Goal: Task Accomplishment & Management: Complete application form

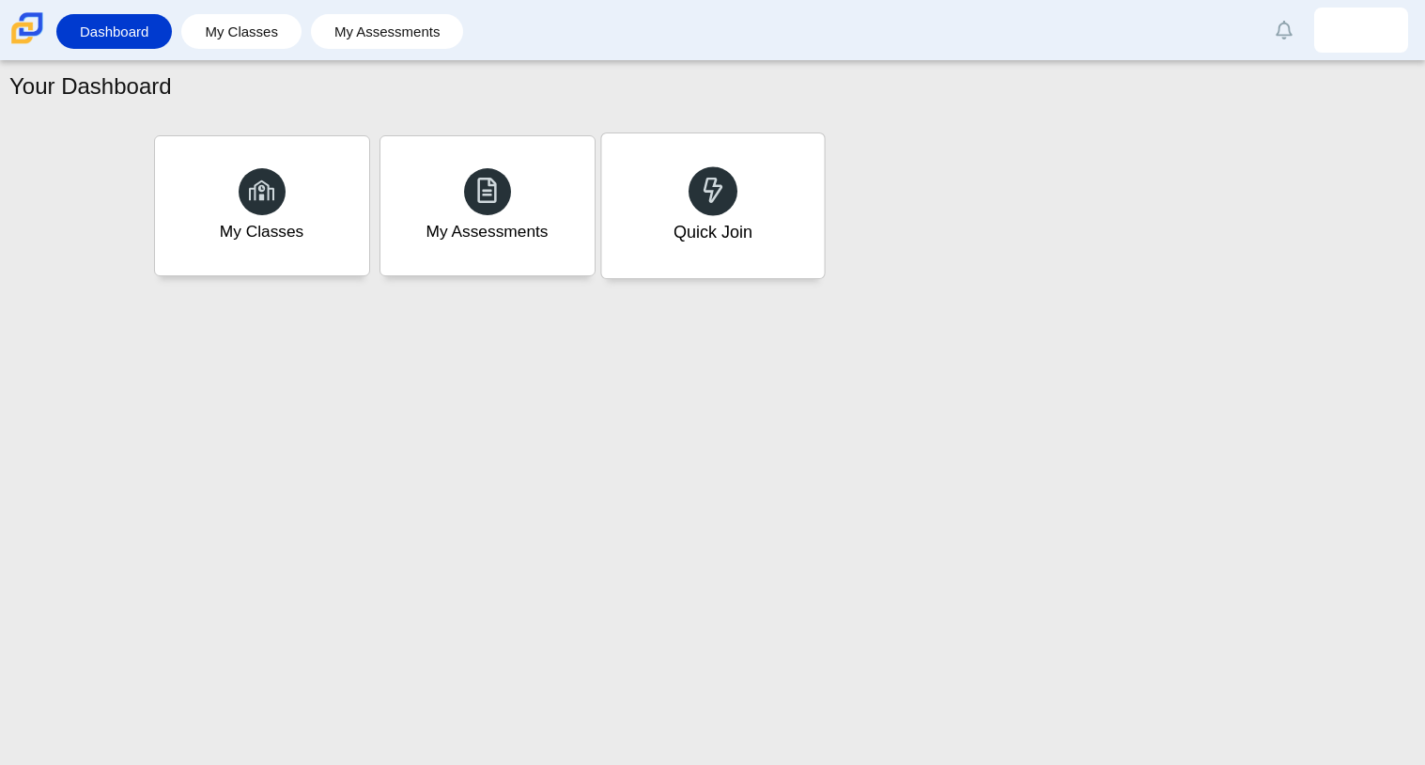
click at [695, 258] on div "Quick Join" at bounding box center [712, 205] width 223 height 145
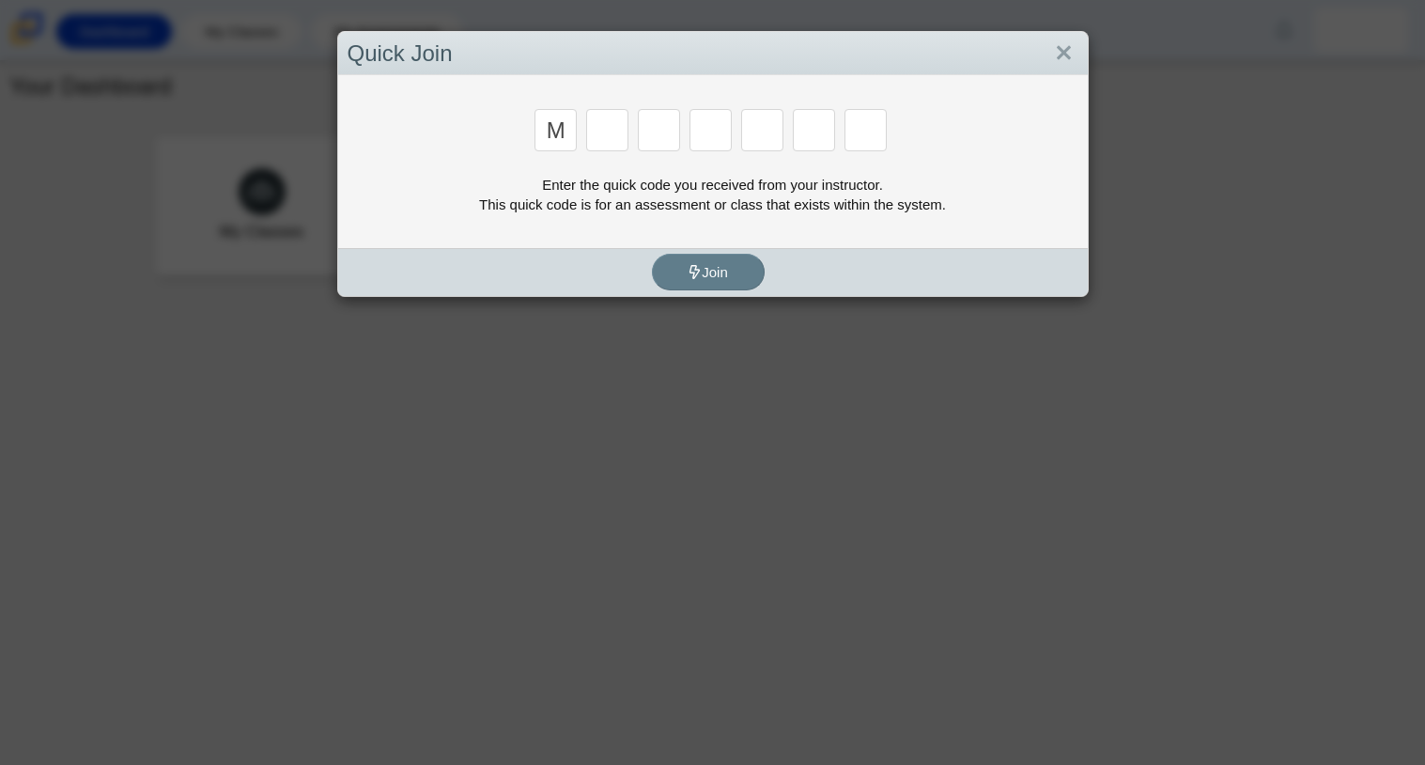
type input "m"
type input "7"
type input "e"
type input "3"
type input "e"
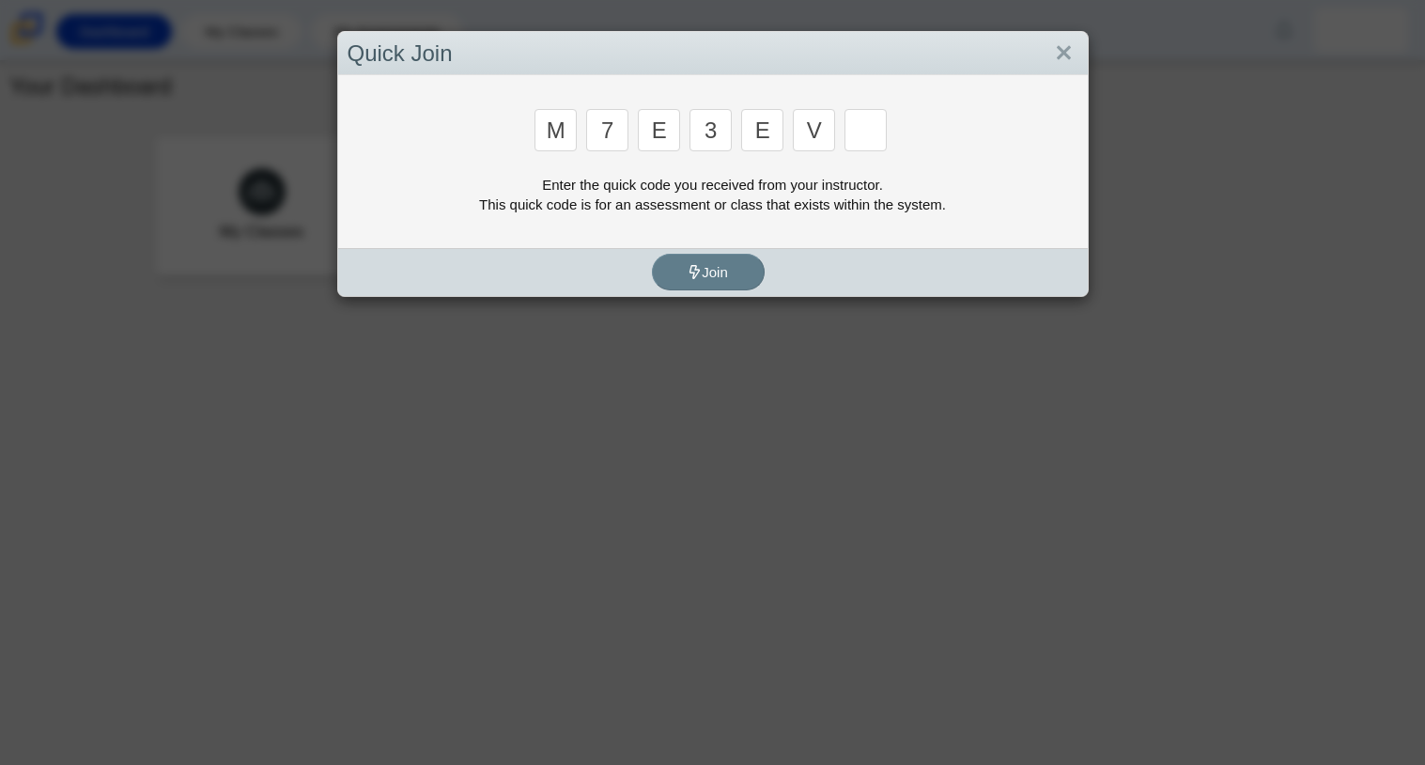
type input "v"
type input "w"
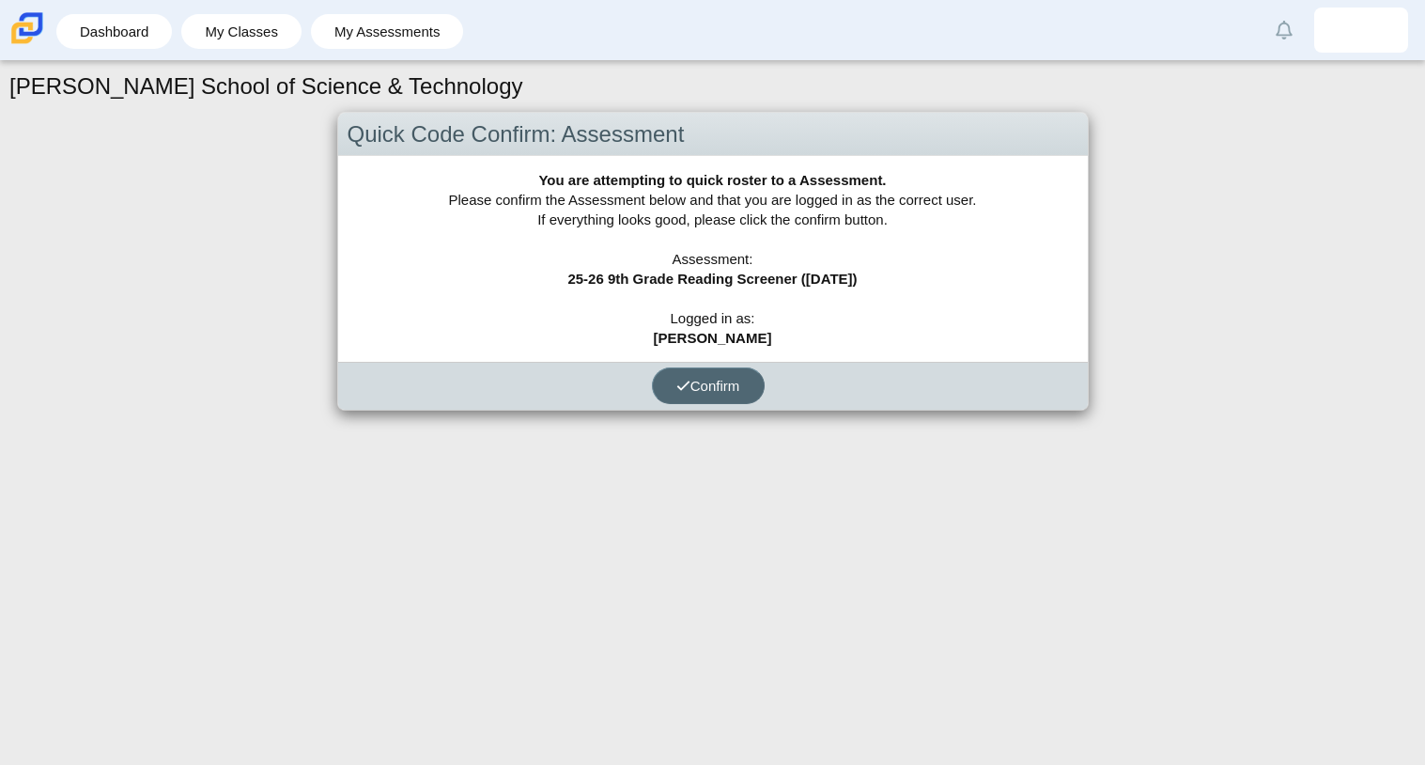
click at [690, 388] on span "Confirm" at bounding box center [709, 386] width 64 height 16
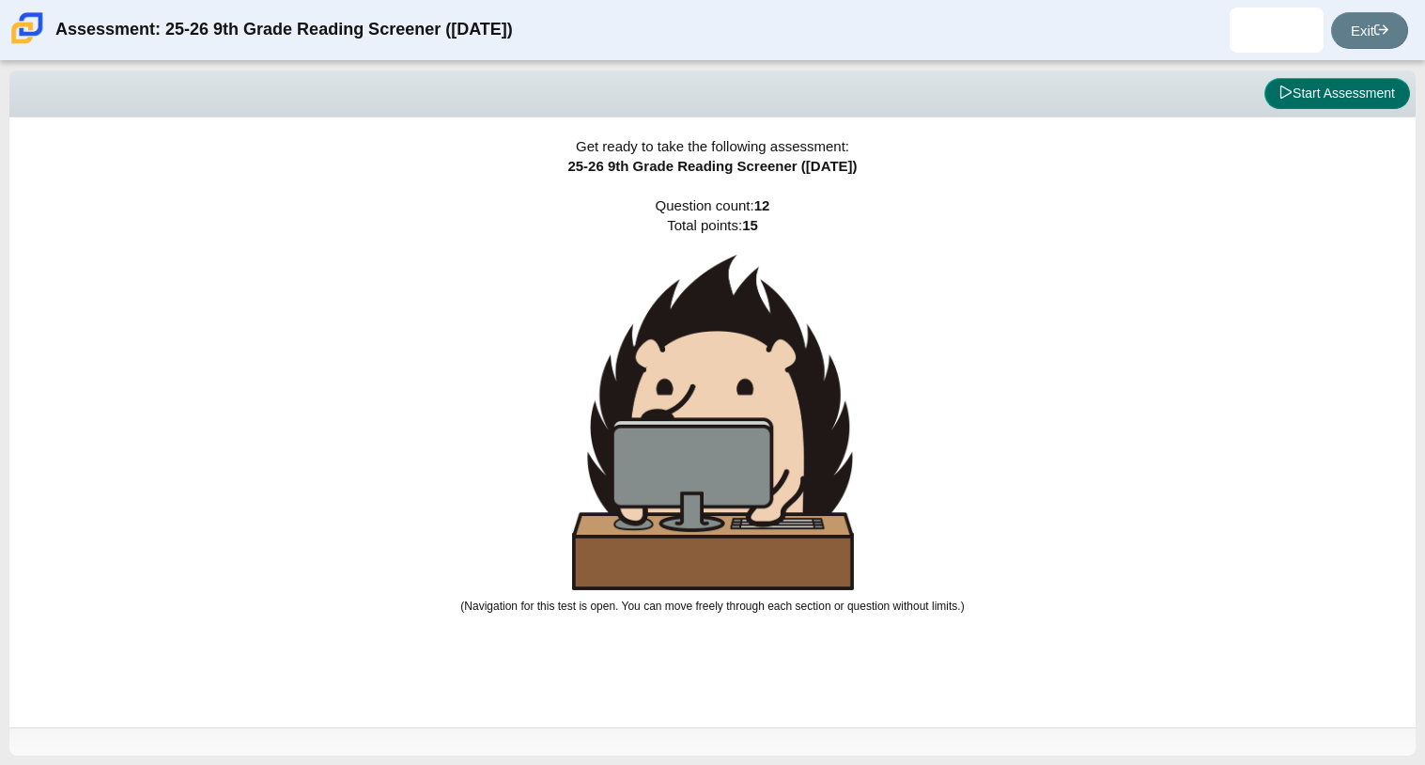
click at [1321, 99] on button "Start Assessment" at bounding box center [1338, 94] width 146 height 32
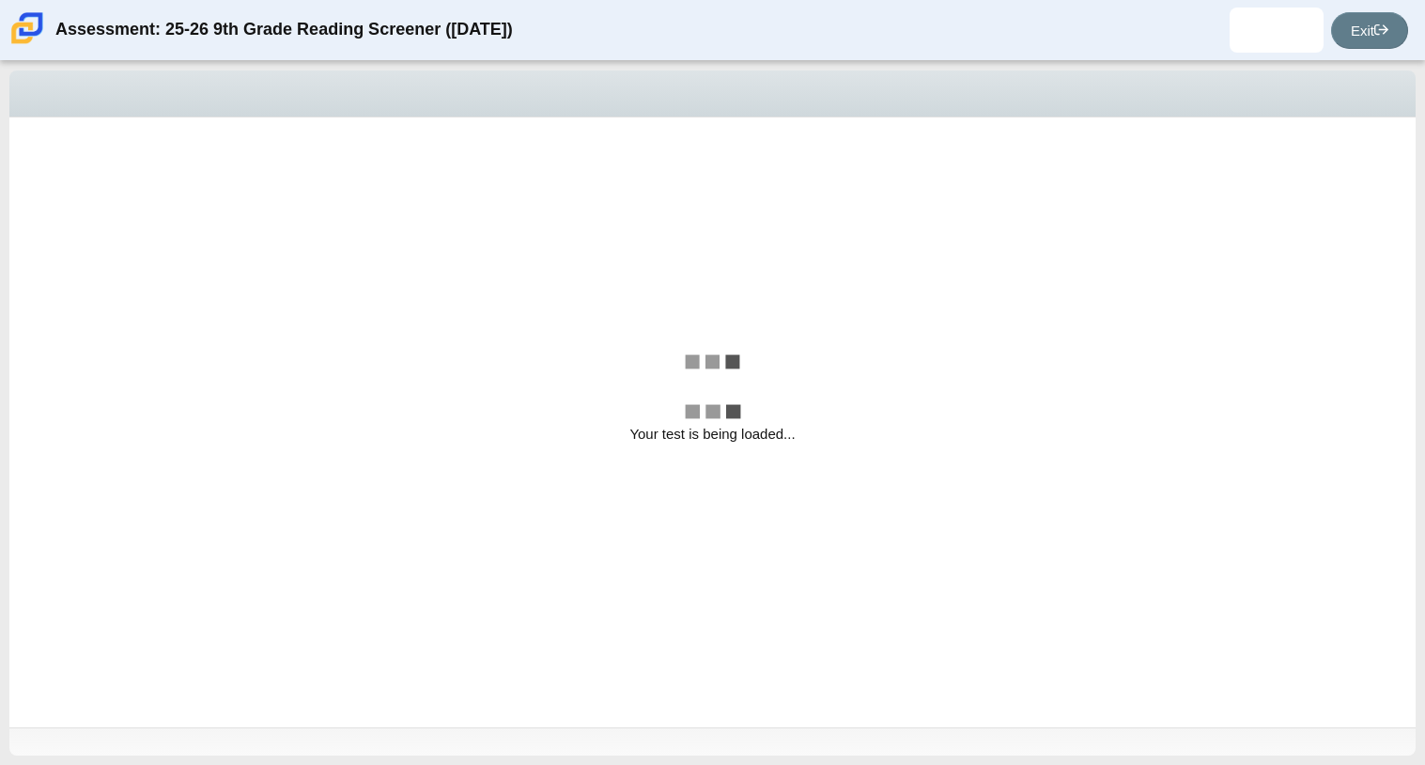
select select "ccc5b315-3c7c-471c-bf90-f22c8299c798"
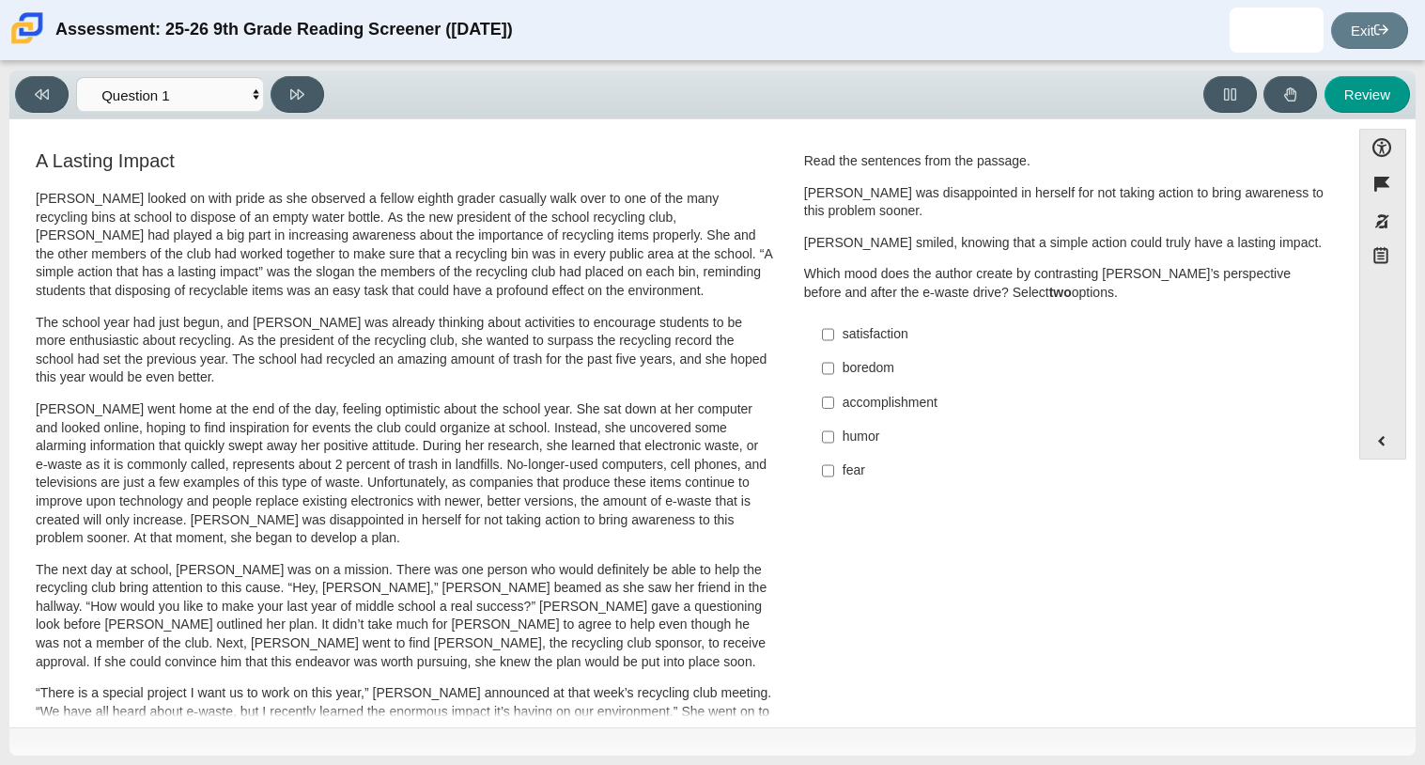
click at [605, 403] on p "Scarlett went home at the end of the day, feeling optimistic about the school y…" at bounding box center [405, 474] width 738 height 148
click at [1377, 438] on button "Expand menu" at bounding box center [1383, 441] width 45 height 36
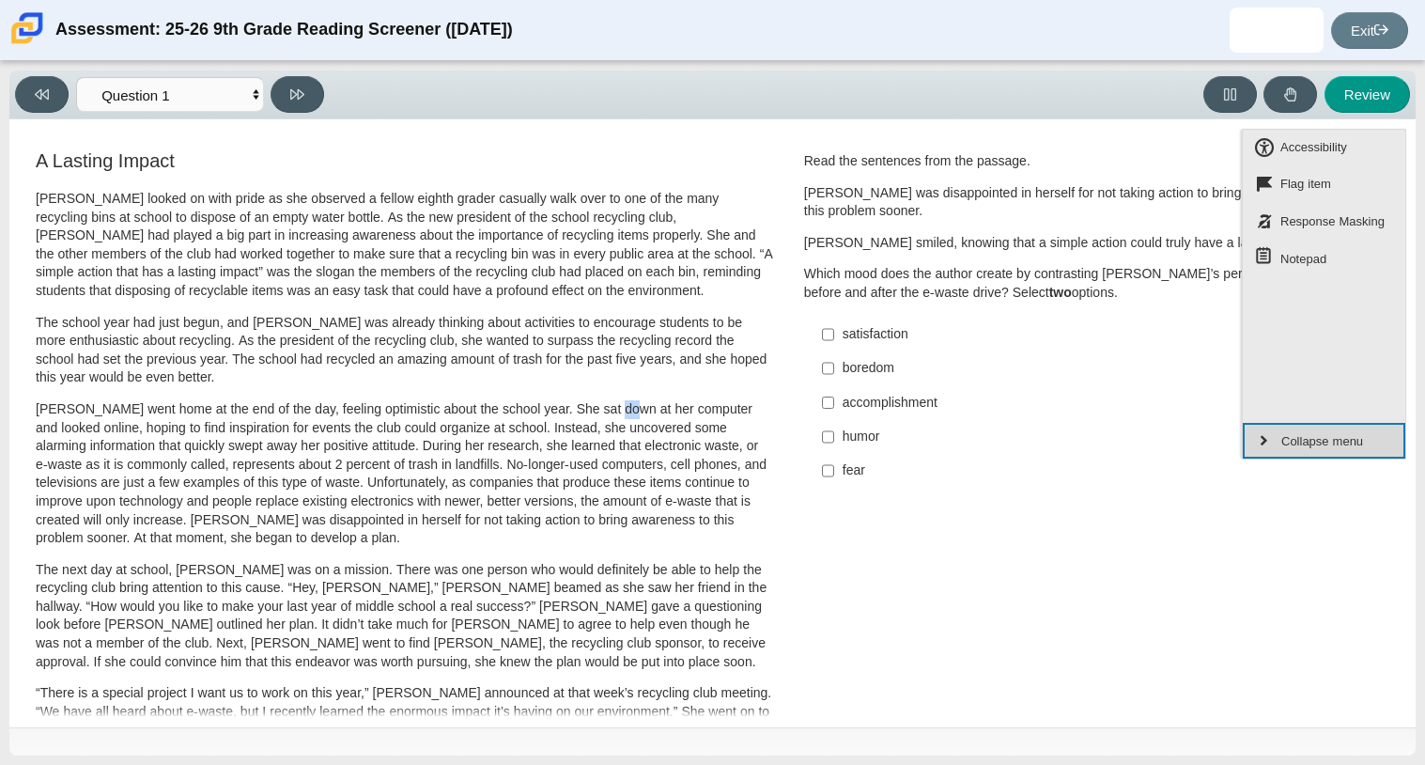
click at [1377, 438] on button "Collapse menu" at bounding box center [1324, 441] width 163 height 36
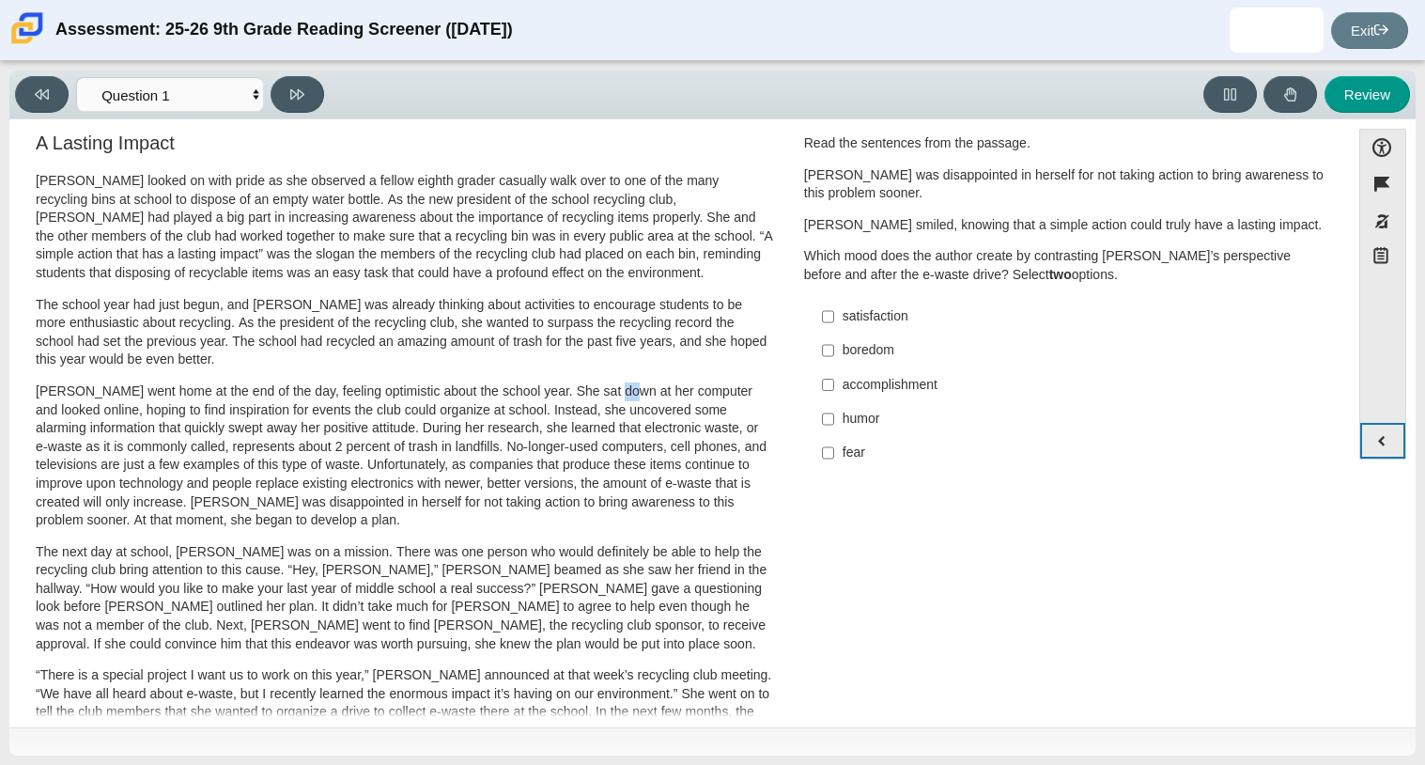
scroll to position [17, 0]
click at [826, 453] on input "fear fear" at bounding box center [828, 454] width 12 height 34
checkbox input "true"
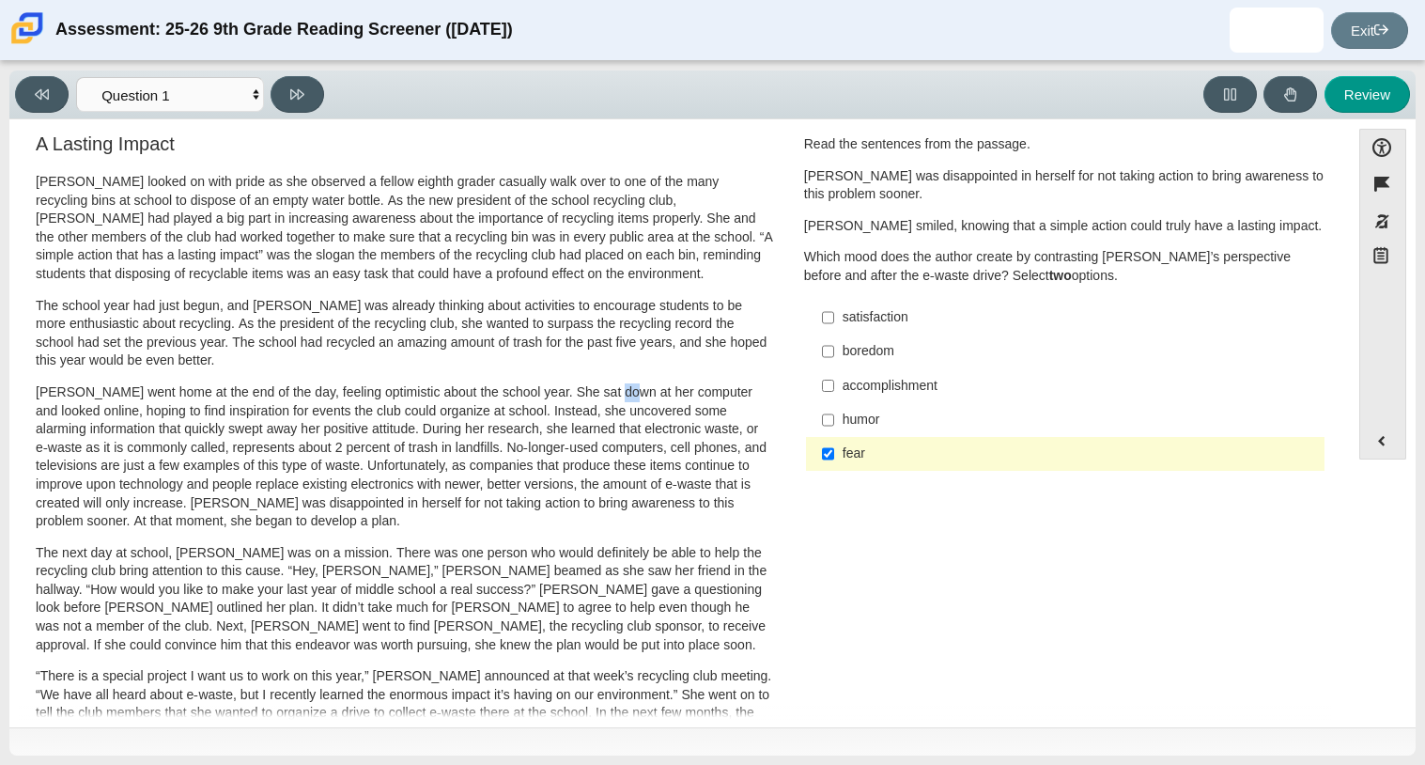
click at [852, 377] on div "accomplishment" at bounding box center [1080, 386] width 475 height 19
click at [834, 377] on input "accomplishment accomplishment" at bounding box center [828, 385] width 12 height 34
checkbox input "true"
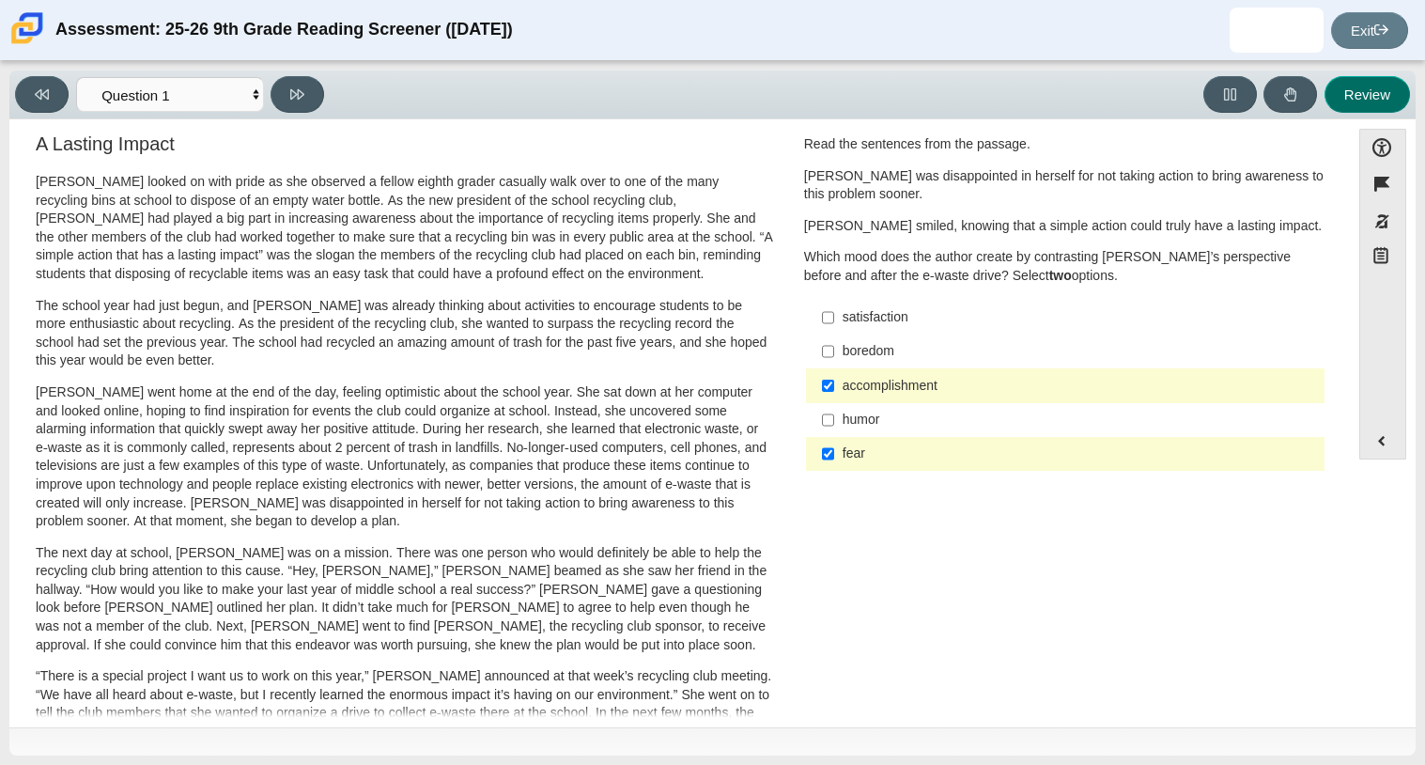
click at [1363, 101] on button "Review" at bounding box center [1368, 94] width 86 height 37
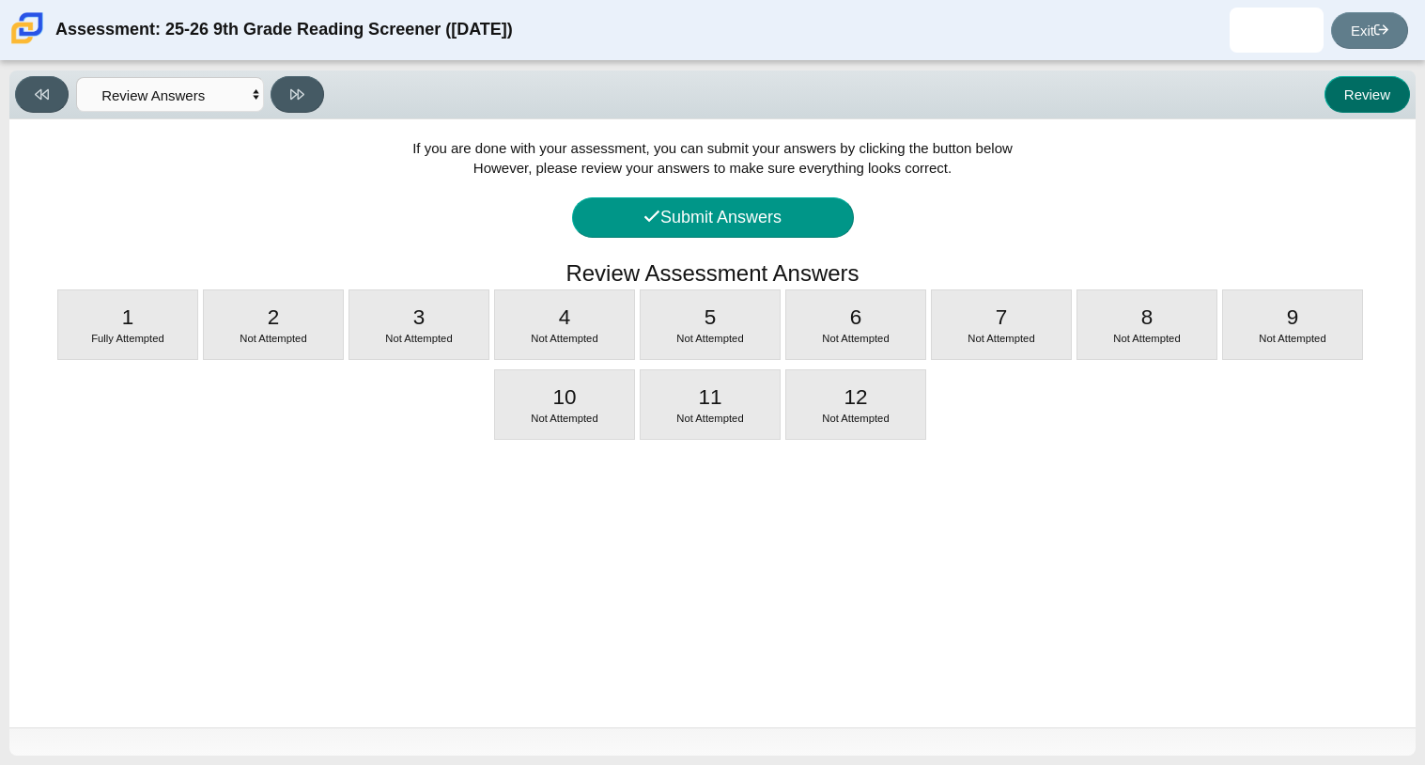
click at [1363, 101] on button "Review" at bounding box center [1368, 94] width 86 height 37
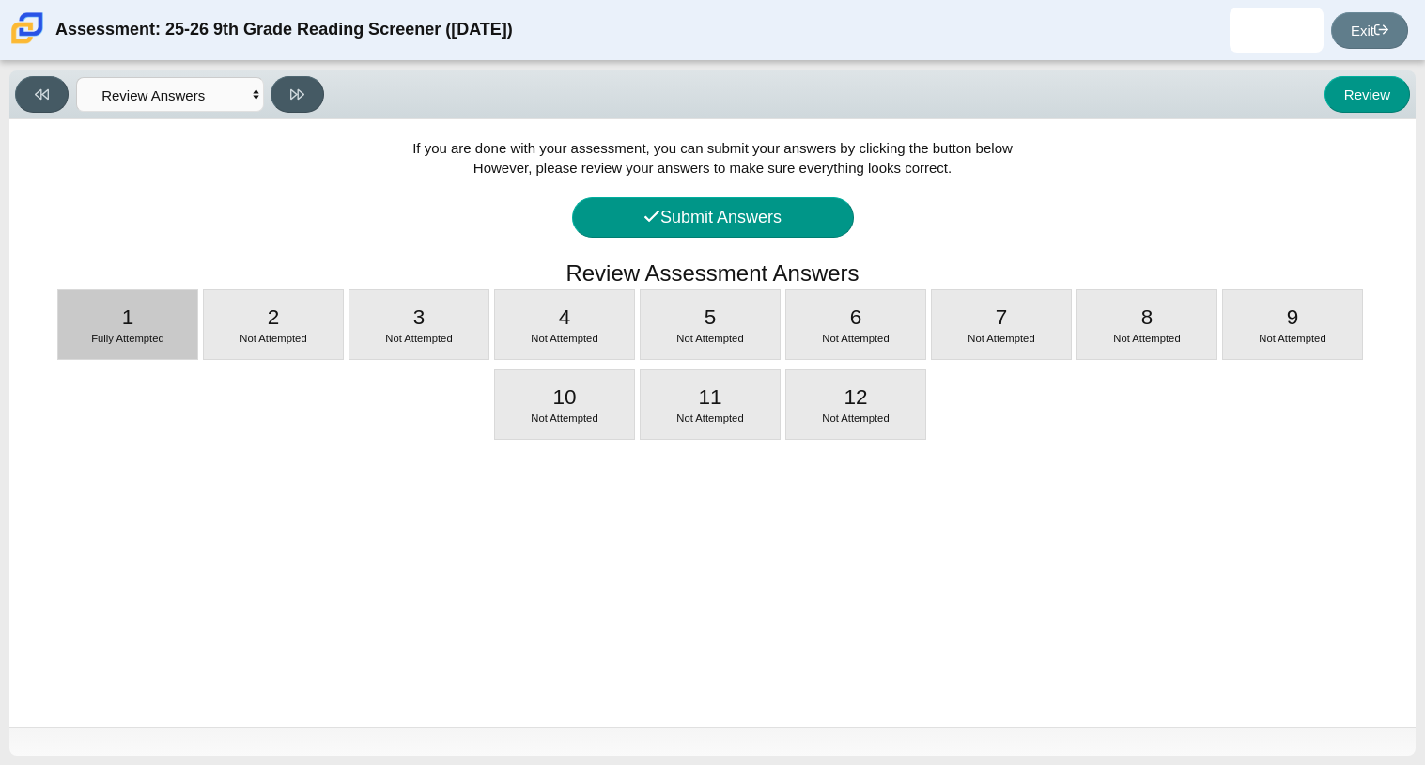
click at [159, 321] on div "1 Fully Attempted" at bounding box center [127, 324] width 139 height 69
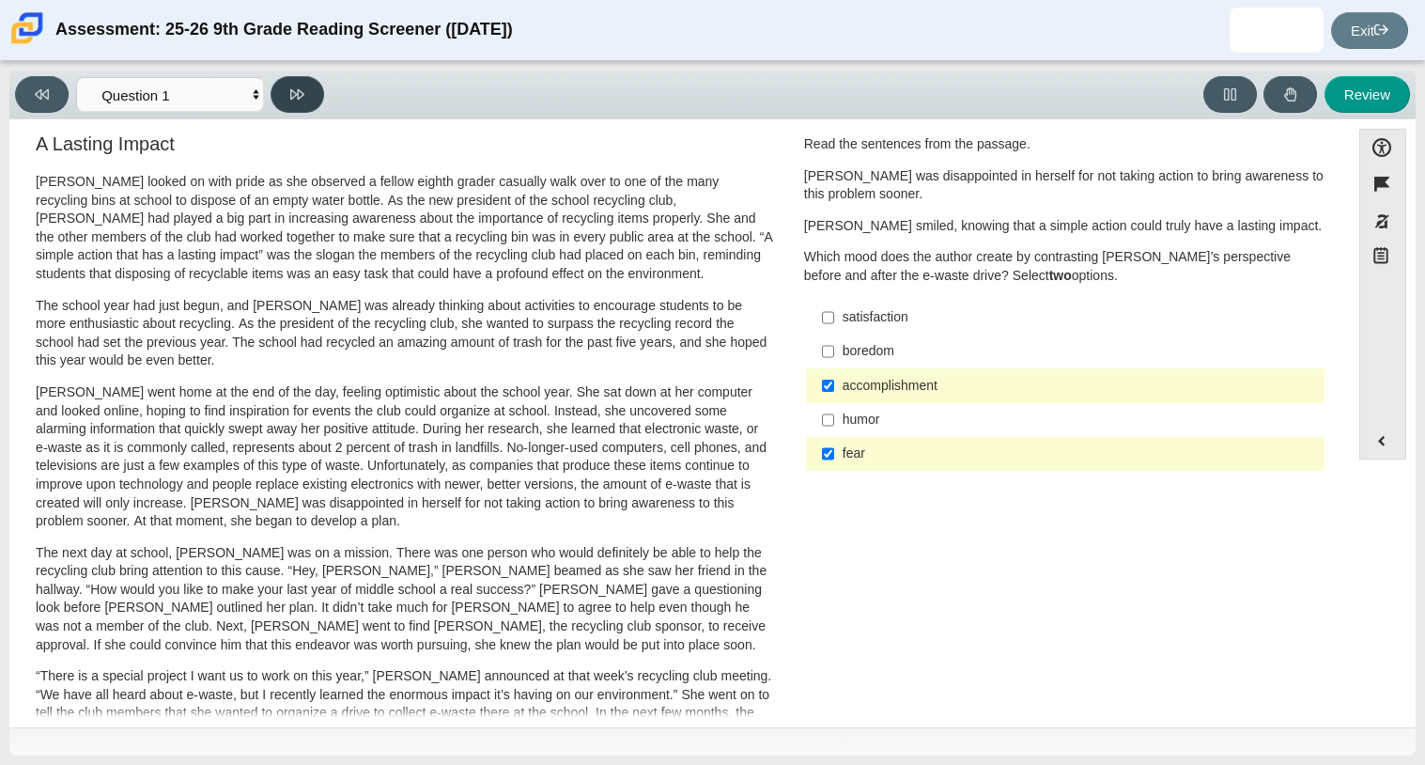
click at [293, 103] on button at bounding box center [298, 94] width 54 height 37
select select "0ff64528-ffd7-428d-b192-babfaadd44e8"
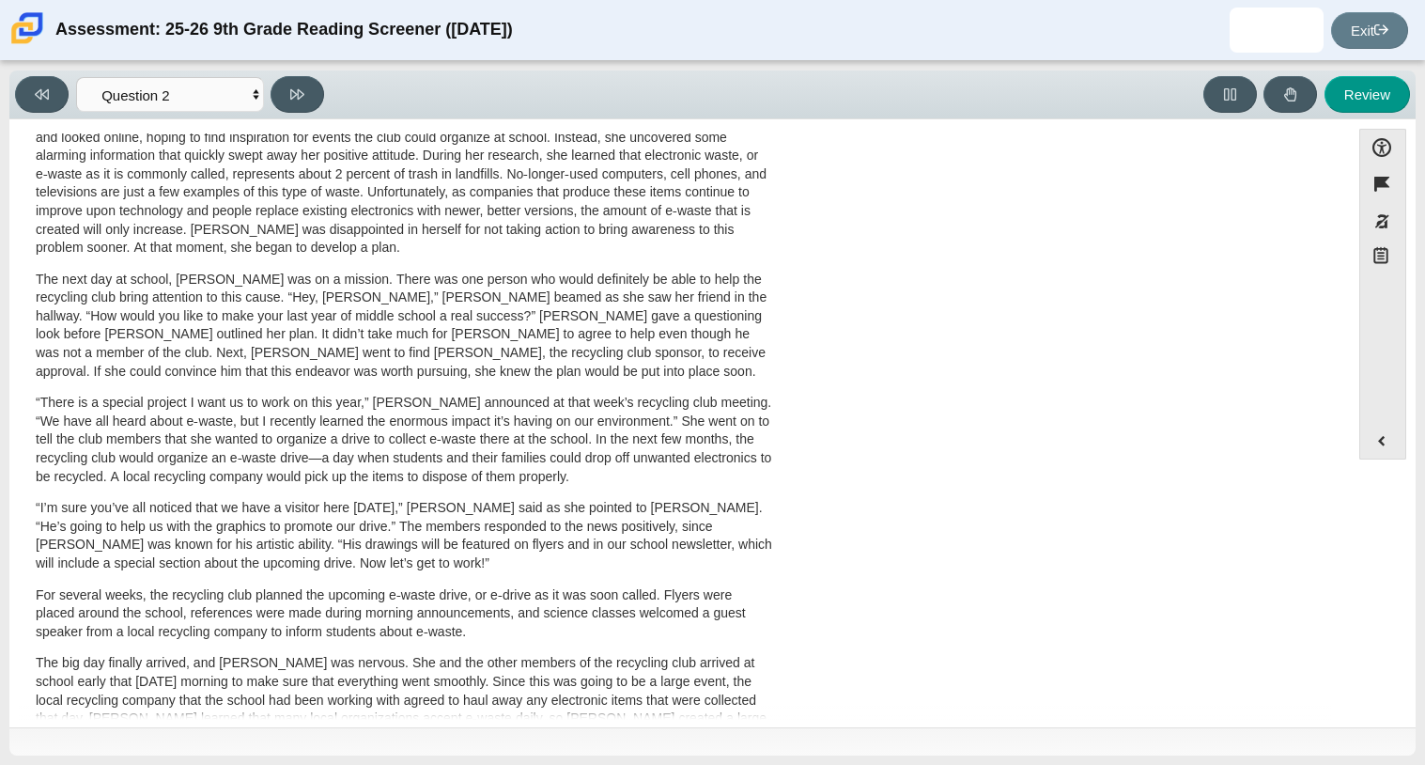
scroll to position [0, 0]
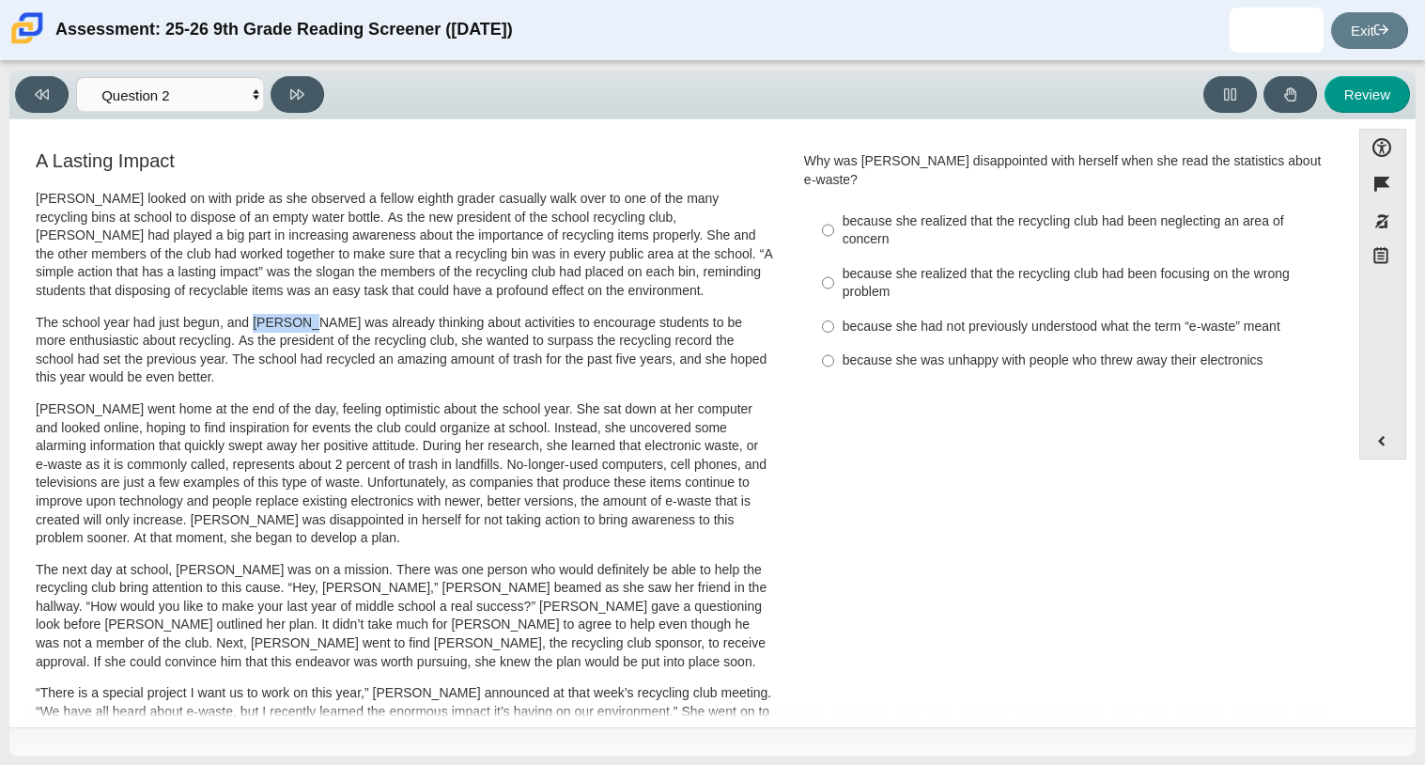
click at [864, 212] on div "because she realized that the recycling club had been neglecting an area of con…" at bounding box center [1080, 230] width 475 height 37
click at [834, 206] on input "because she realized that the recycling club had been neglecting an area of con…" at bounding box center [828, 230] width 12 height 53
radio input "true"
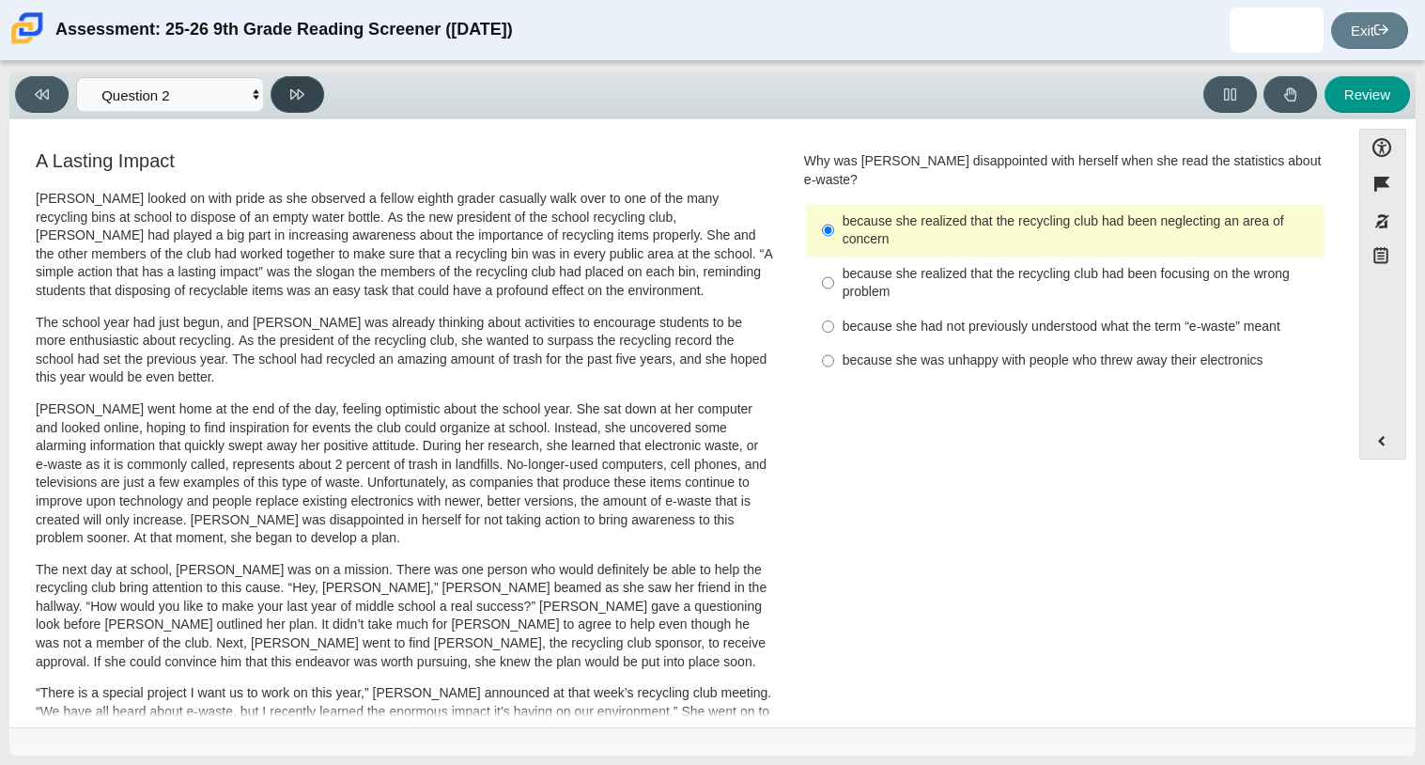
click at [292, 92] on icon at bounding box center [297, 94] width 14 height 14
select select "7ce3d843-6974-4858-901c-1ff39630e843"
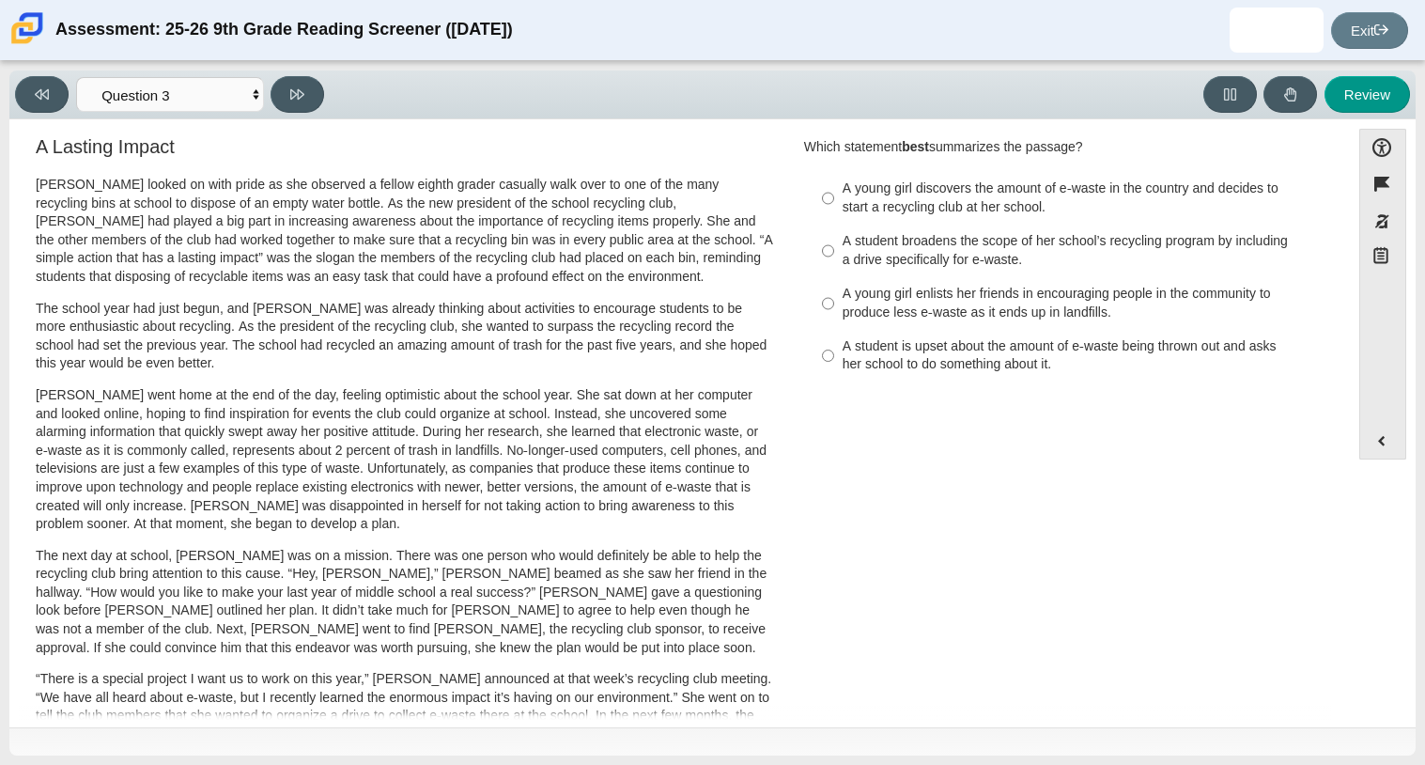
scroll to position [11, 0]
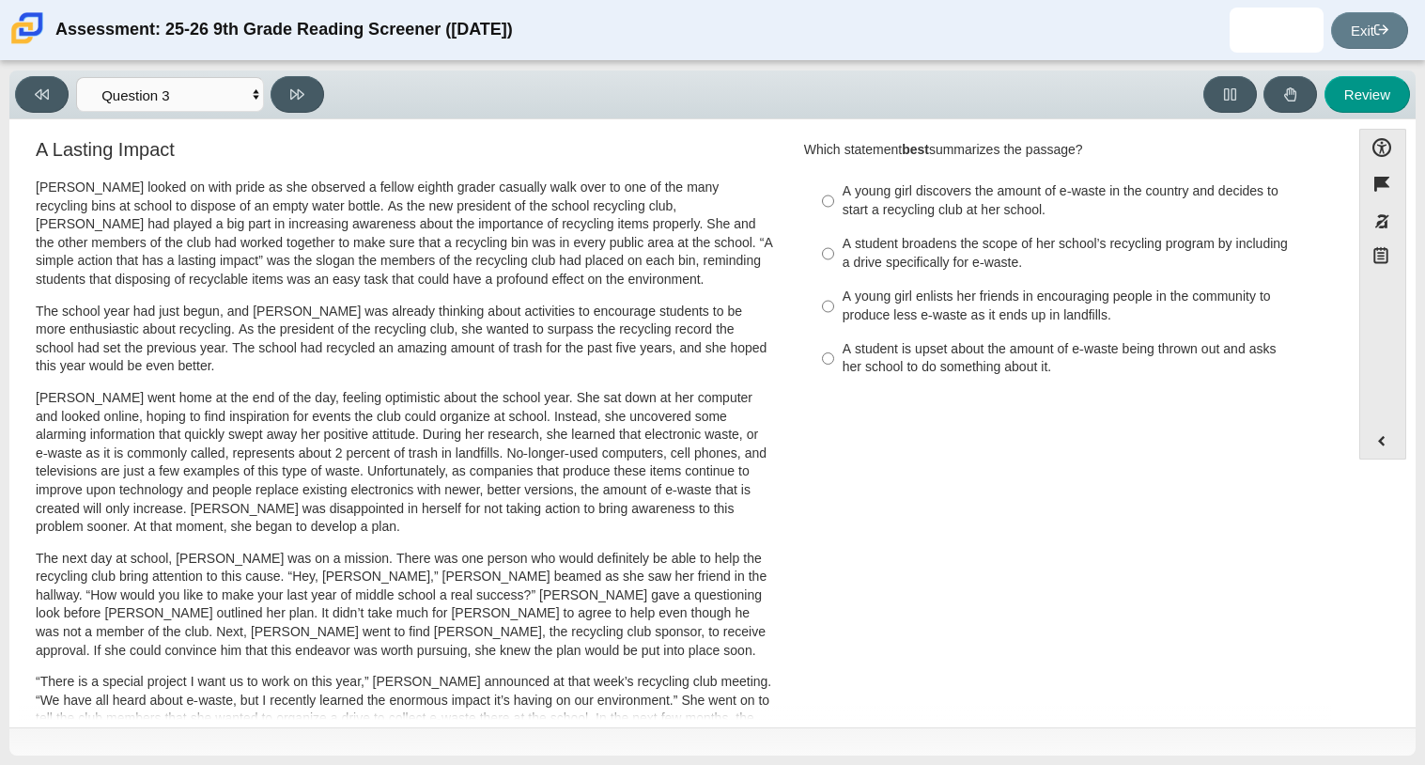
click at [992, 250] on div "A student broadens the scope of her school’s recycling program by including a d…" at bounding box center [1080, 253] width 475 height 37
click at [834, 250] on input "A student broadens the scope of her school’s recycling program by including a d…" at bounding box center [828, 253] width 12 height 53
radio input "true"
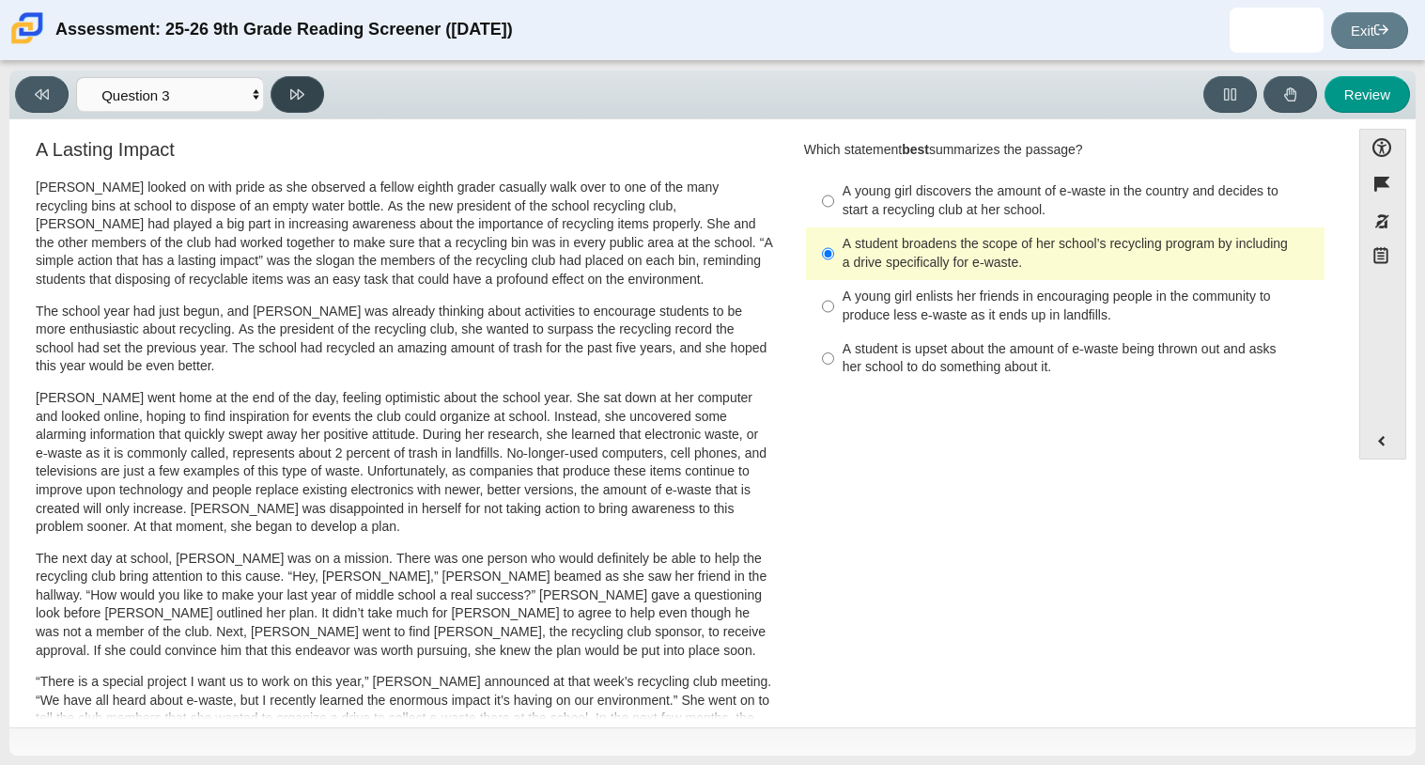
click at [301, 87] on icon at bounding box center [297, 94] width 14 height 14
select select "ca9ea0f1-49c5-4bd1-83b0-472c18652b42"
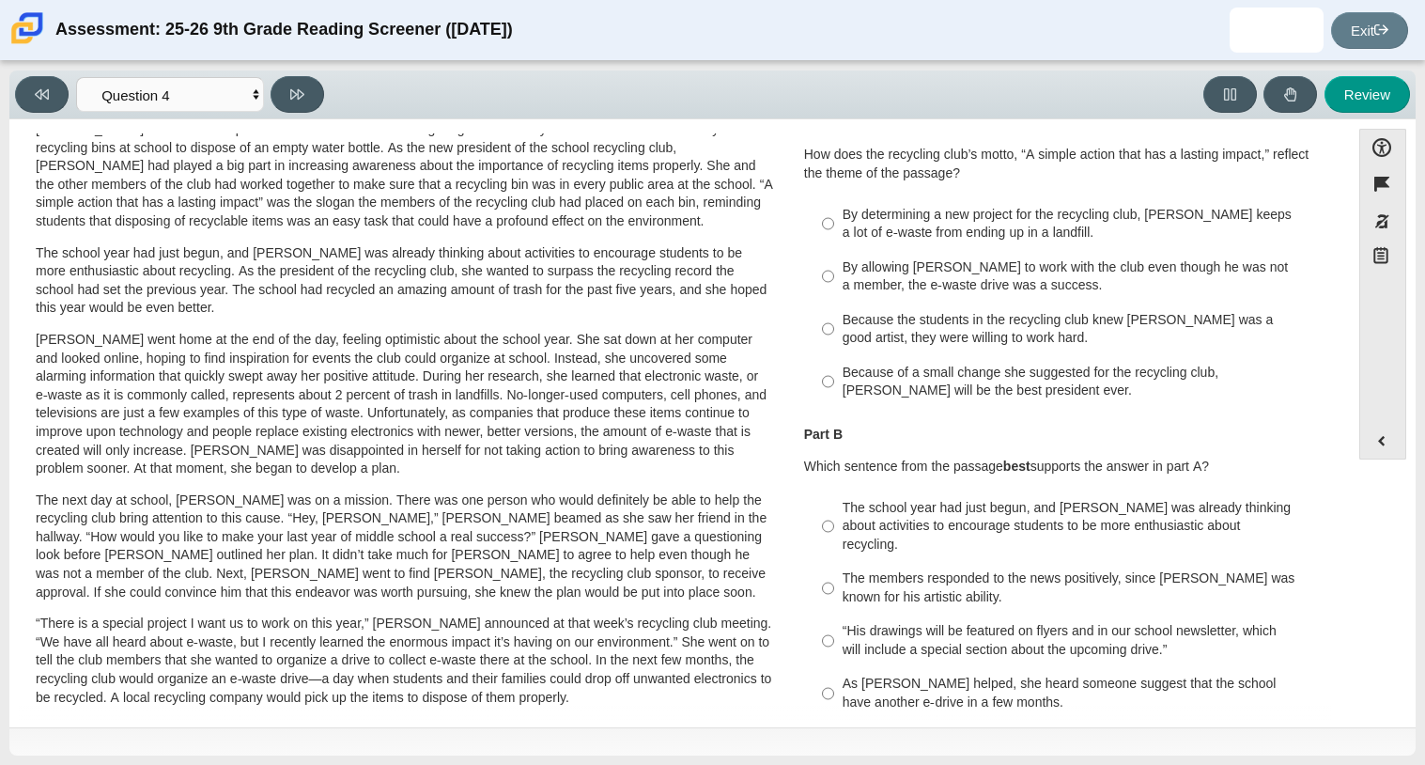
scroll to position [67, 0]
click at [886, 403] on div "Because of a small change she suggested for the recycling club, Scarlett will b…" at bounding box center [1080, 384] width 475 height 37
click at [834, 403] on input "Because of a small change she suggested for the recycling club, Scarlett will b…" at bounding box center [828, 384] width 12 height 53
radio input "true"
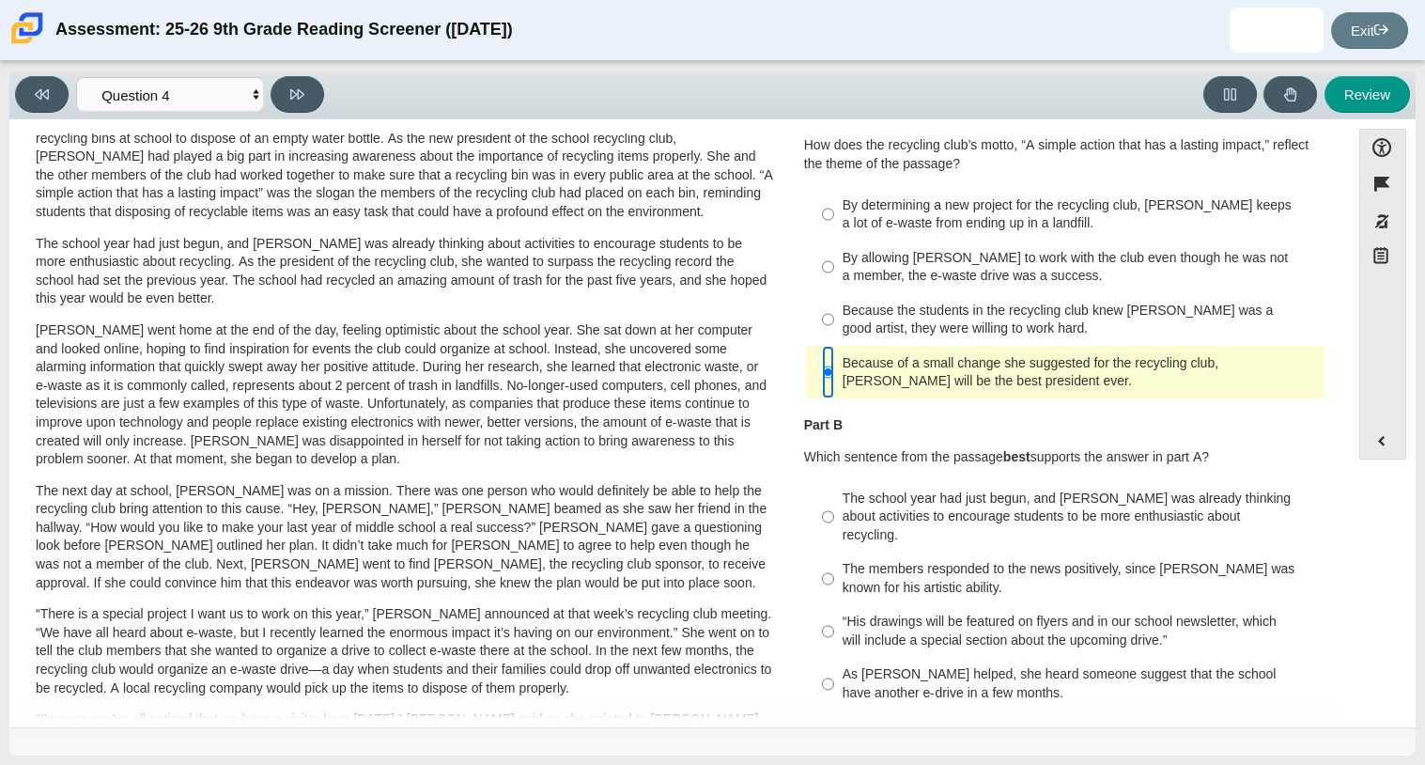
scroll to position [74, 0]
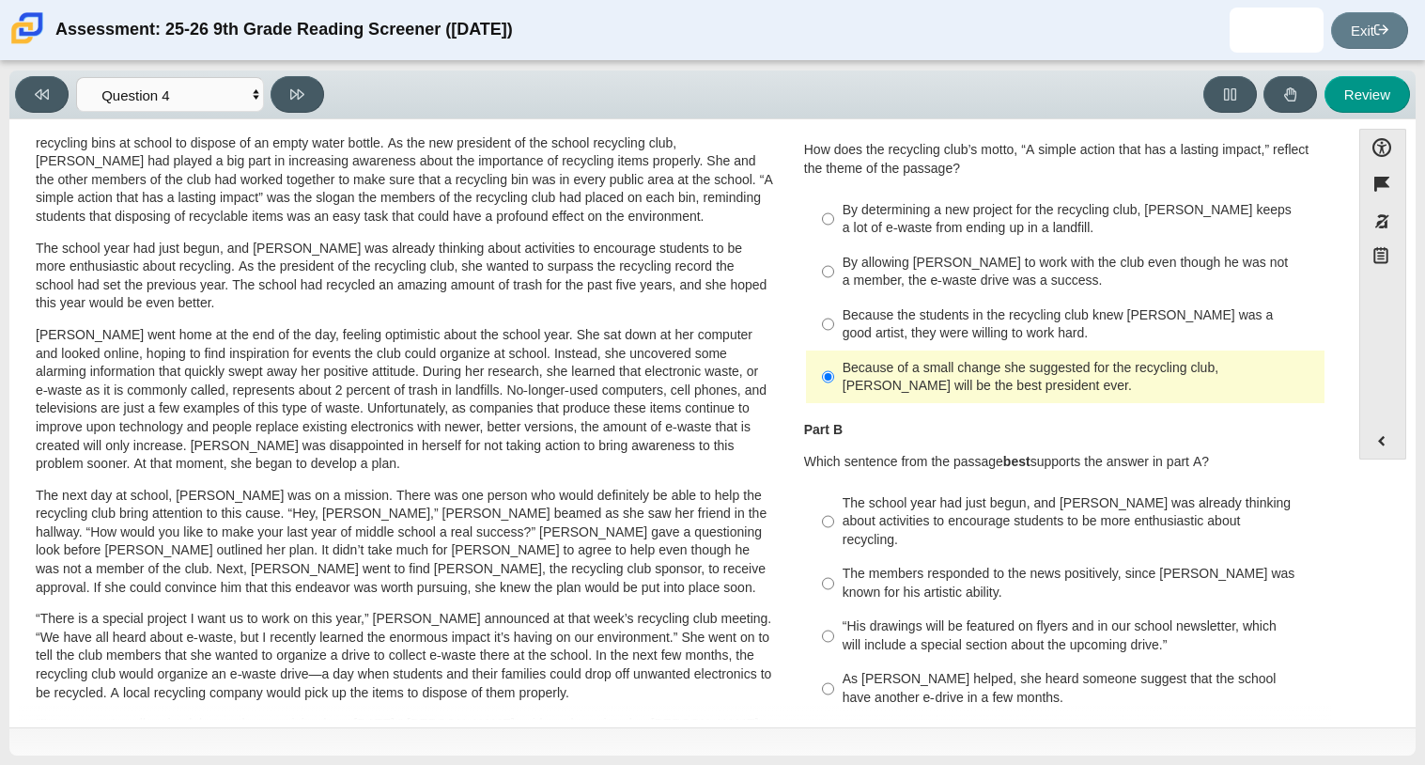
click at [1000, 213] on div "By determining a new project for the recycling club, Scarlett keeps a lot of e-…" at bounding box center [1080, 219] width 475 height 37
click at [834, 213] on input "By determining a new project for the recycling club, Scarlett keeps a lot of e-…" at bounding box center [828, 219] width 12 height 53
radio input "true"
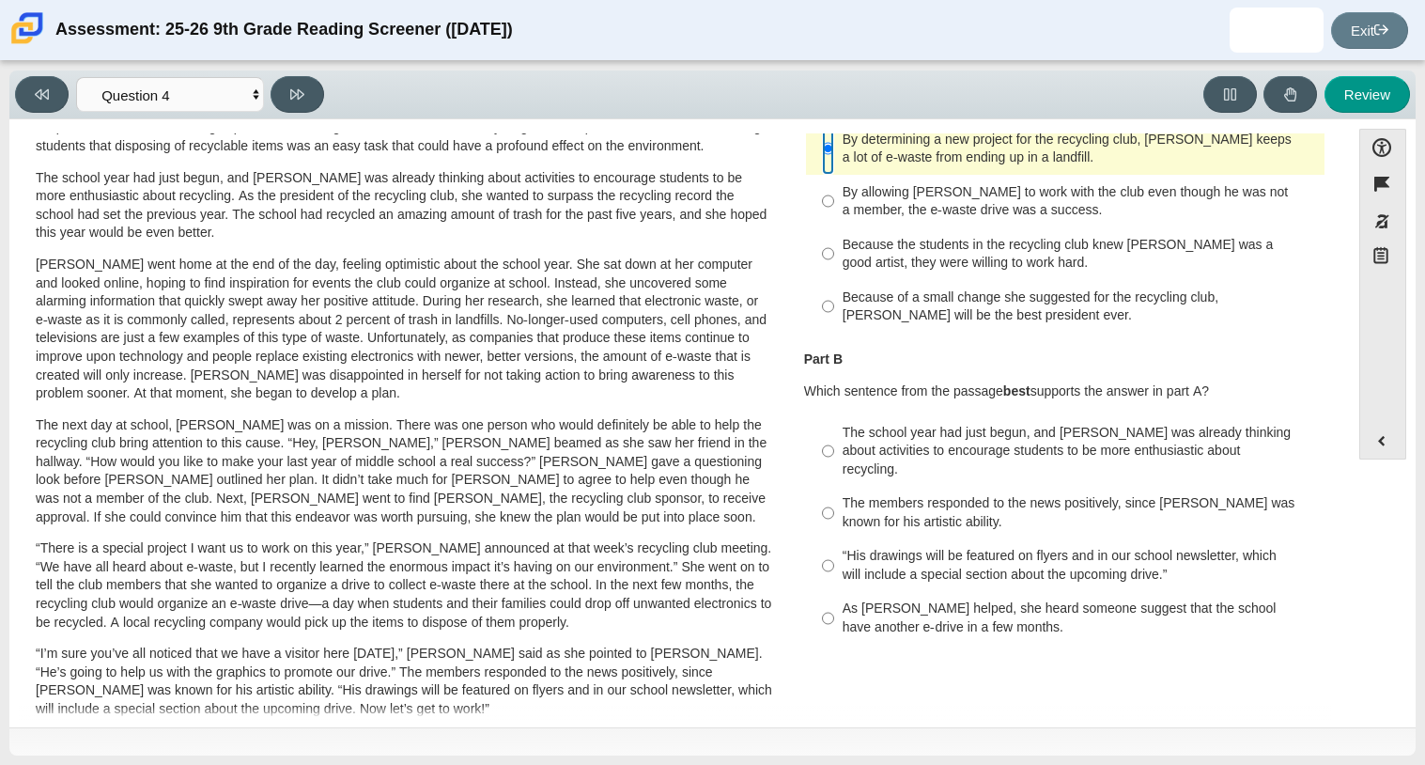
scroll to position [137, 0]
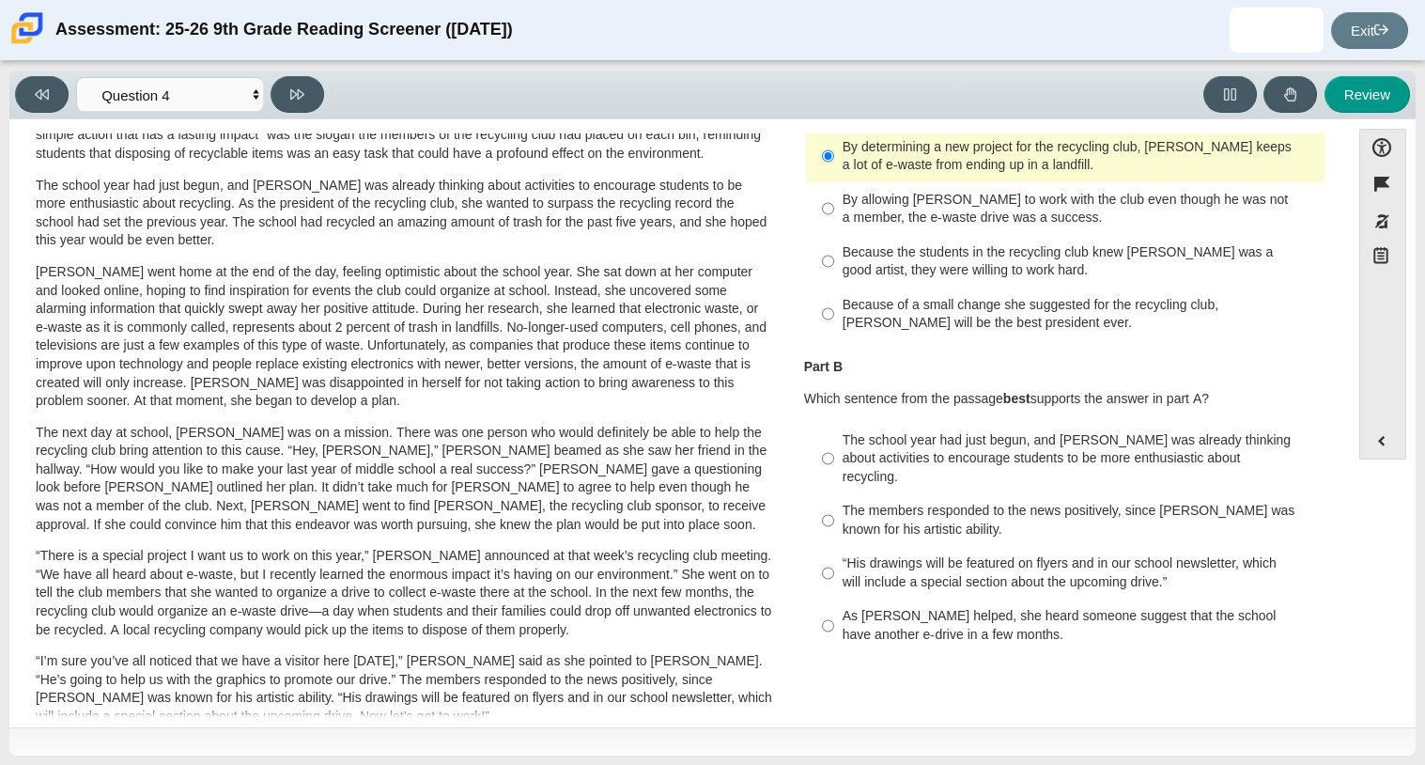
click at [908, 429] on label "The school year had just begun, and Scarlett was already thinking about activit…" at bounding box center [1067, 458] width 516 height 71
click at [834, 429] on input "The school year had just begun, and Scarlett was already thinking about activit…" at bounding box center [828, 458] width 12 height 71
radio input "true"
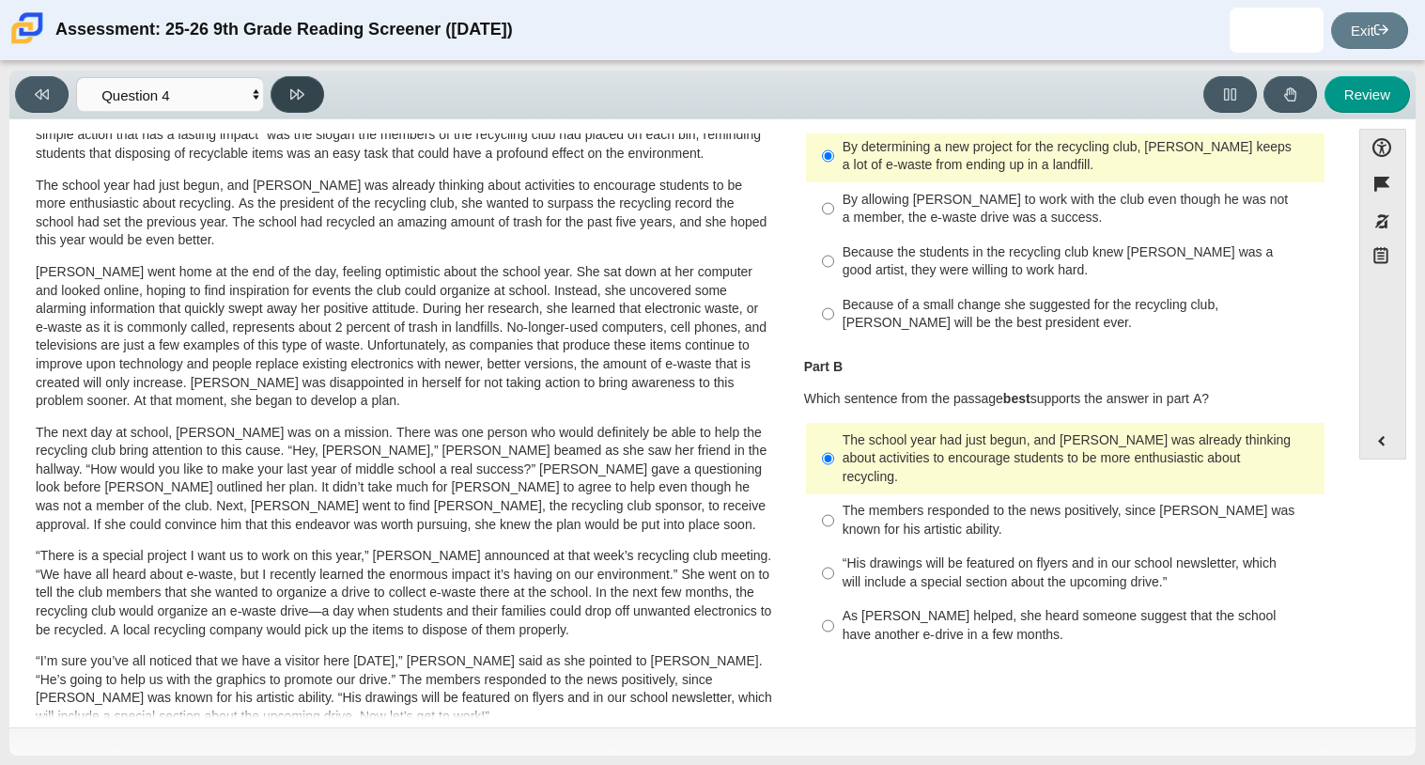
click at [288, 102] on button at bounding box center [298, 94] width 54 height 37
select select "e41f1a79-e29f-4095-8030-a53364015bed"
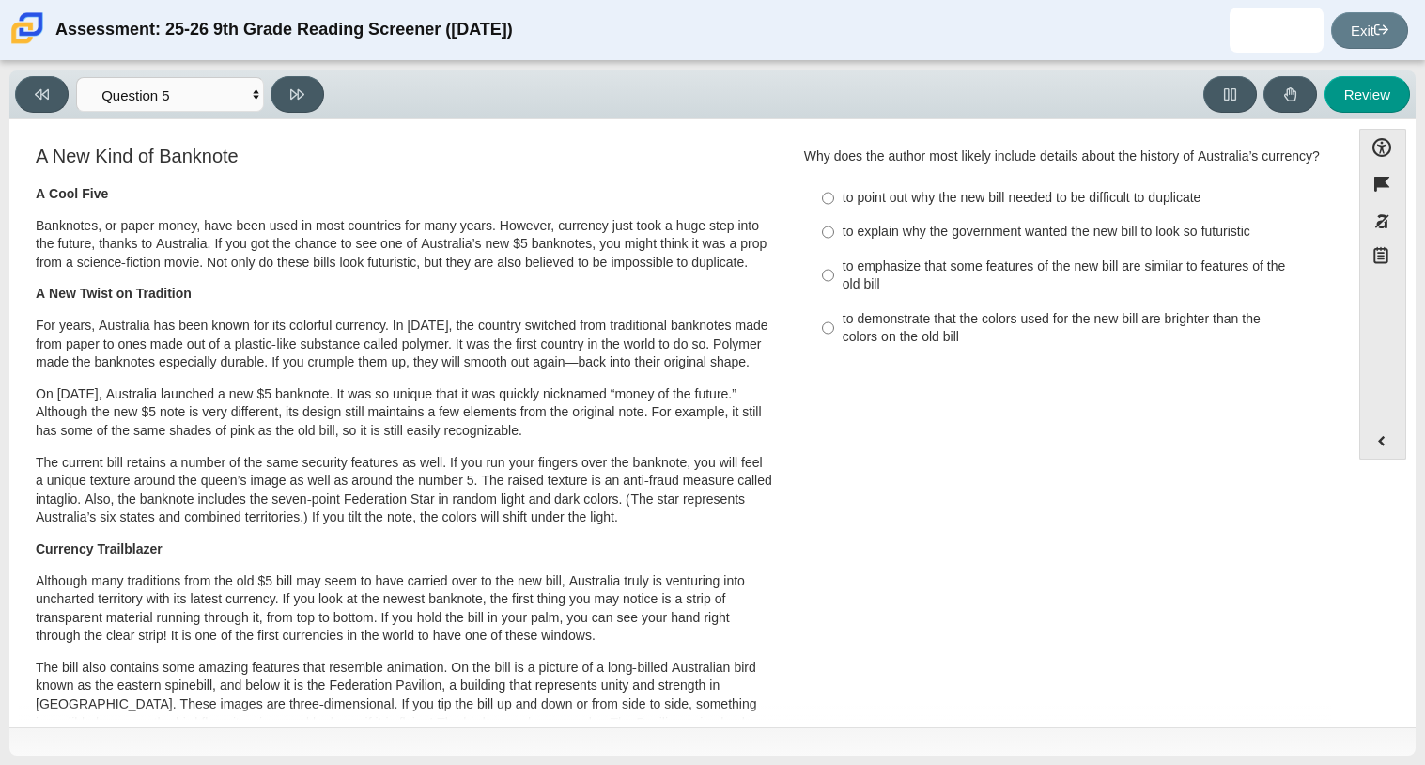
scroll to position [0, 0]
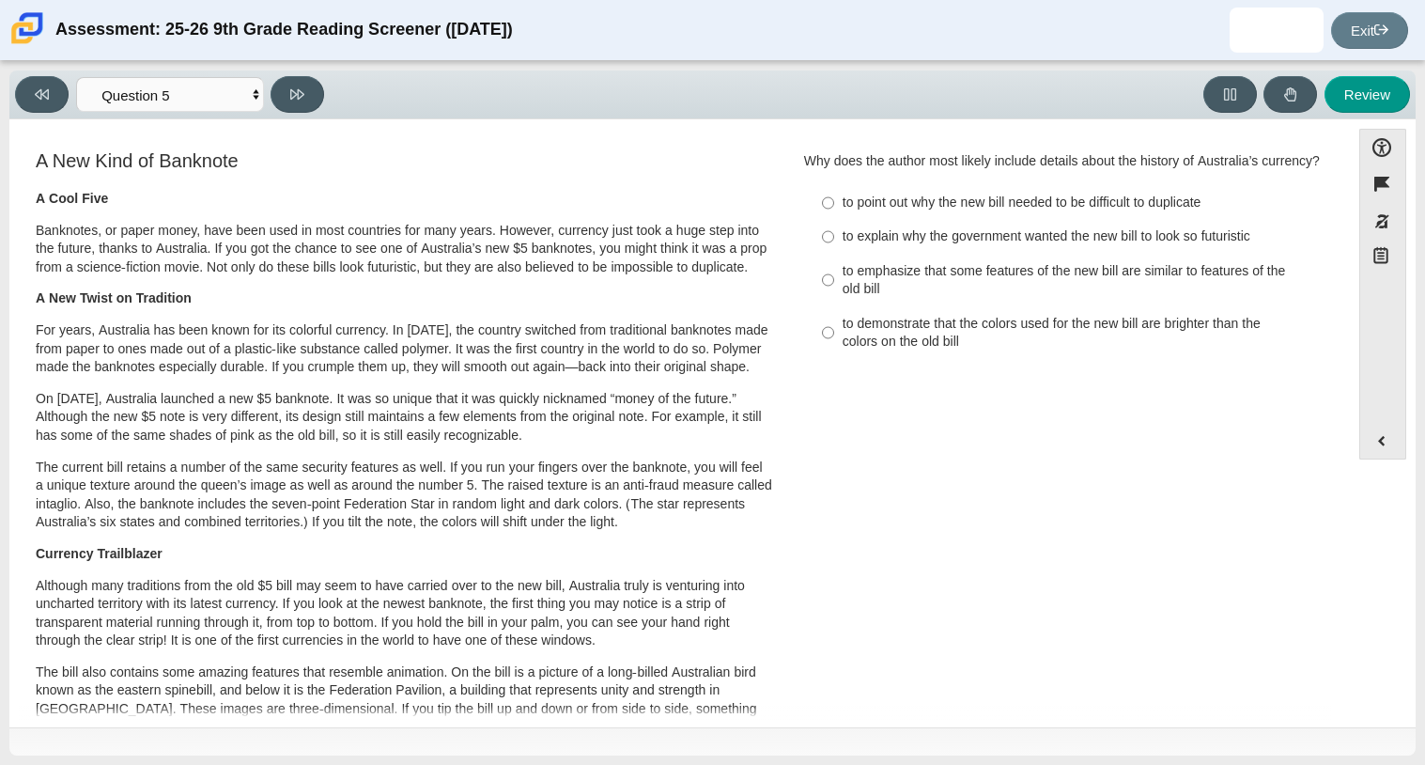
click at [875, 292] on div "to emphasize that some features of the new bill are similar to features of the …" at bounding box center [1080, 280] width 475 height 37
click at [834, 292] on input "to emphasize that some features of the new bill are similar to features of the …" at bounding box center [828, 280] width 12 height 53
radio input "true"
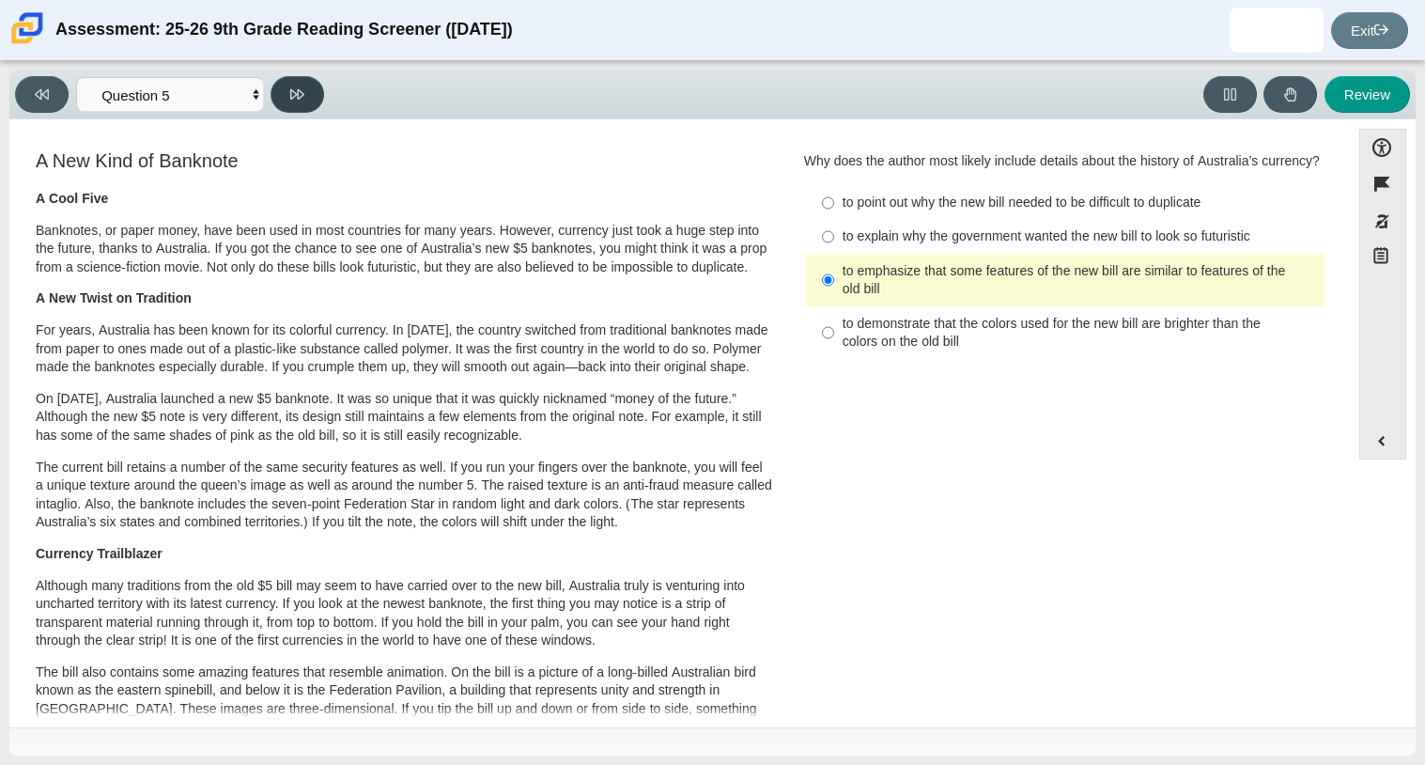
click at [287, 96] on button at bounding box center [298, 94] width 54 height 37
select select "69146e31-7b3d-4a3e-9ce6-f30c24342ae0"
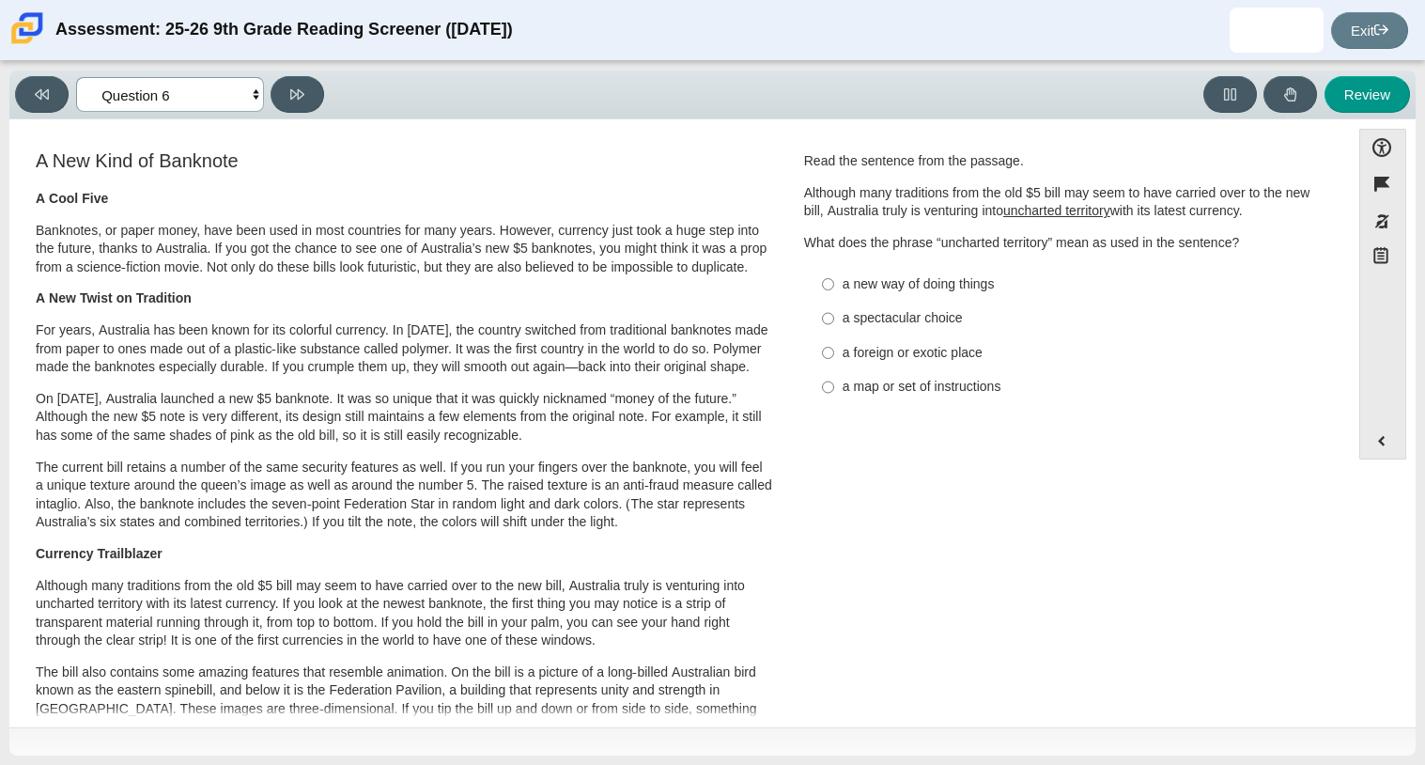
click at [207, 96] on select "Questions Question 1 Question 2 Question 3 Question 4 Question 5 Question 6 Que…" at bounding box center [170, 94] width 188 height 35
click at [924, 271] on label "a new way of doing things a new way of doing things" at bounding box center [1067, 284] width 516 height 34
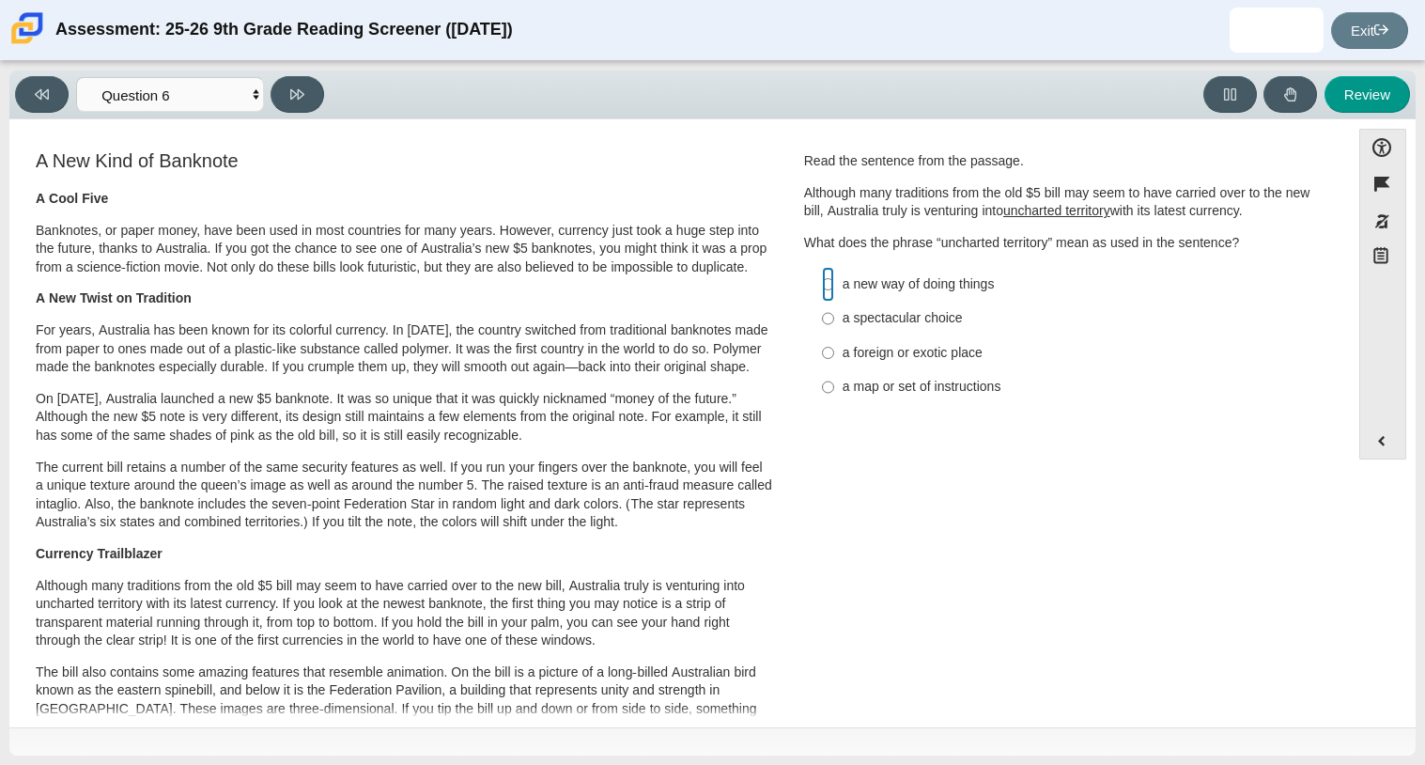
click at [834, 271] on input "a new way of doing things a new way of doing things" at bounding box center [828, 284] width 12 height 34
radio input "true"
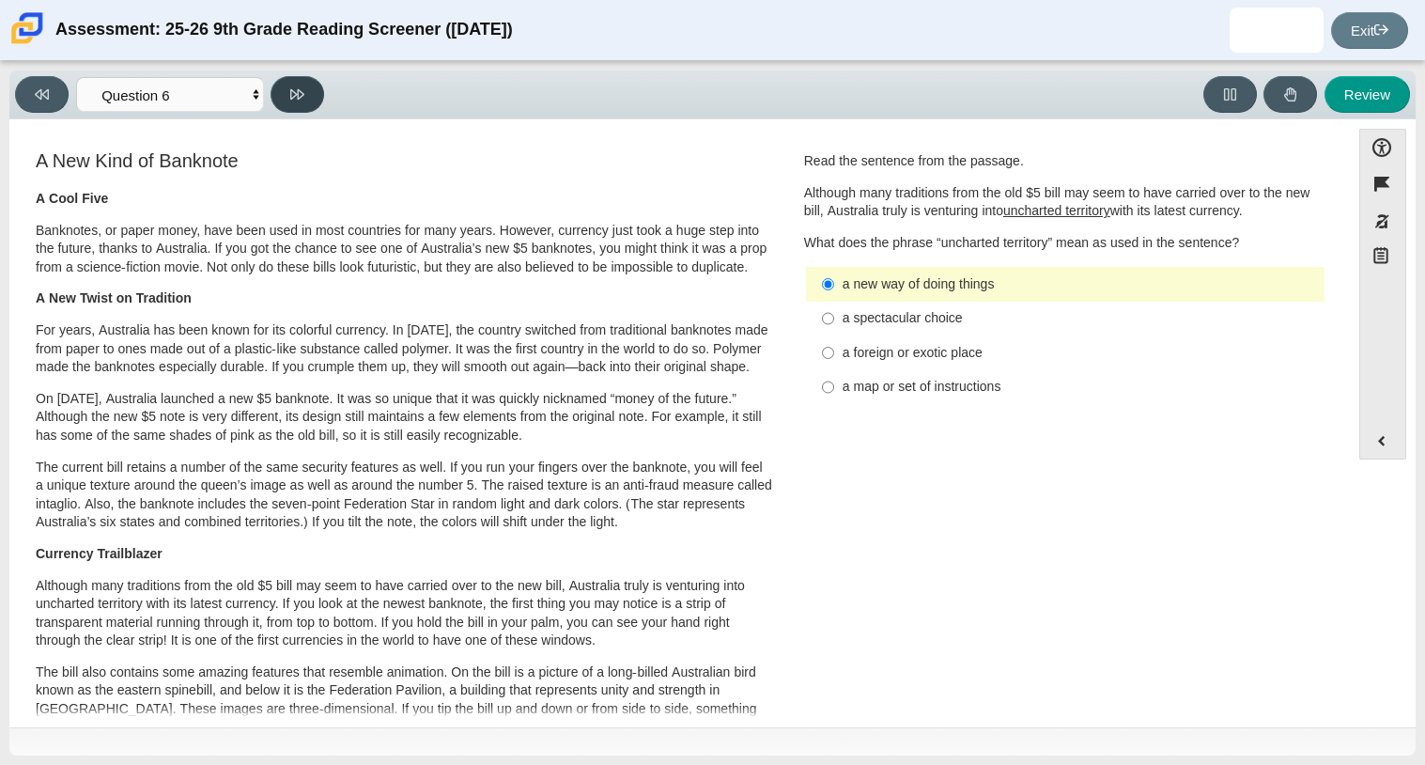
click at [311, 92] on button at bounding box center [298, 94] width 54 height 37
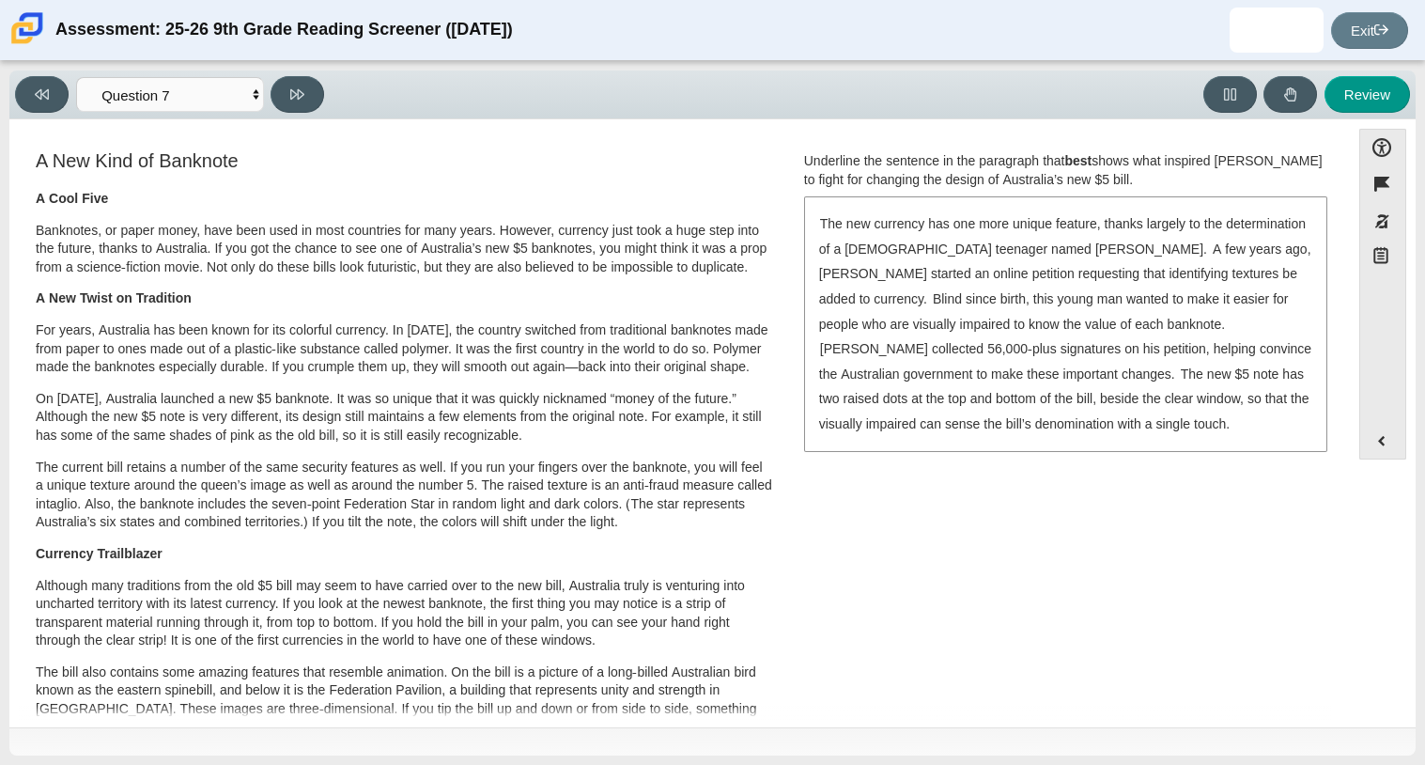
click at [867, 203] on div "The new currency has one more unique feature, thanks largely to the determinati…" at bounding box center [1066, 323] width 520 height 251
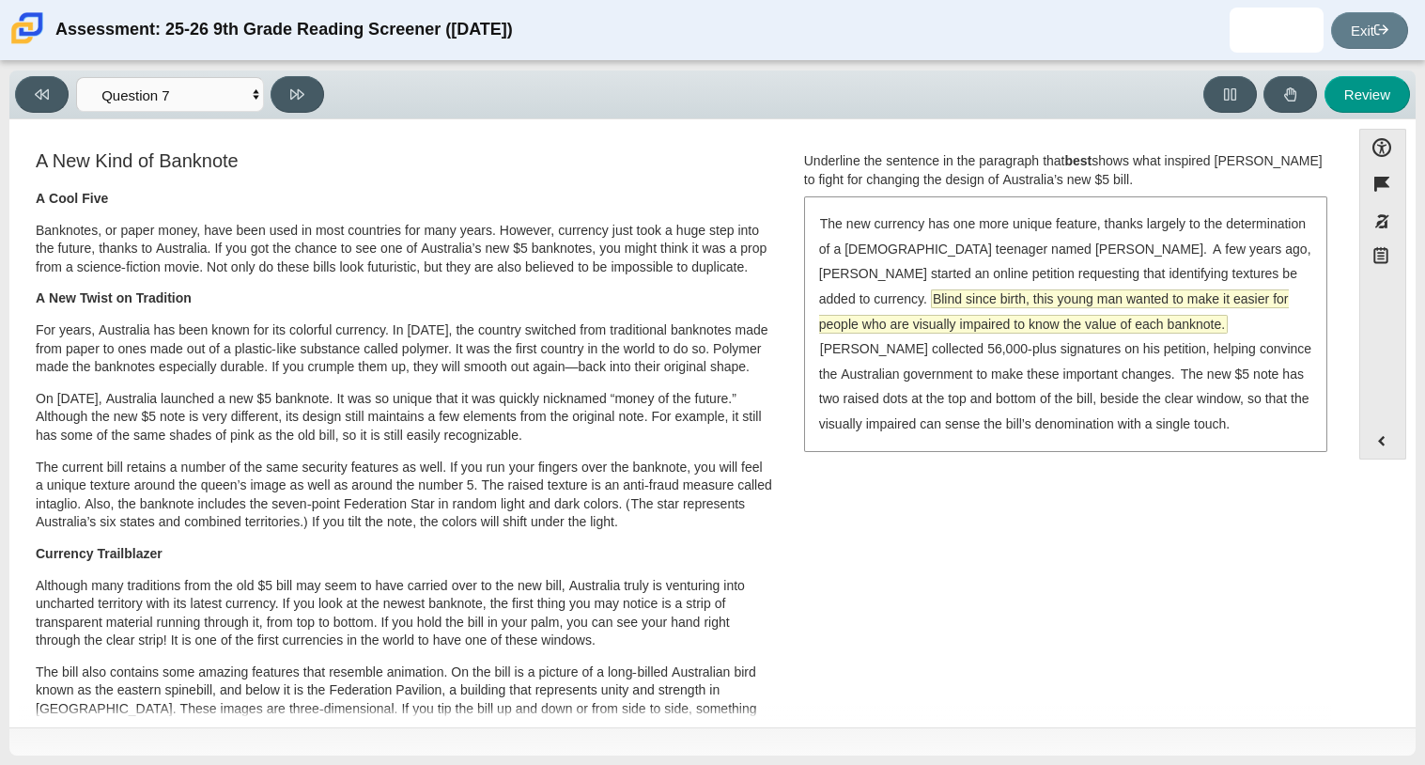
click at [993, 306] on span "Blind since birth, this young man wanted to make it easier for people who are v…" at bounding box center [1054, 311] width 470 height 42
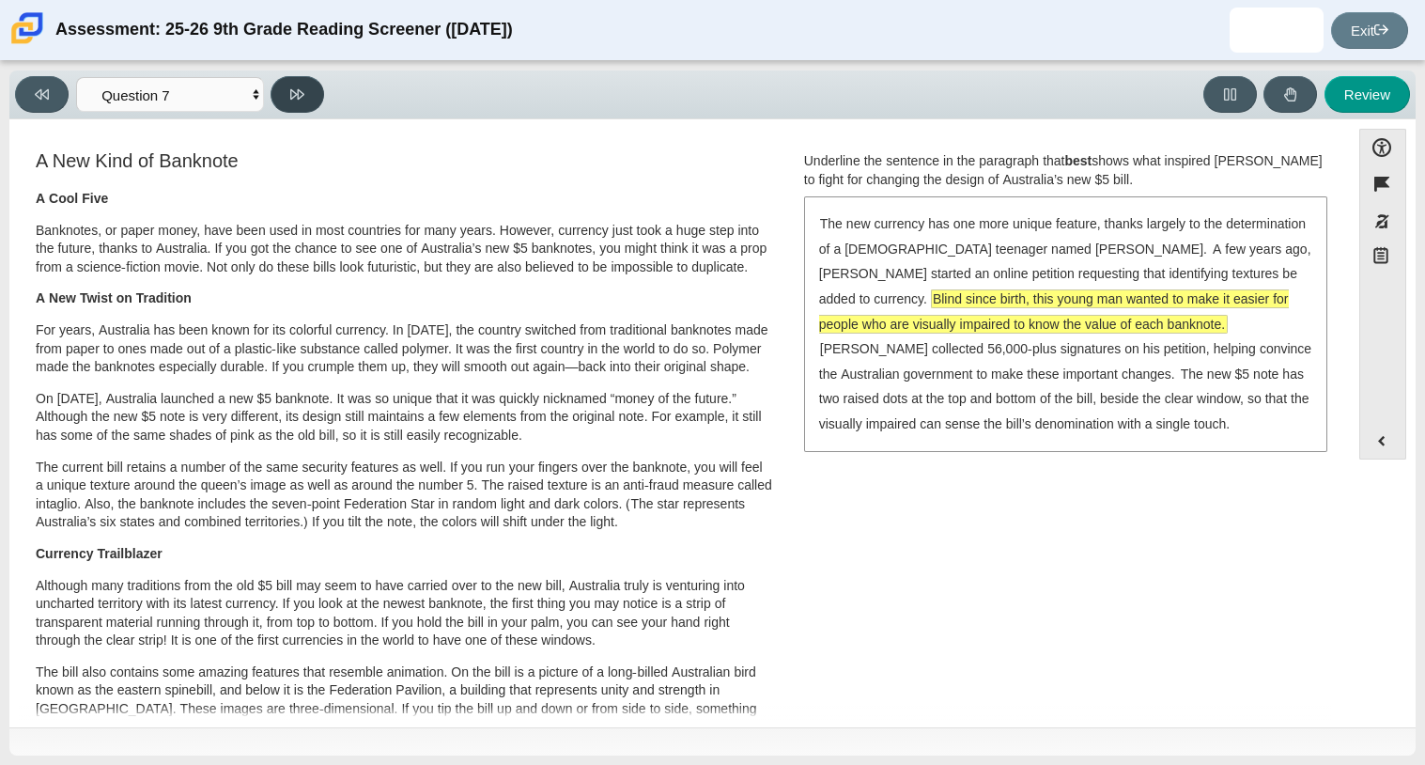
click at [284, 86] on button at bounding box center [298, 94] width 54 height 37
select select "ea8338c2-a6a3-418e-a305-2b963b54a290"
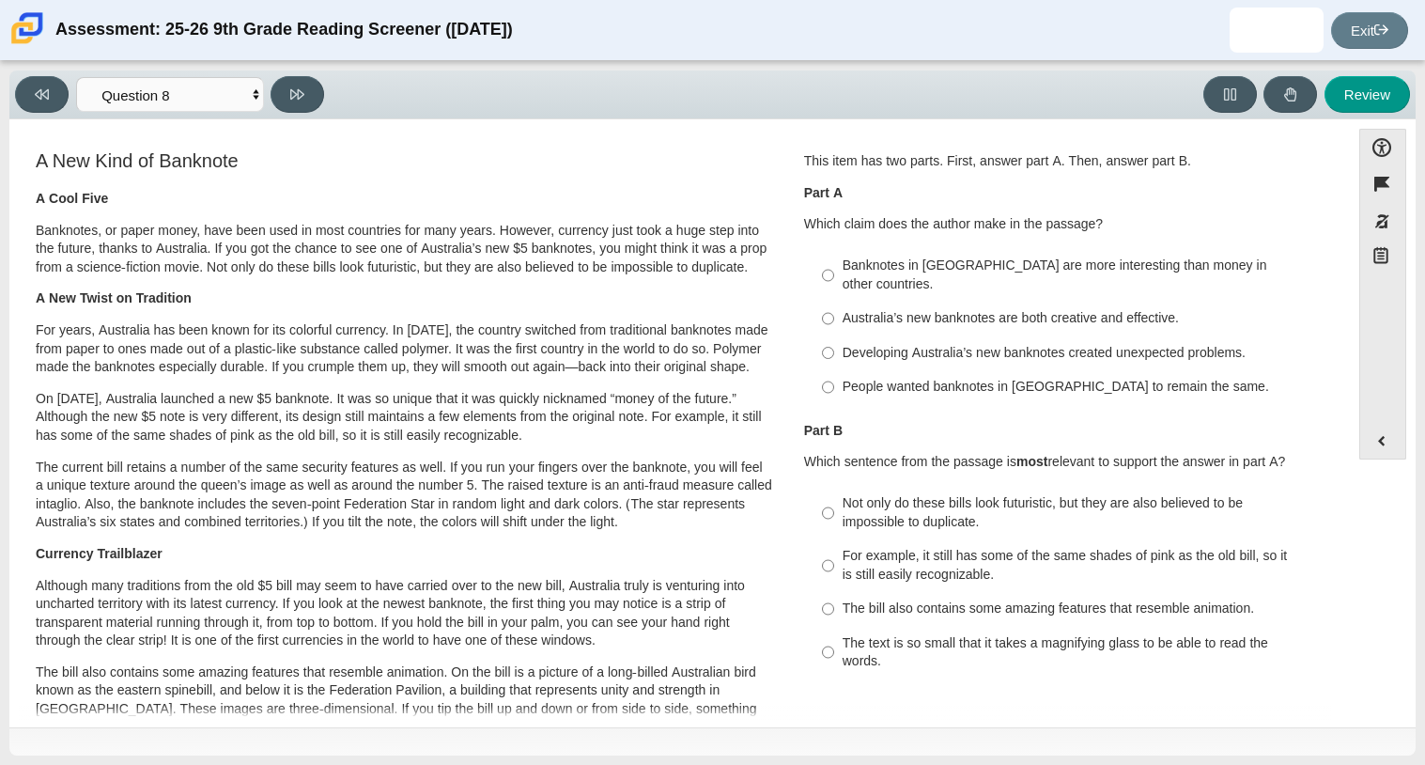
click at [927, 309] on div "Australia’s new banknotes are both creative and effective." at bounding box center [1080, 318] width 475 height 19
click at [834, 302] on input "Australia’s new banknotes are both creative and effective. Australia’s new bank…" at bounding box center [828, 319] width 12 height 34
radio input "true"
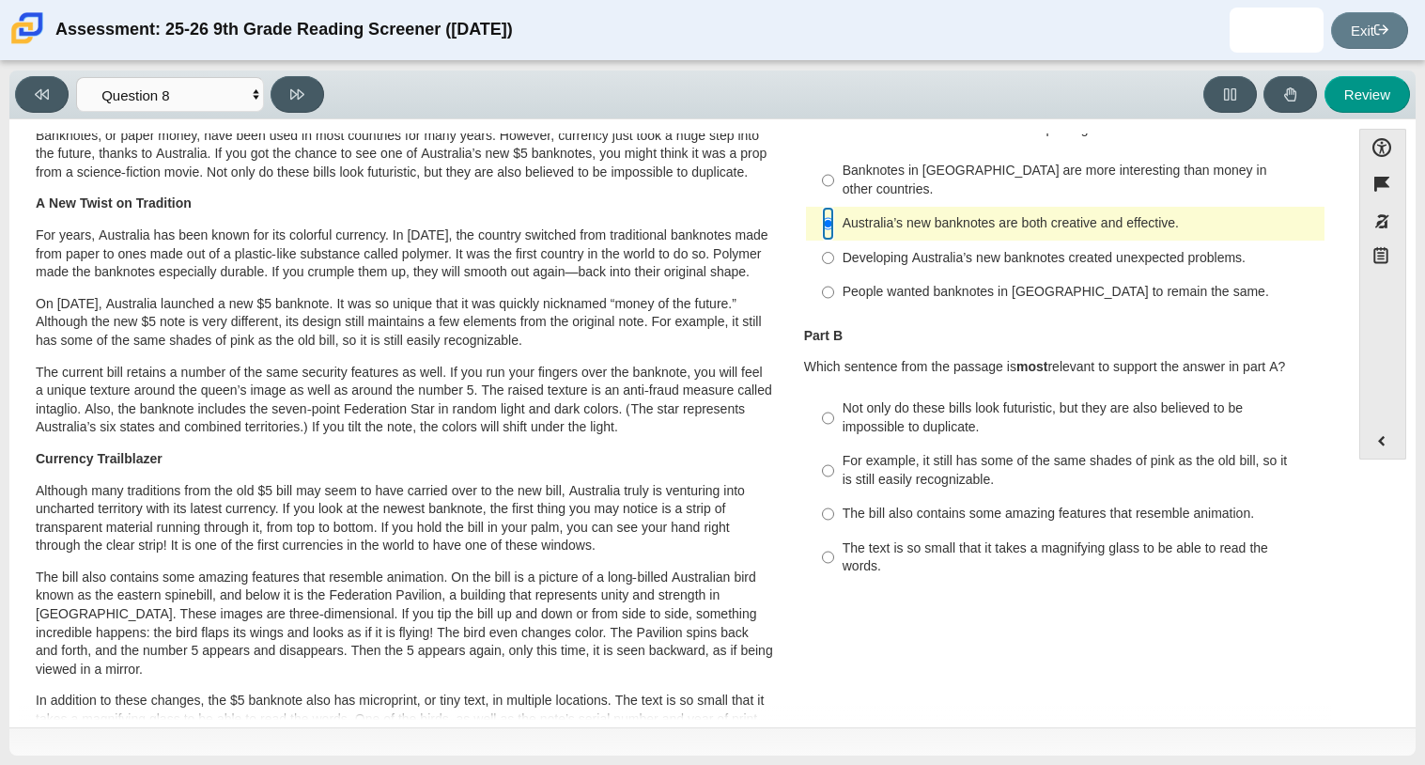
scroll to position [104, 0]
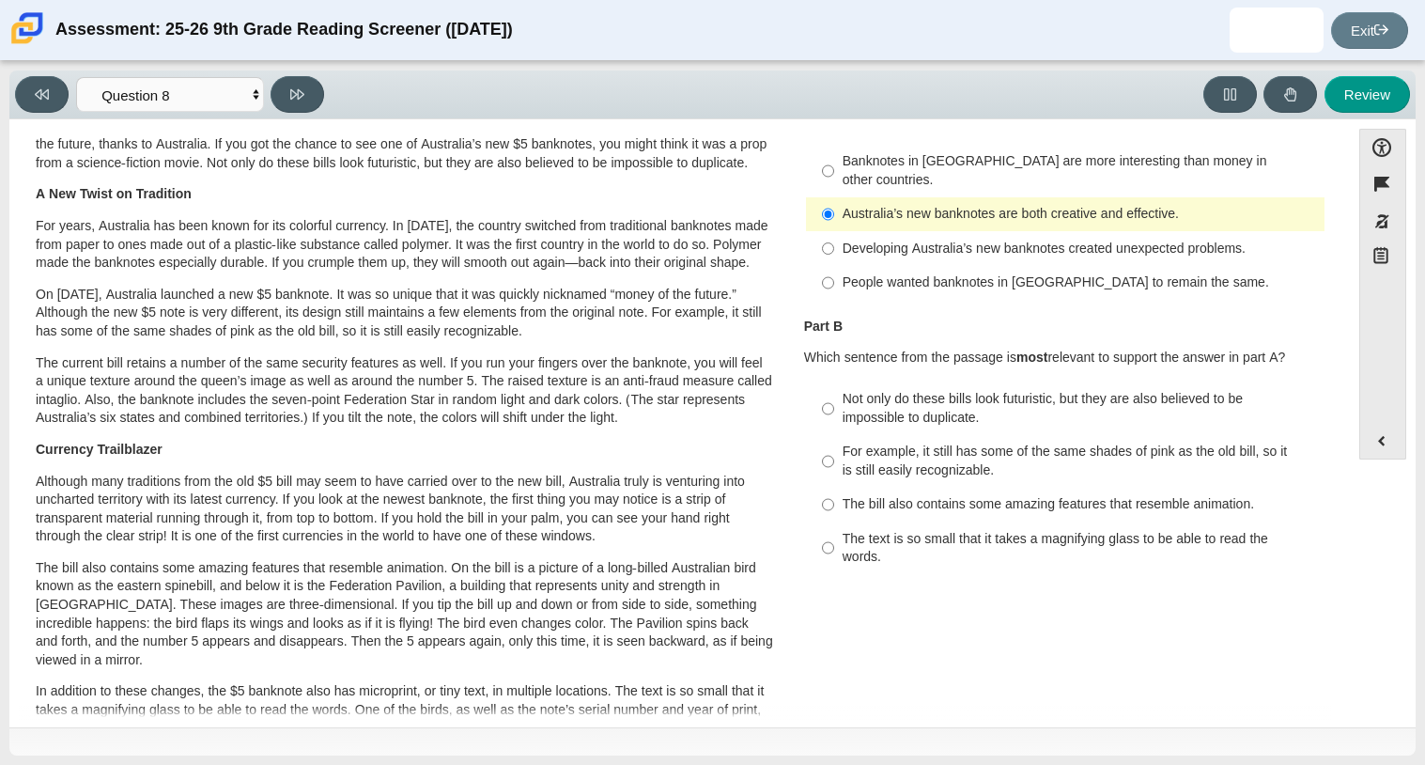
click at [946, 390] on div "Not only do these bills look futuristic, but they are also believed to be impos…" at bounding box center [1080, 408] width 475 height 37
click at [834, 382] on input "Not only do these bills look futuristic, but they are also believed to be impos…" at bounding box center [828, 408] width 12 height 53
radio input "true"
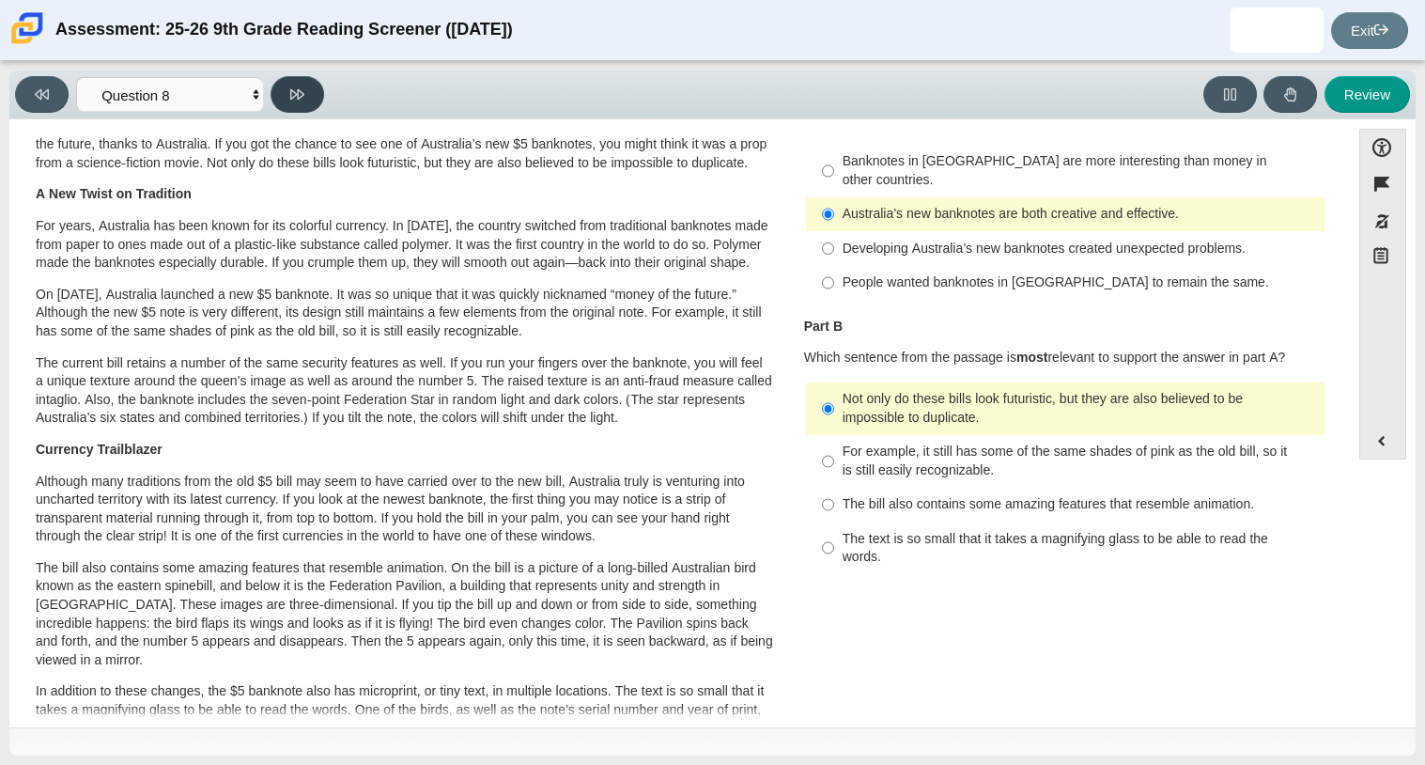
click at [288, 81] on button at bounding box center [298, 94] width 54 height 37
select select "89f058d6-b15c-4ef5-a4b3-fdaffb8868b6"
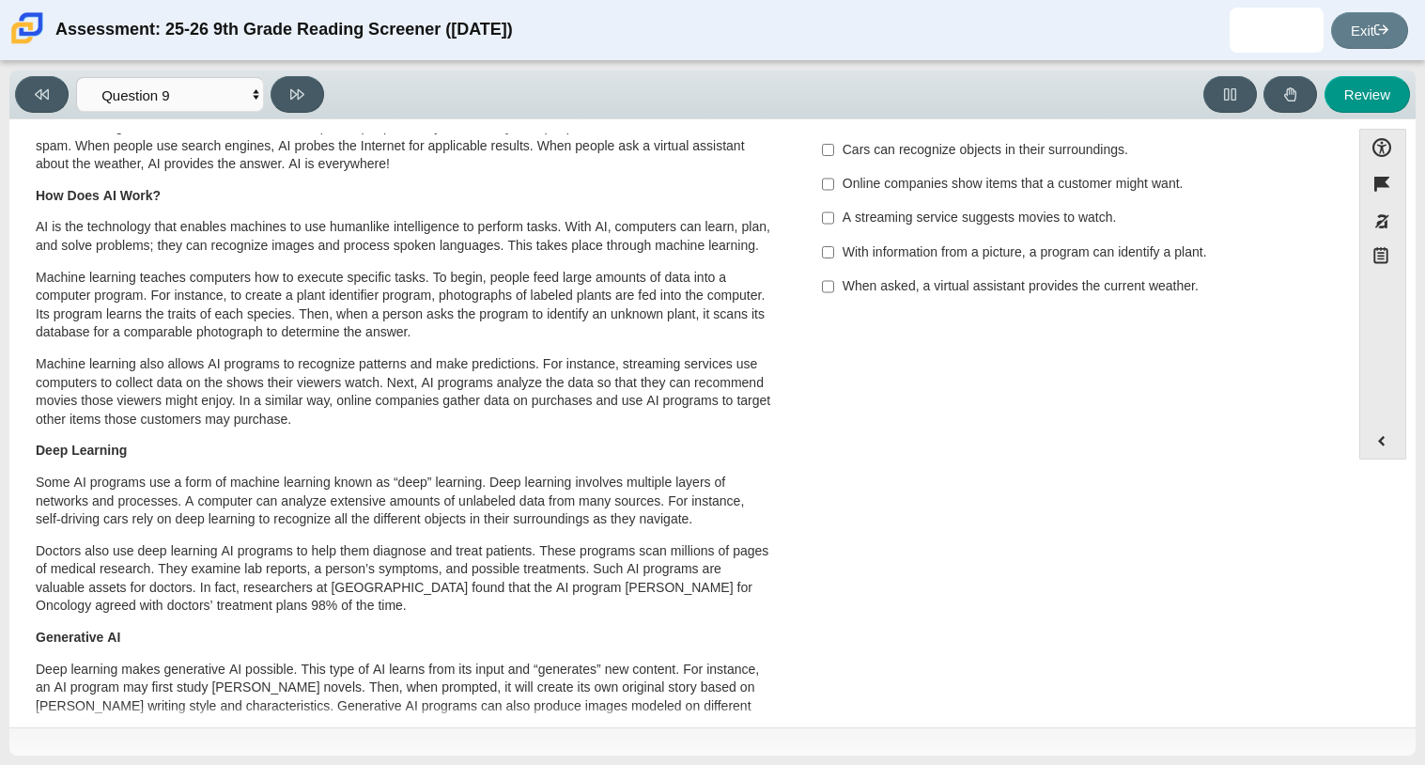
scroll to position [0, 0]
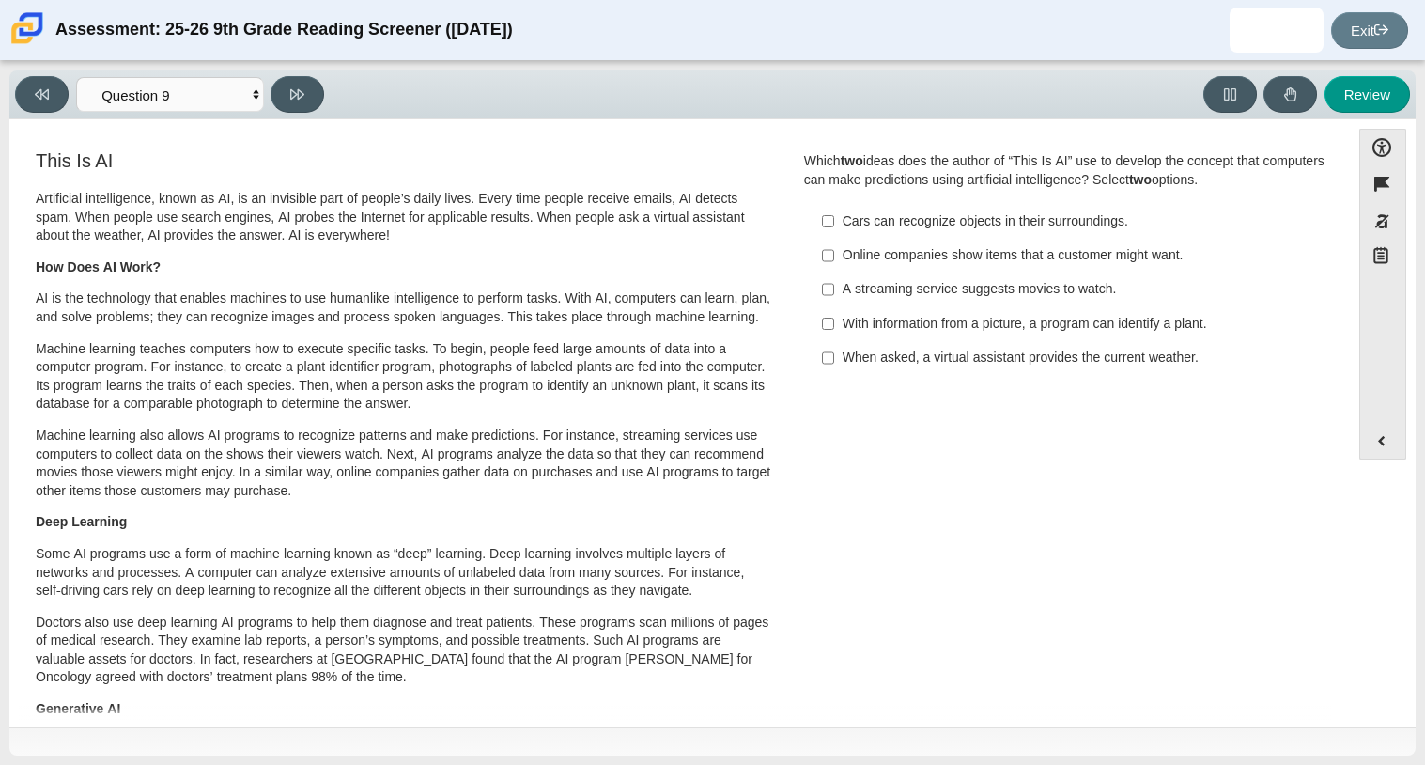
click at [961, 255] on div "Online companies show items that a customer might want." at bounding box center [1080, 255] width 475 height 19
click at [834, 255] on input "Online companies show items that a customer might want. Online companies show i…" at bounding box center [828, 256] width 12 height 34
checkbox input "true"
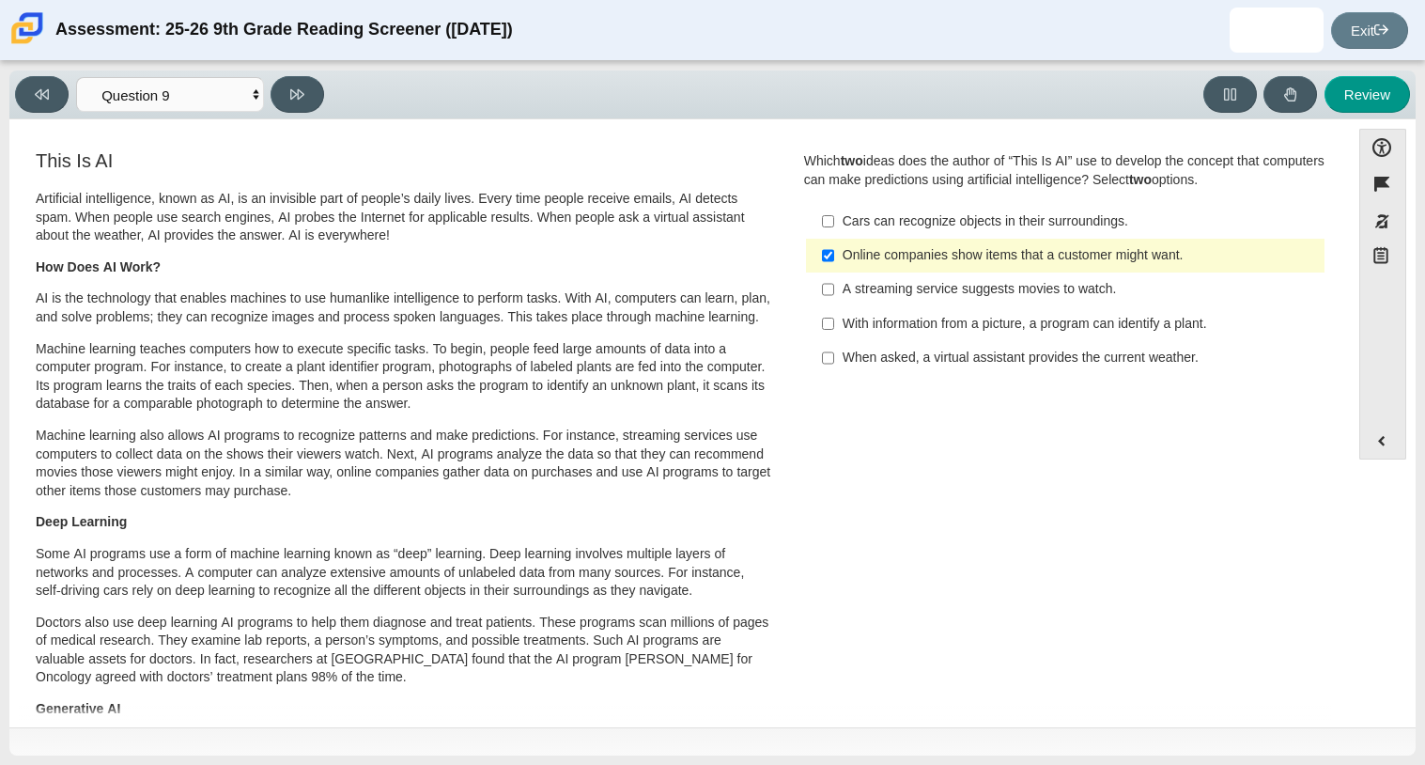
click at [912, 329] on div "With information from a picture, a program can identify a plant." at bounding box center [1080, 324] width 475 height 19
click at [834, 329] on input "With information from a picture, a program can identify a plant. With informati…" at bounding box center [828, 323] width 12 height 34
checkbox input "true"
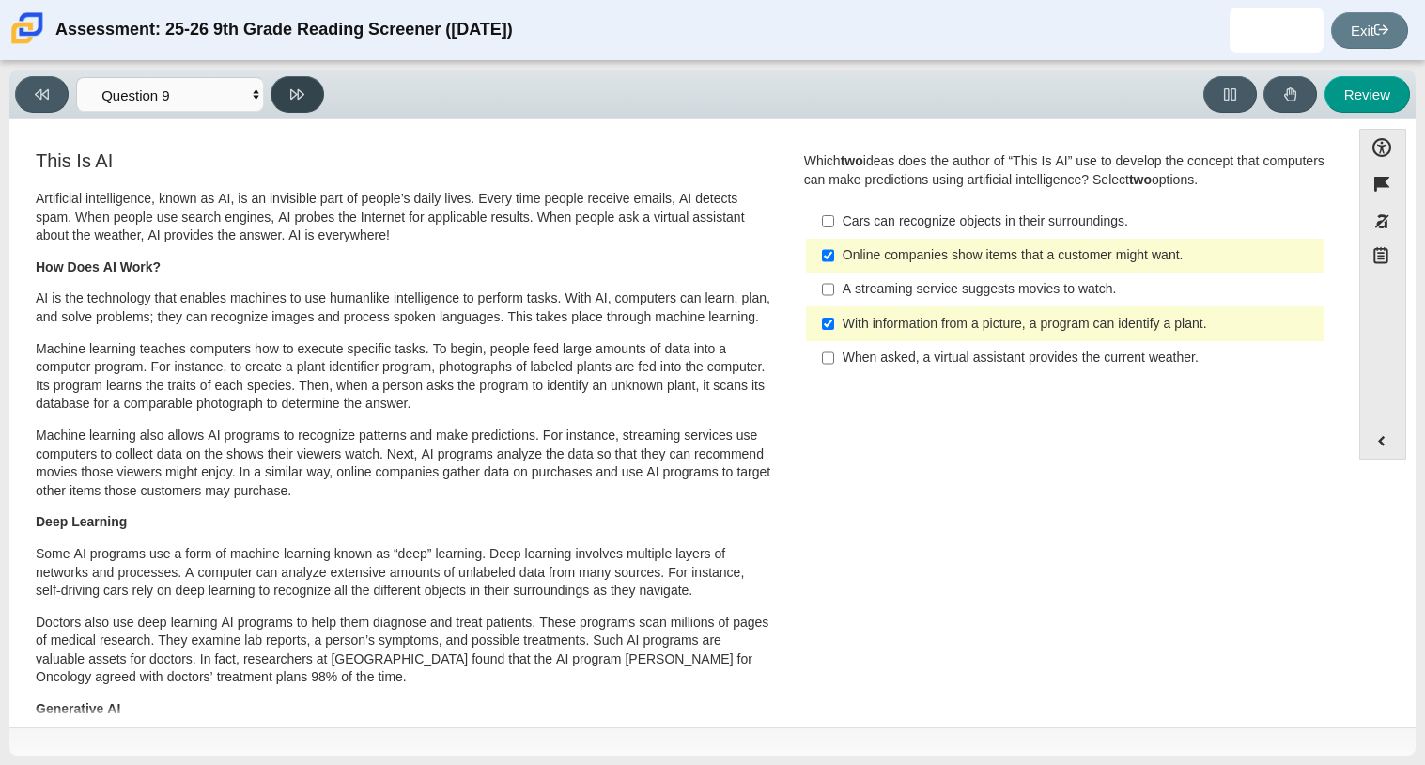
click at [283, 82] on button at bounding box center [298, 94] width 54 height 37
select select "cdf3c14e-a918-44d1-9b63-3db0fa81641e"
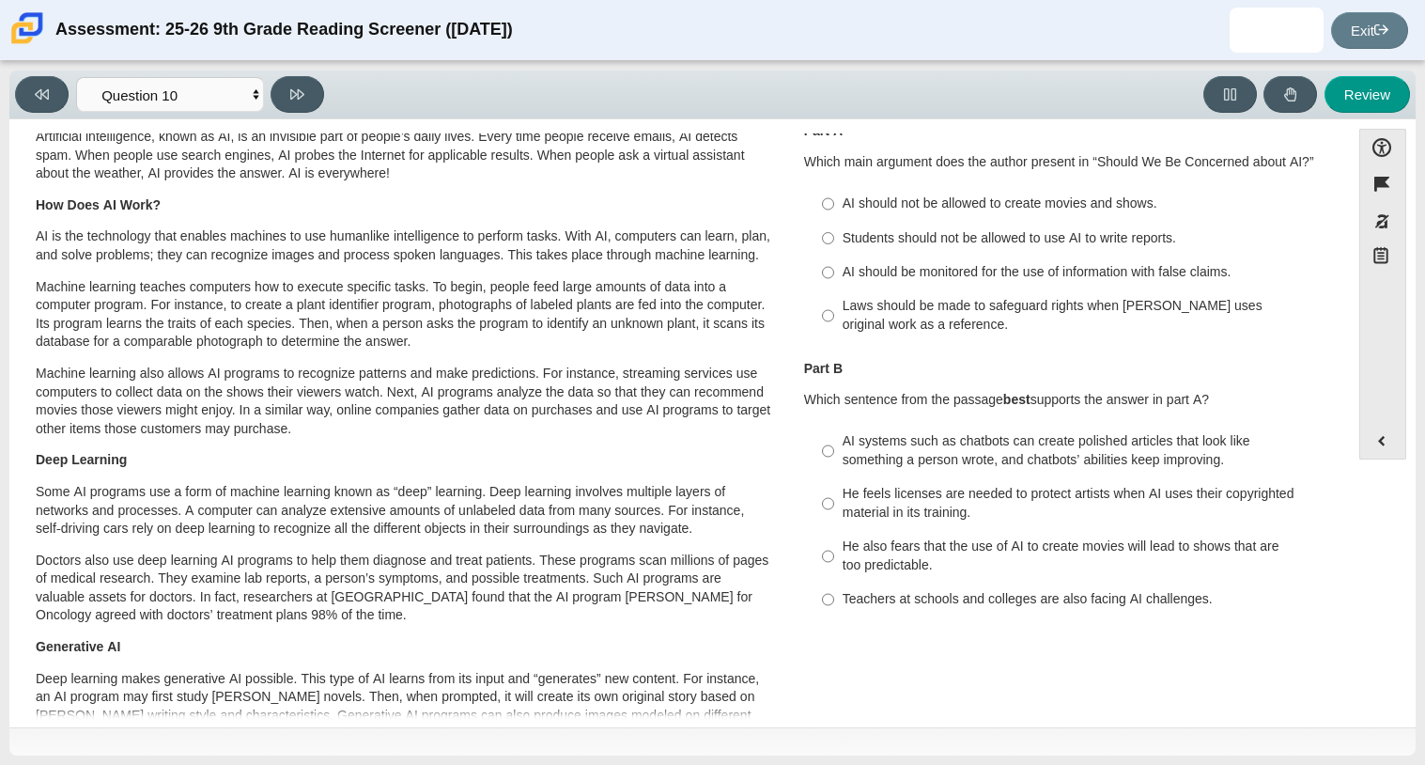
scroll to position [139, 0]
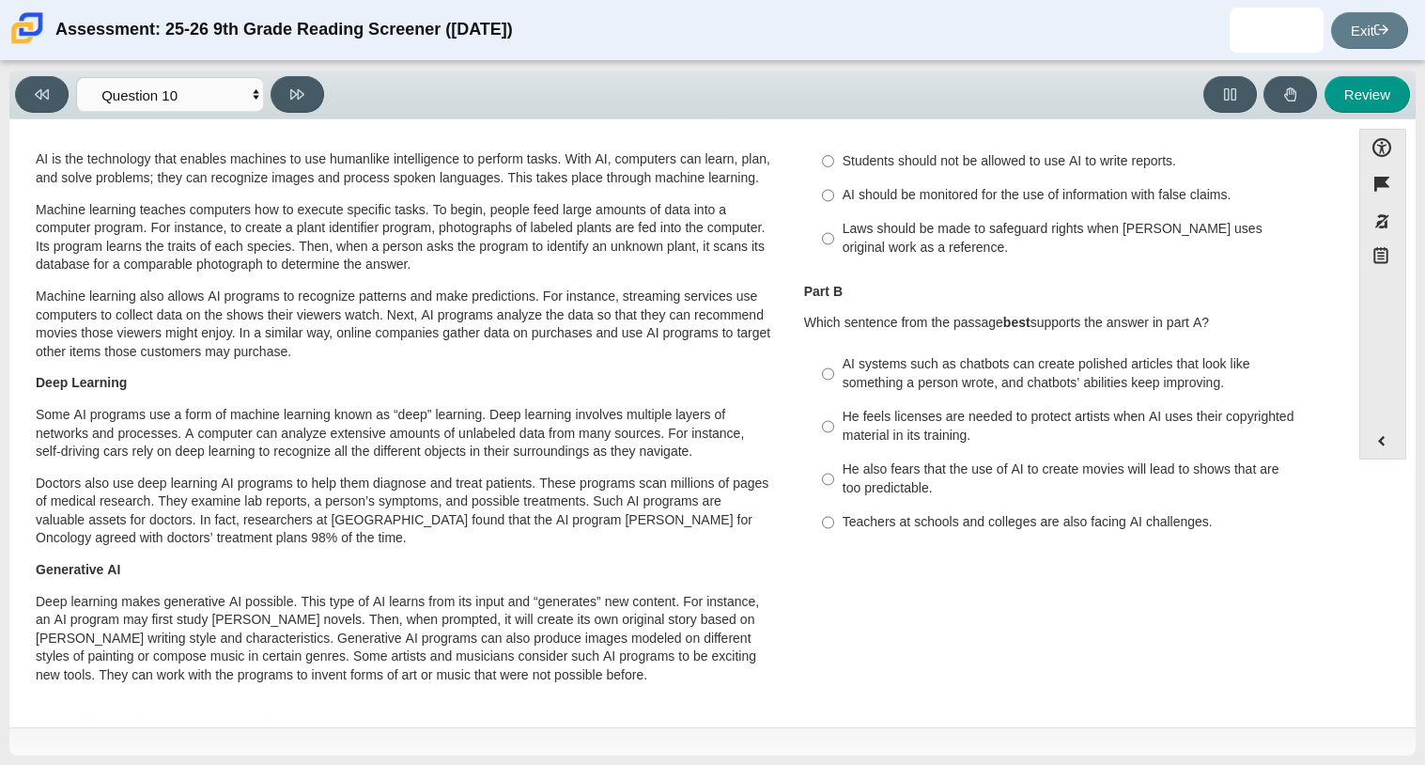
click at [966, 191] on div "AI should be monitored for the use of information with false claims." at bounding box center [1080, 195] width 475 height 19
click at [834, 191] on input "AI should be monitored for the use of information with false claims. AI should …" at bounding box center [828, 196] width 12 height 34
radio input "true"
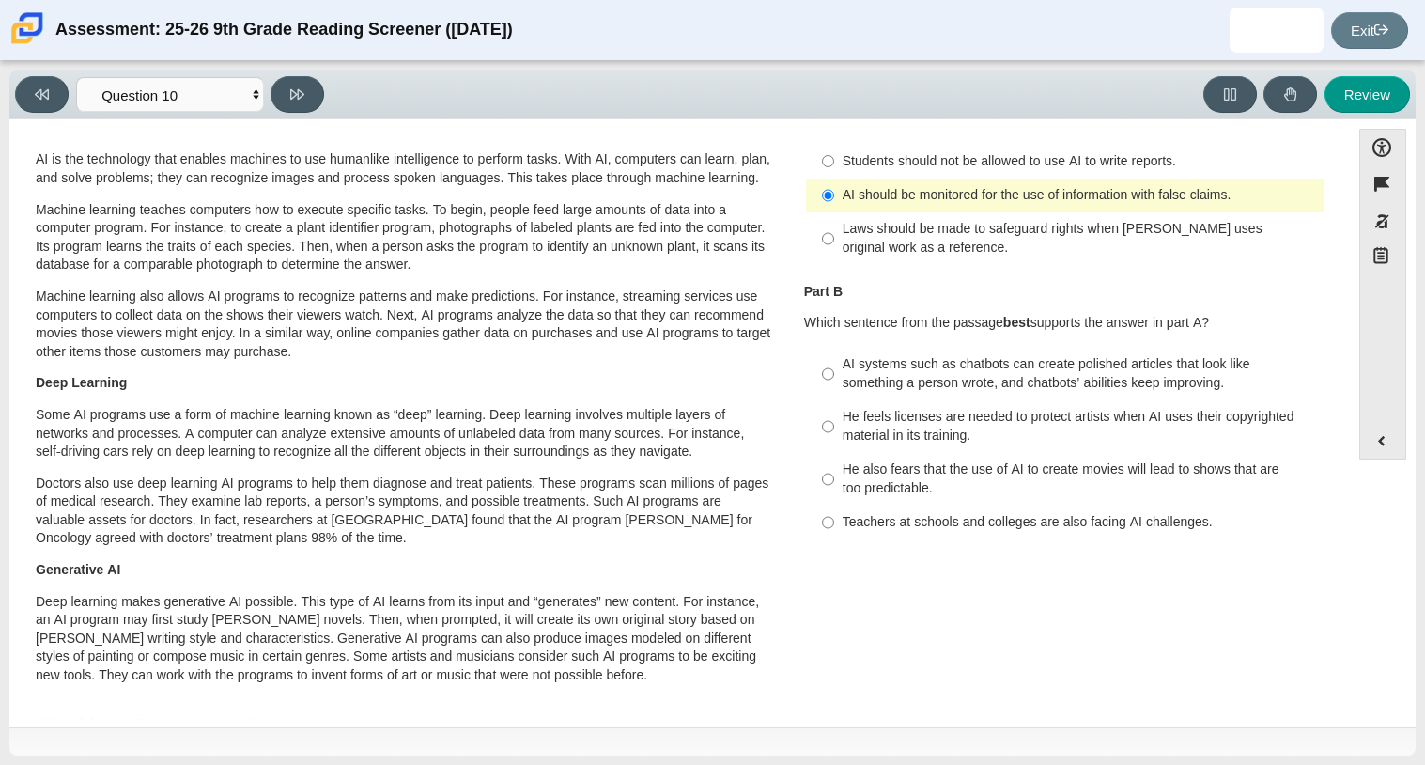
click at [858, 364] on div "AI systems such as chatbots can create polished articles that look like somethi…" at bounding box center [1080, 373] width 475 height 37
click at [834, 364] on input "AI systems such as chatbots can create polished articles that look like somethi…" at bounding box center [828, 374] width 12 height 53
radio input "true"
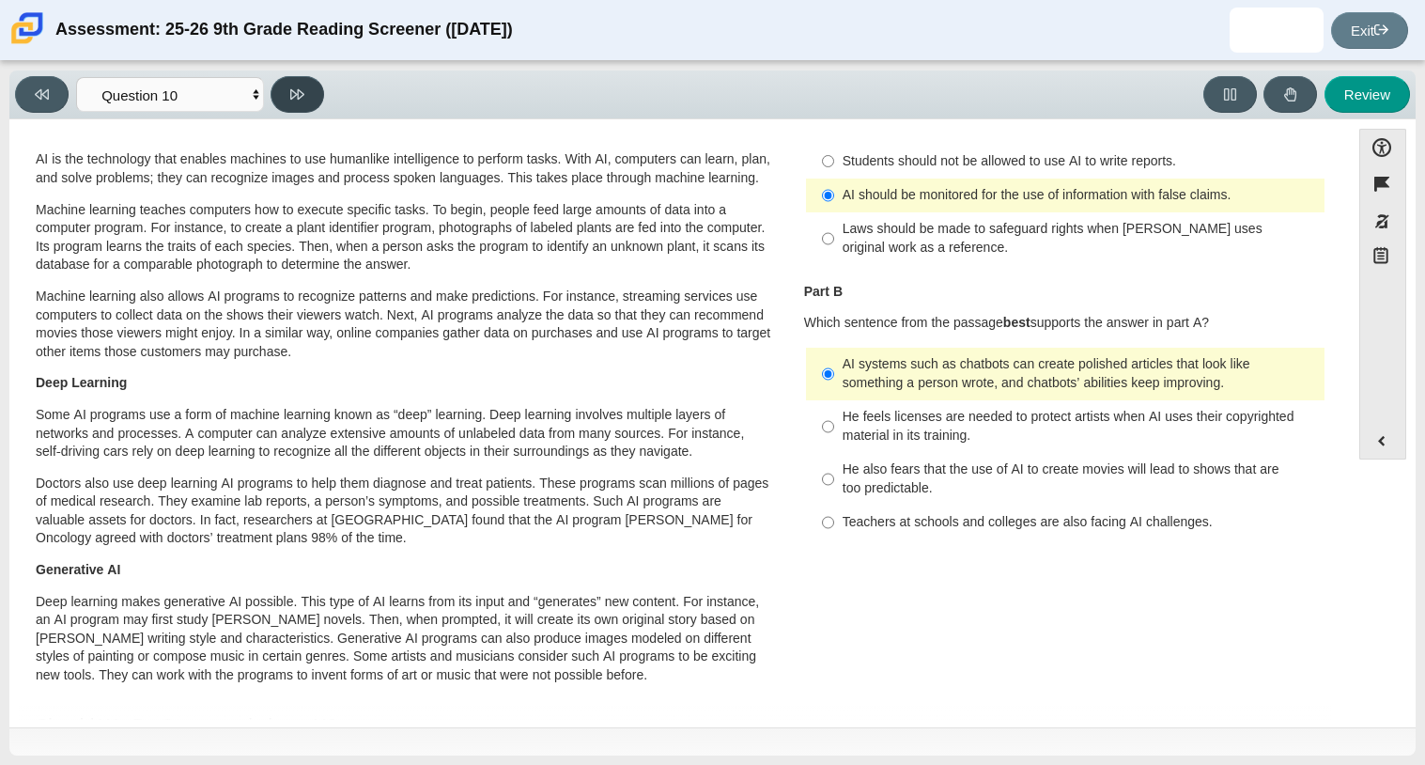
click at [294, 87] on icon at bounding box center [297, 94] width 14 height 14
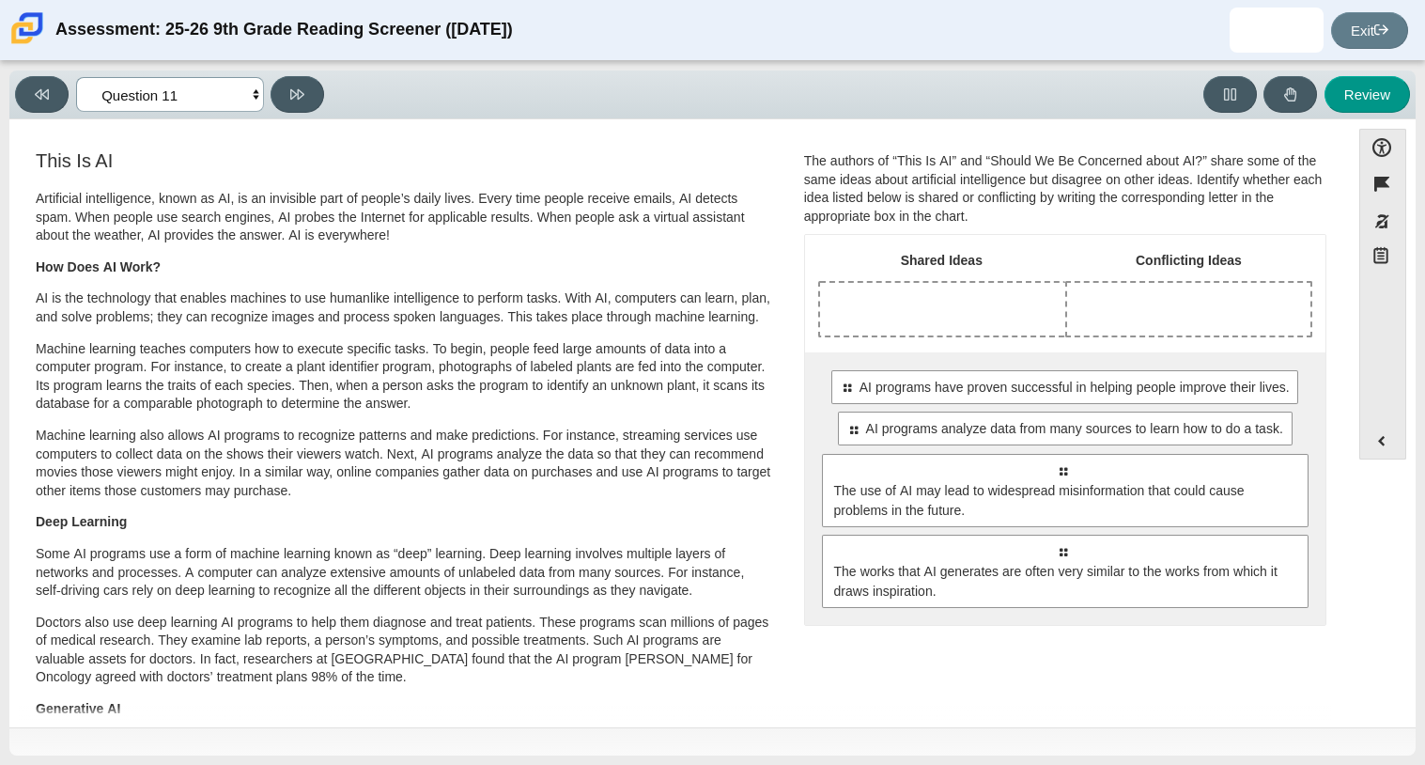
click at [143, 97] on select "Questions Question 1 Question 2 Question 3 Question 4 Question 5 Question 6 Que…" at bounding box center [170, 94] width 188 height 35
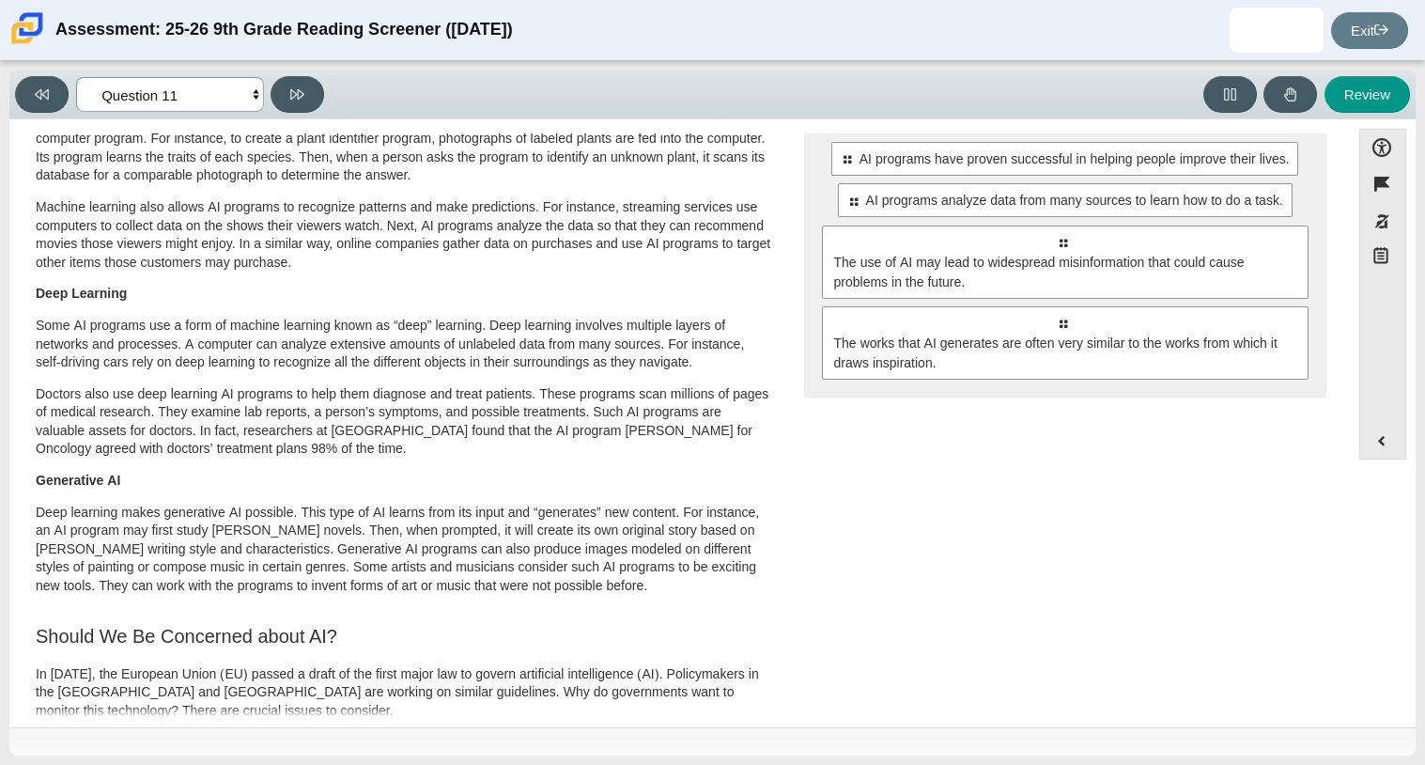
scroll to position [0, 0]
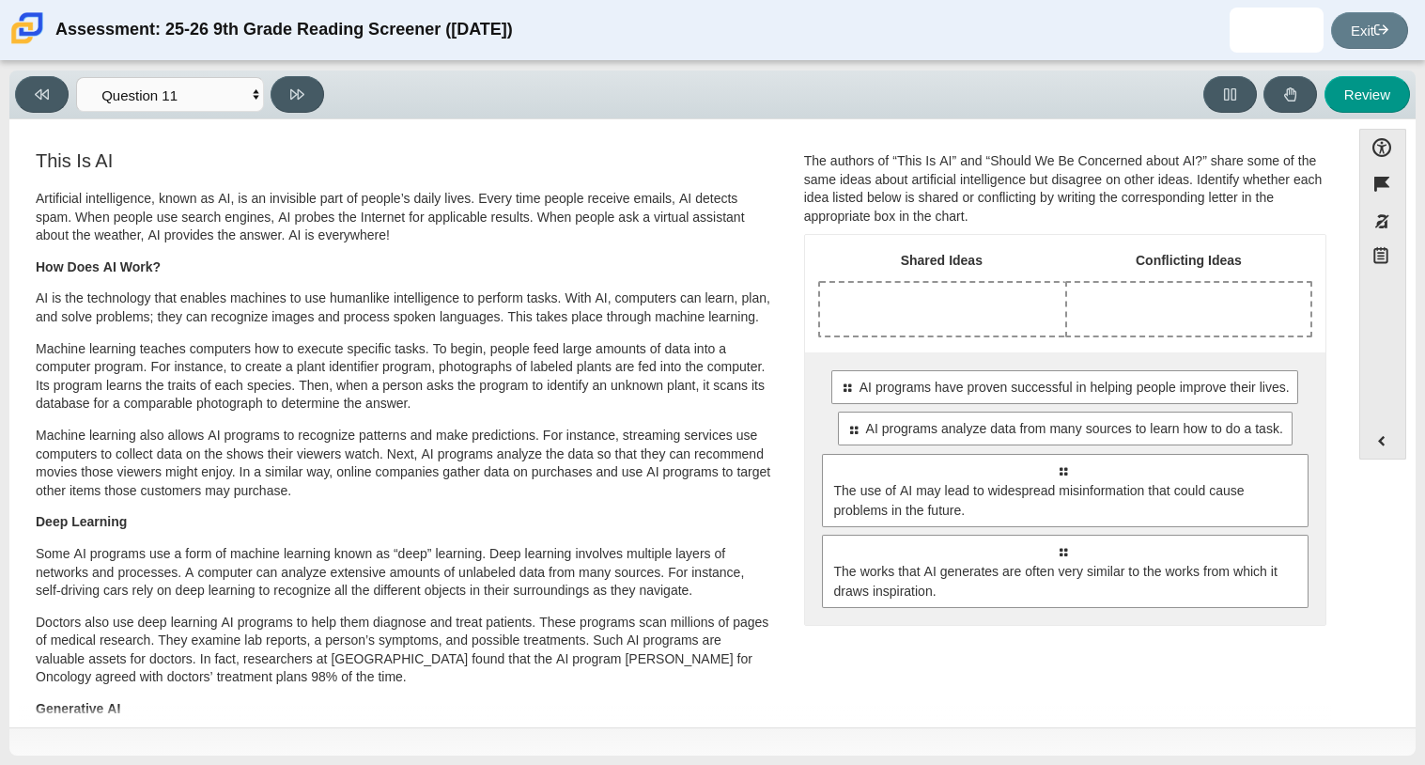
click at [299, 579] on p "Some AI programs use a form of machine learning known as “deep” learning. Deep …" at bounding box center [405, 572] width 738 height 55
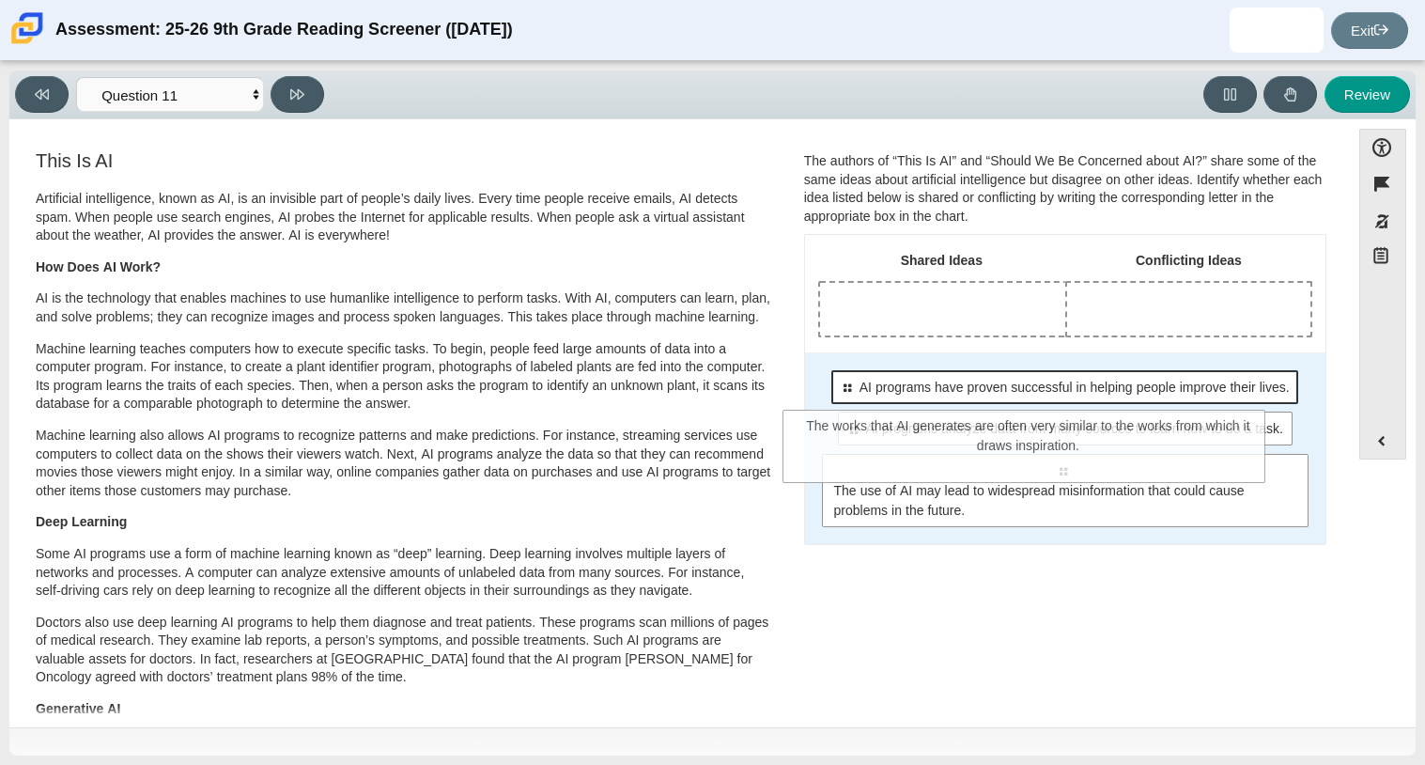
drag, startPoint x: 994, startPoint y: 555, endPoint x: 941, endPoint y: 377, distance: 186.4
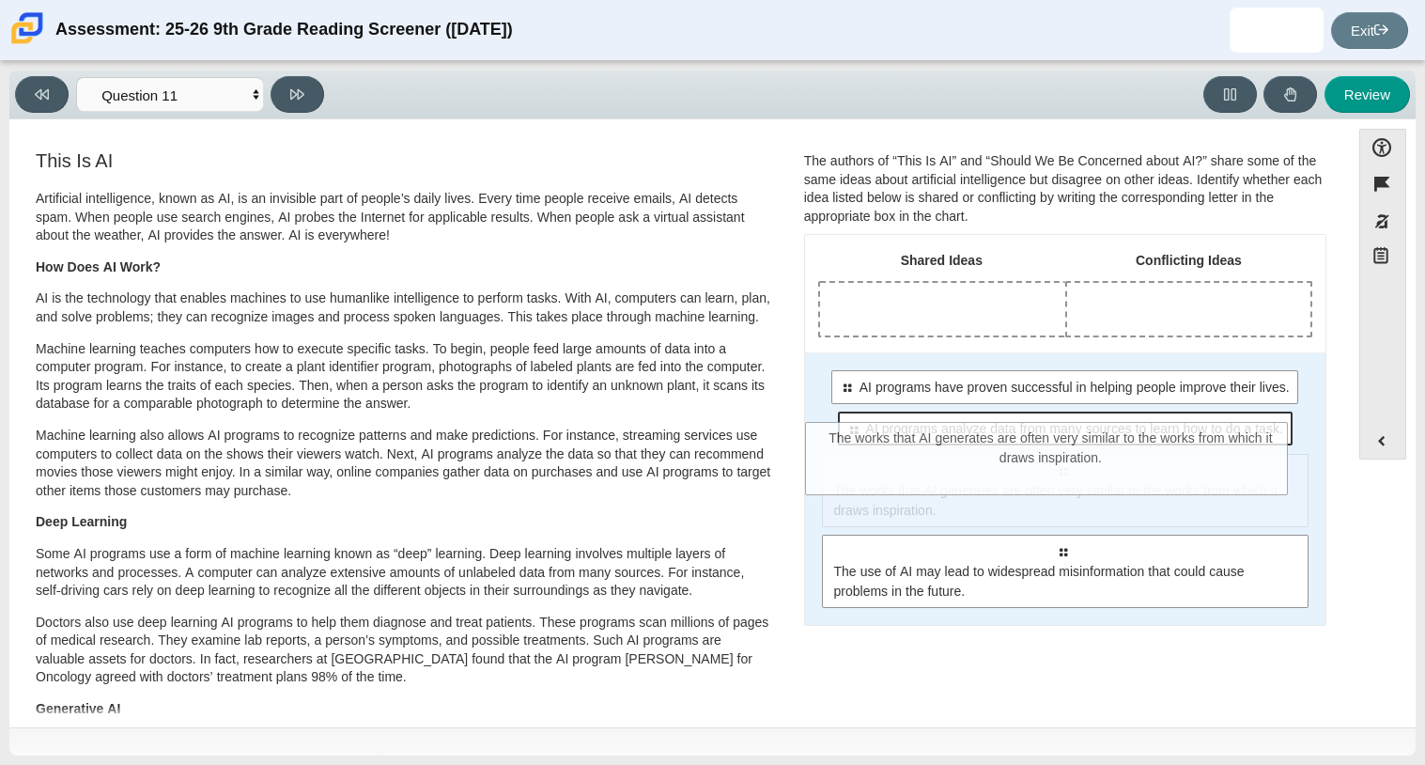
drag, startPoint x: 899, startPoint y: 500, endPoint x: 873, endPoint y: 417, distance: 86.8
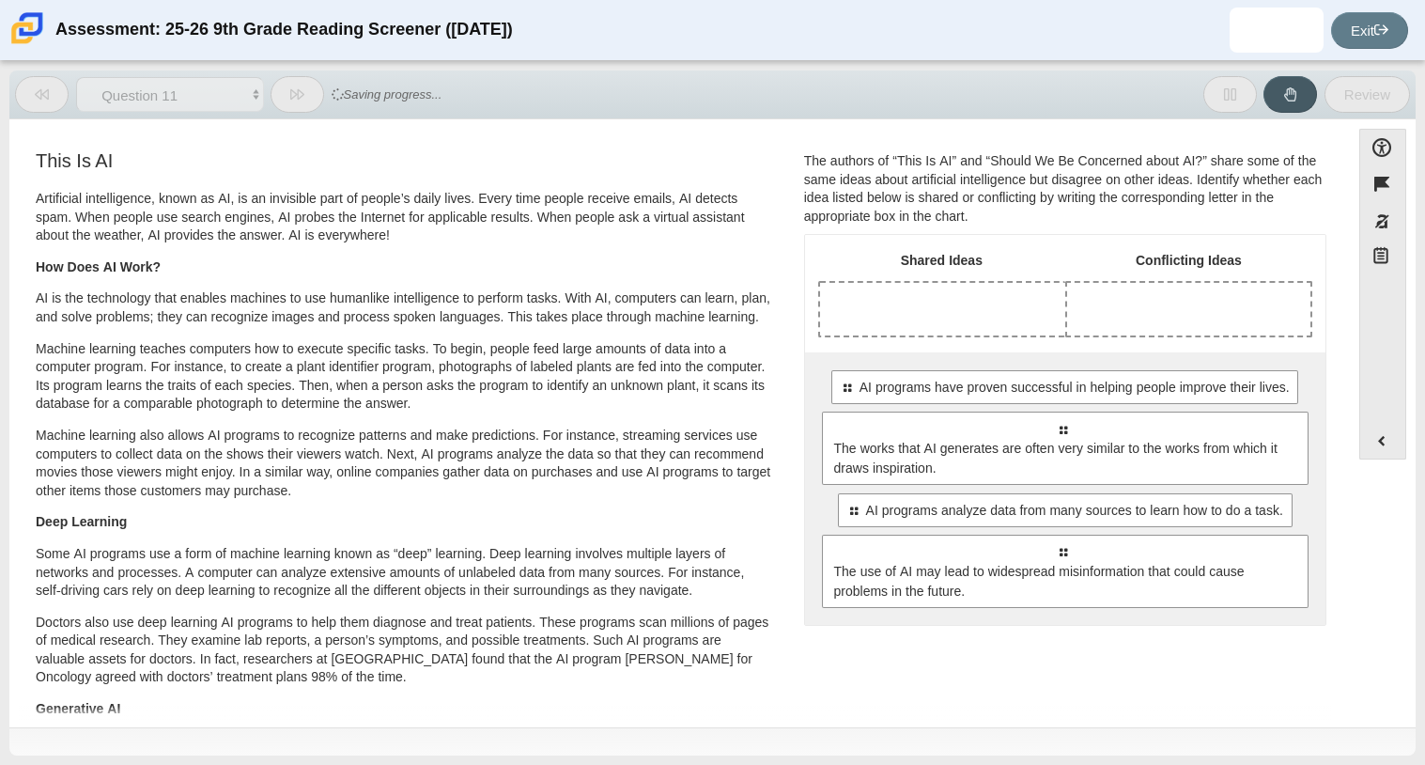
click at [873, 407] on div "Select to move response to a response input area. AI programs have proven succe…" at bounding box center [1065, 488] width 521 height 273
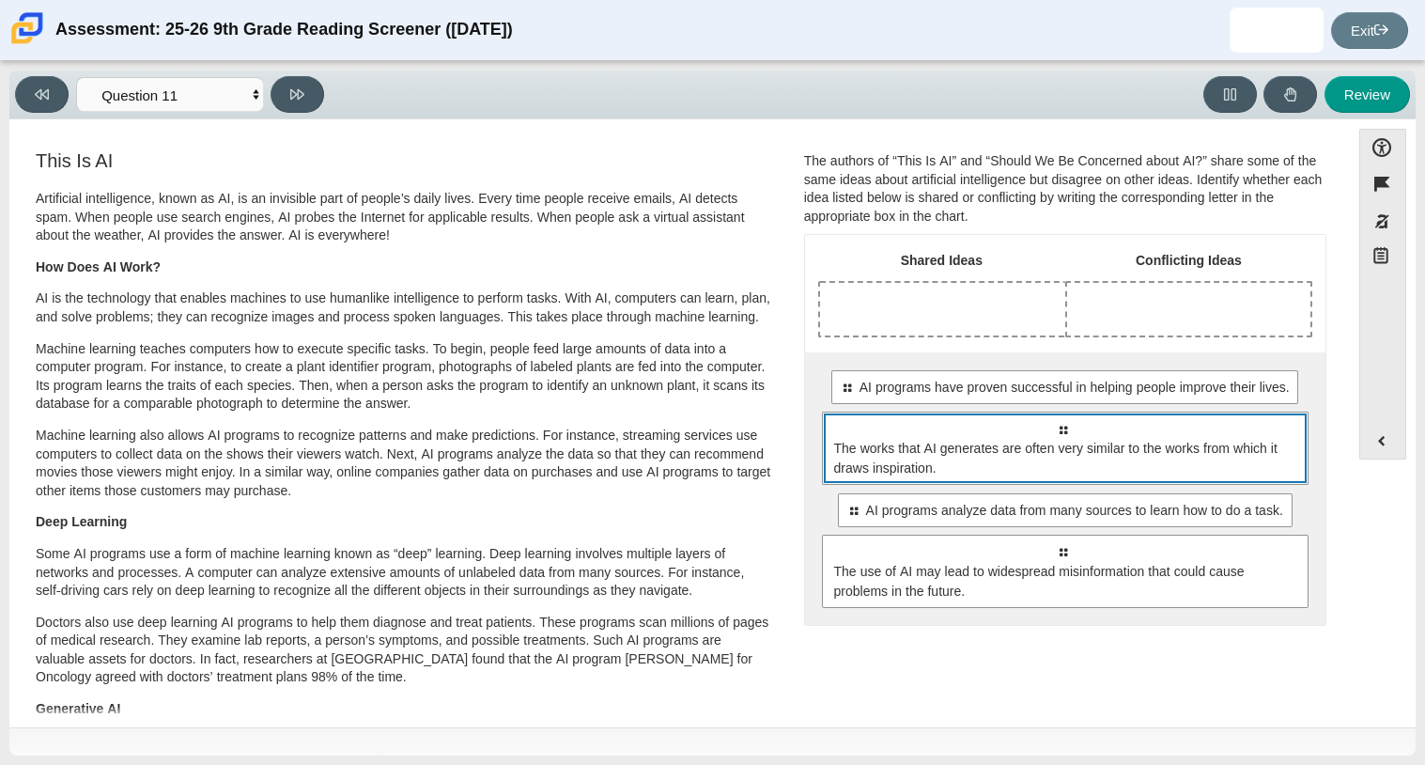
drag, startPoint x: 869, startPoint y: 427, endPoint x: 884, endPoint y: 349, distance: 79.4
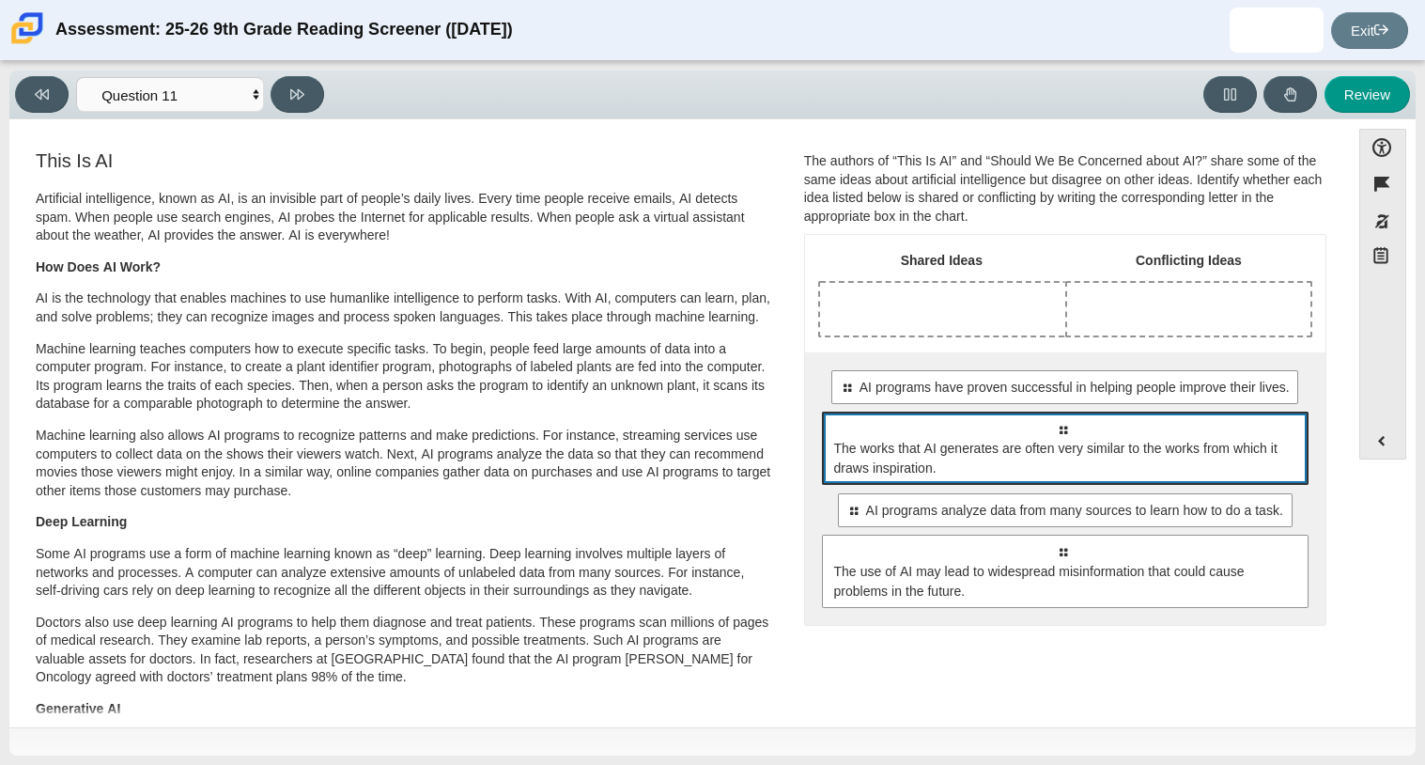
click at [849, 452] on span "The works that AI generates are often very similar to the works from which it d…" at bounding box center [1066, 458] width 465 height 39
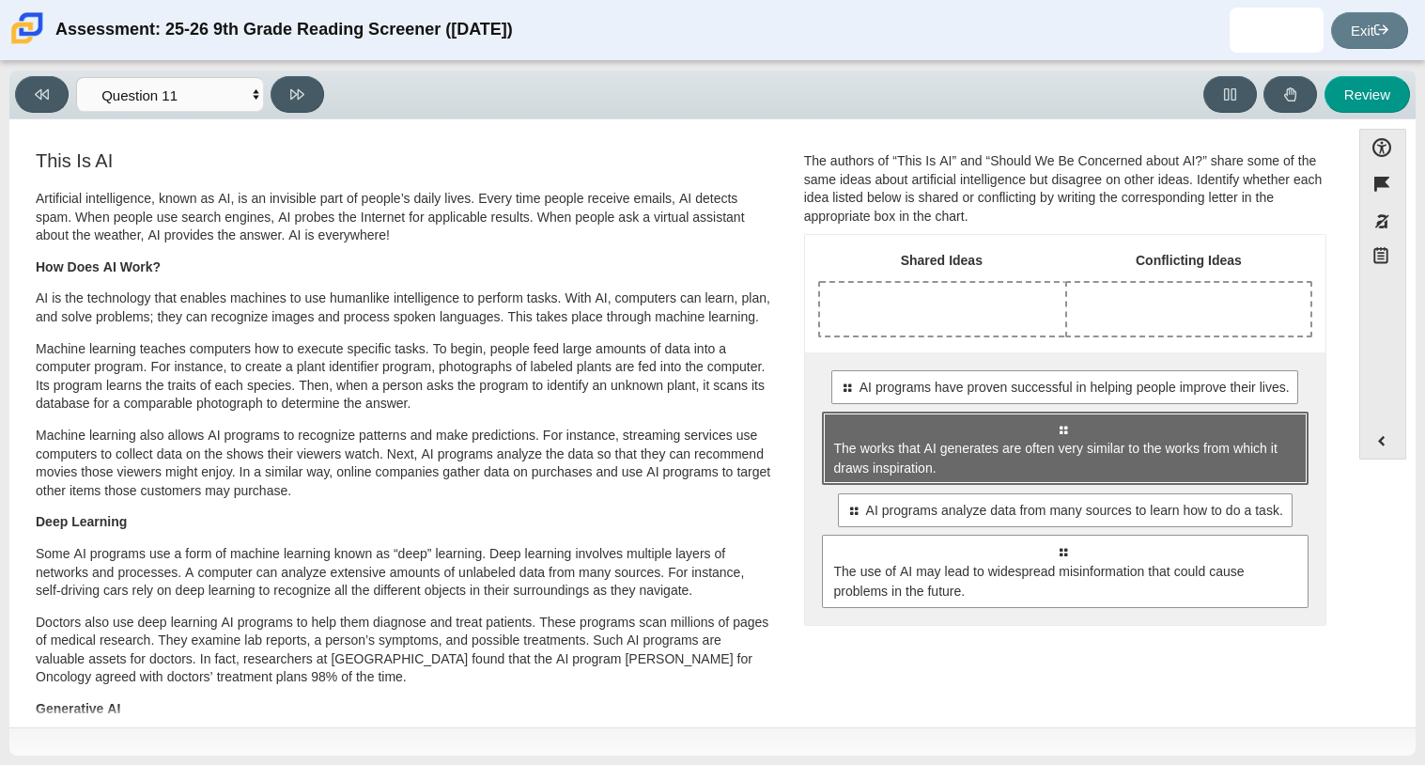
click at [848, 449] on span "The works that AI generates are often very similar to the works from which it d…" at bounding box center [1066, 458] width 465 height 39
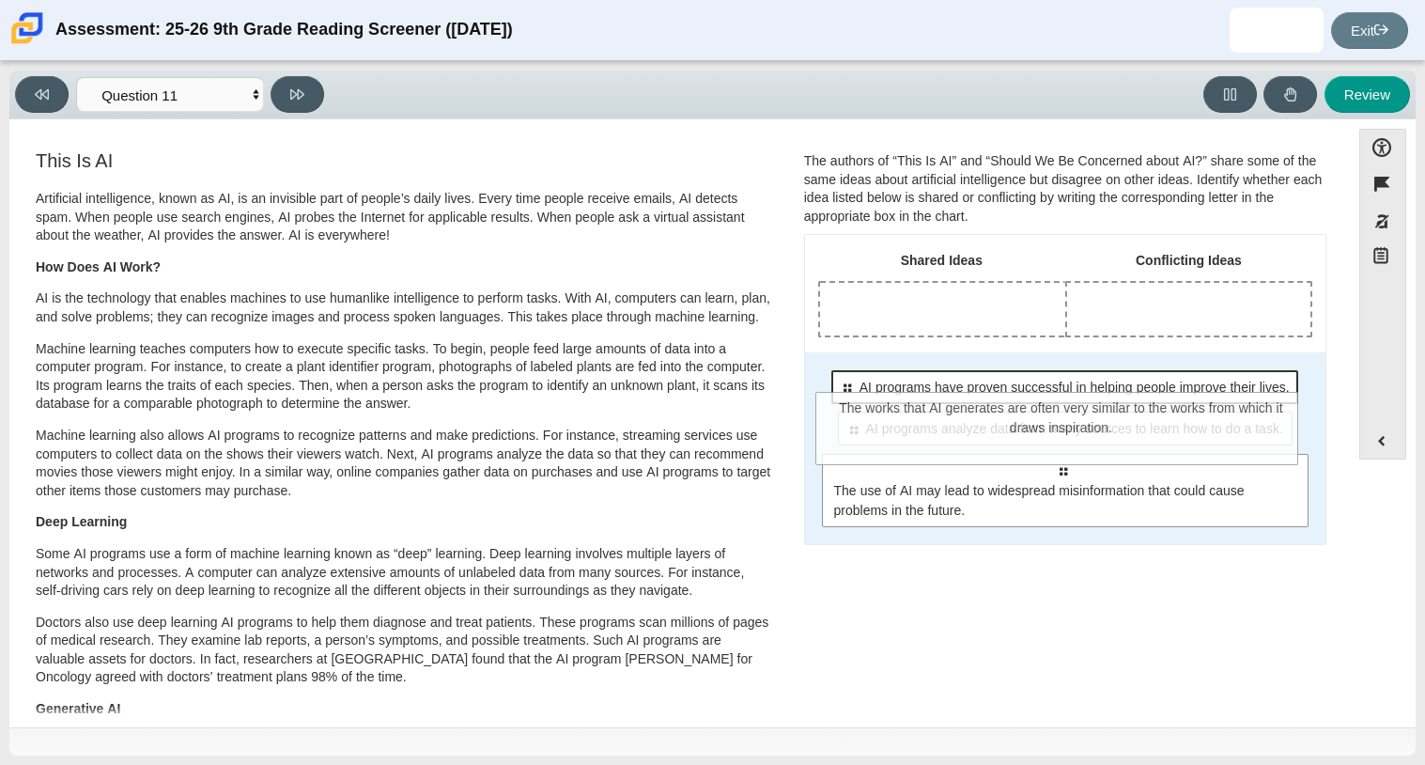
drag, startPoint x: 847, startPoint y: 425, endPoint x: 844, endPoint y: 381, distance: 44.3
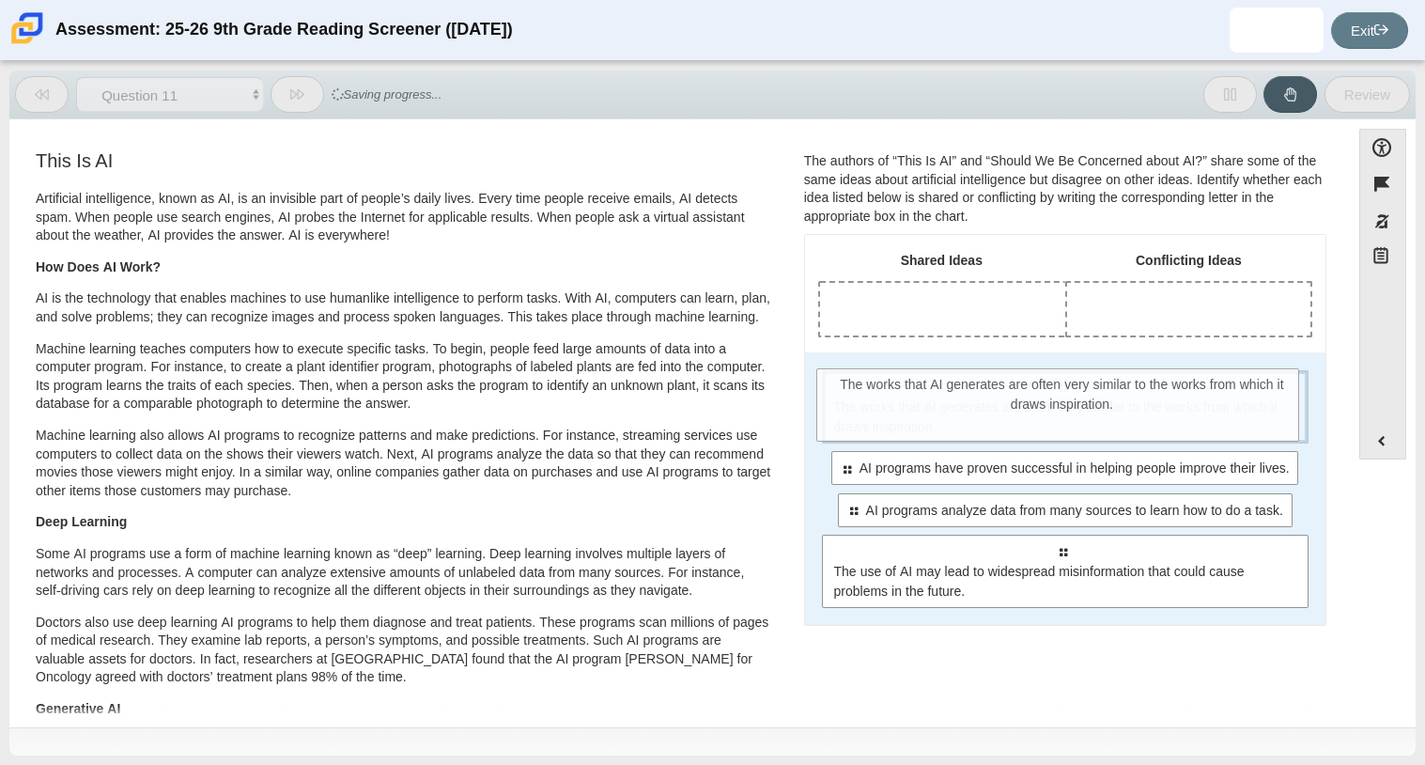
click at [844, 377] on div "Select to move response to a response input area. The works that AI generates a…" at bounding box center [1065, 406] width 487 height 73
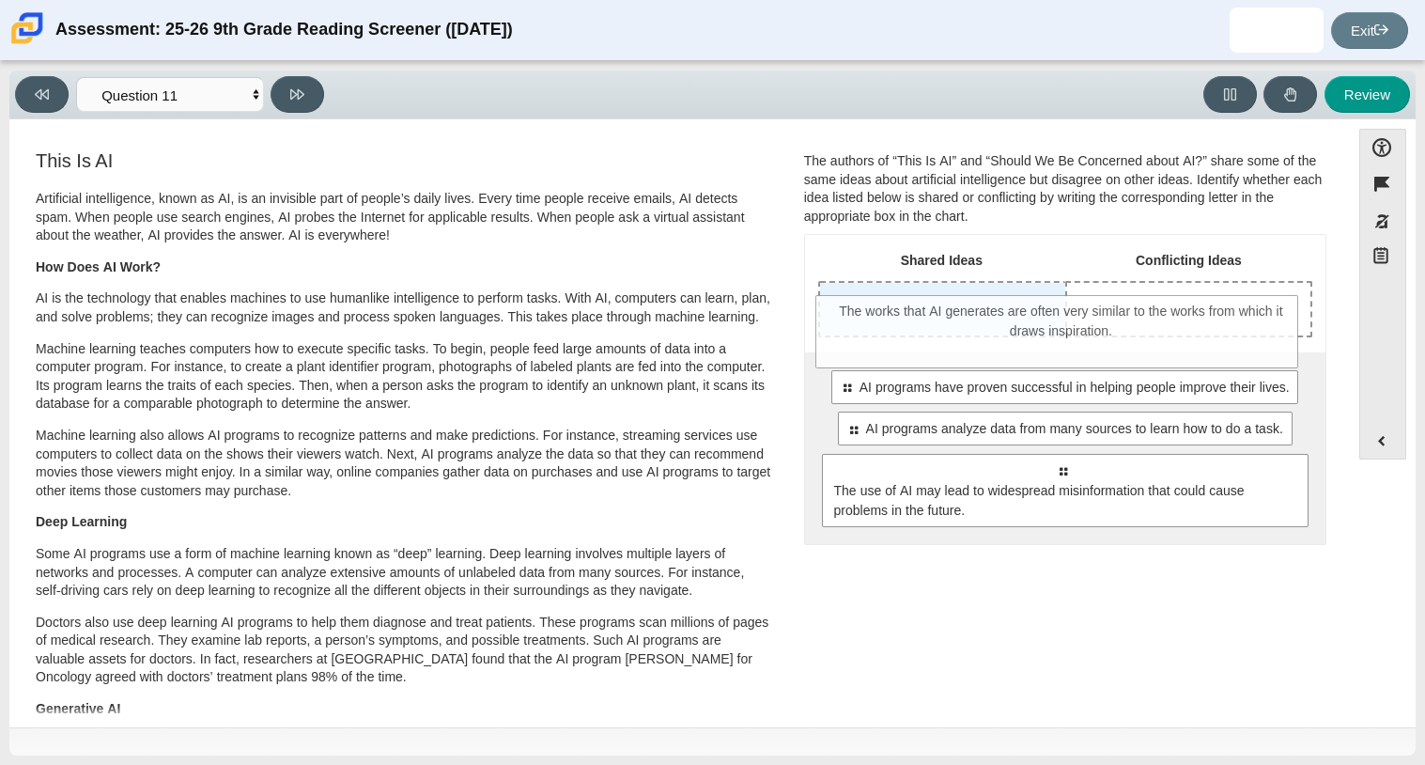
drag, startPoint x: 846, startPoint y: 396, endPoint x: 845, endPoint y: 317, distance: 78.9
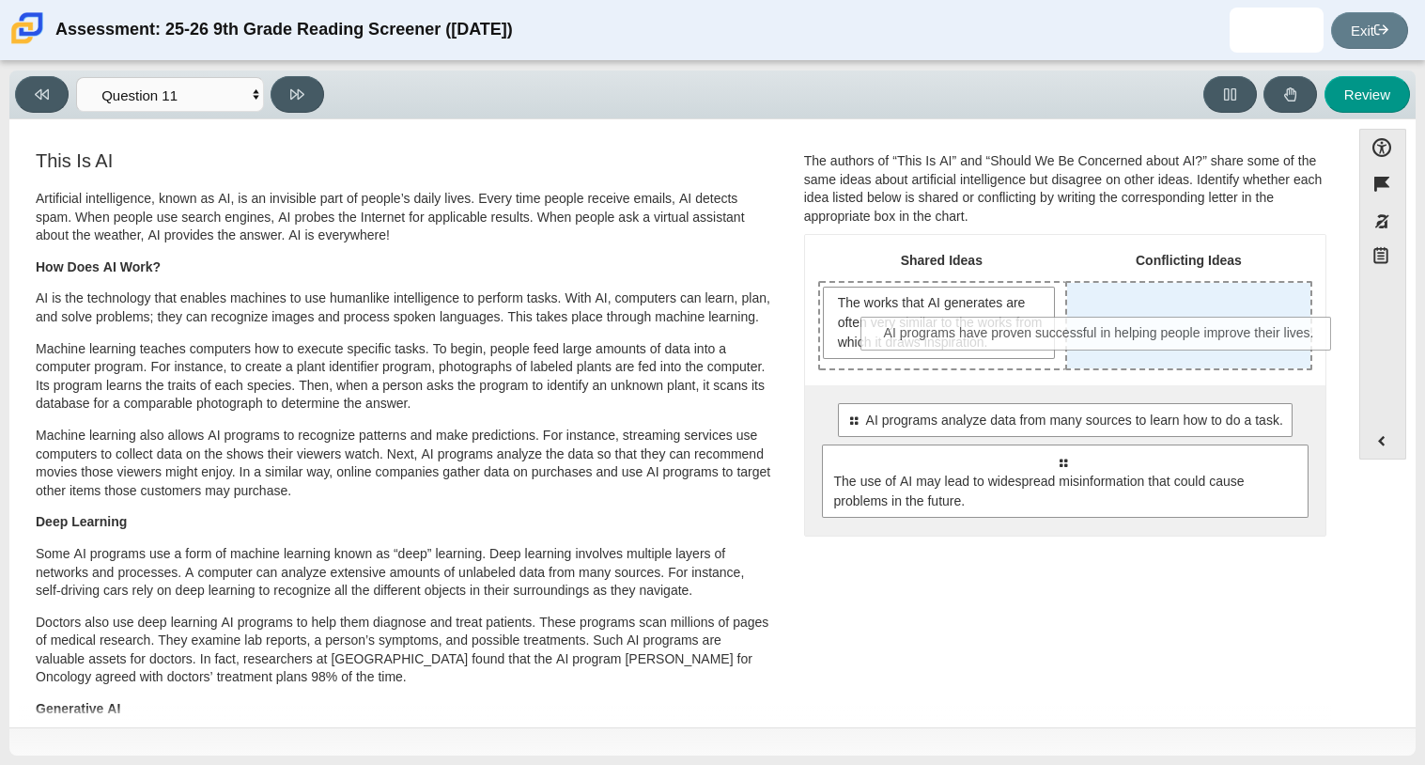
drag, startPoint x: 1050, startPoint y: 408, endPoint x: 1088, endPoint y: 322, distance: 93.8
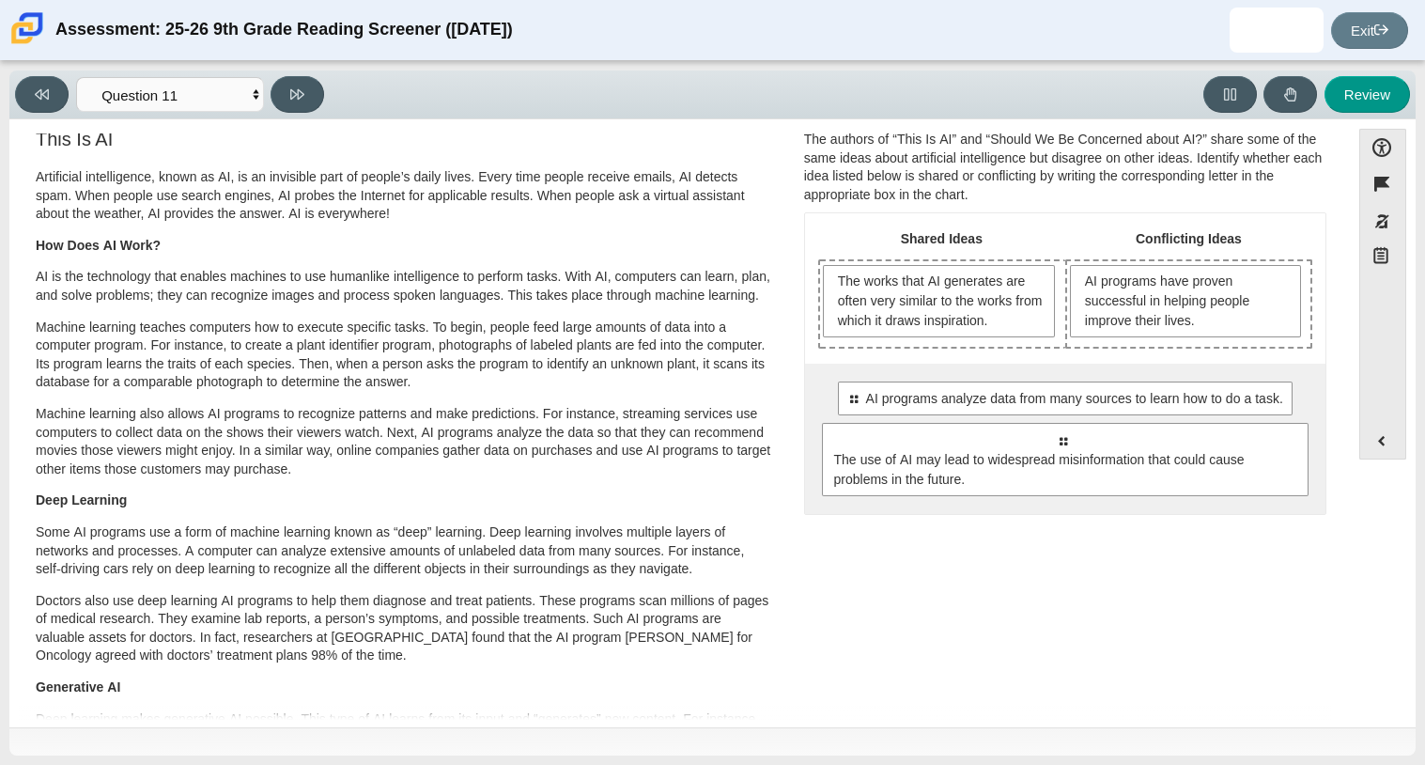
scroll to position [20, 0]
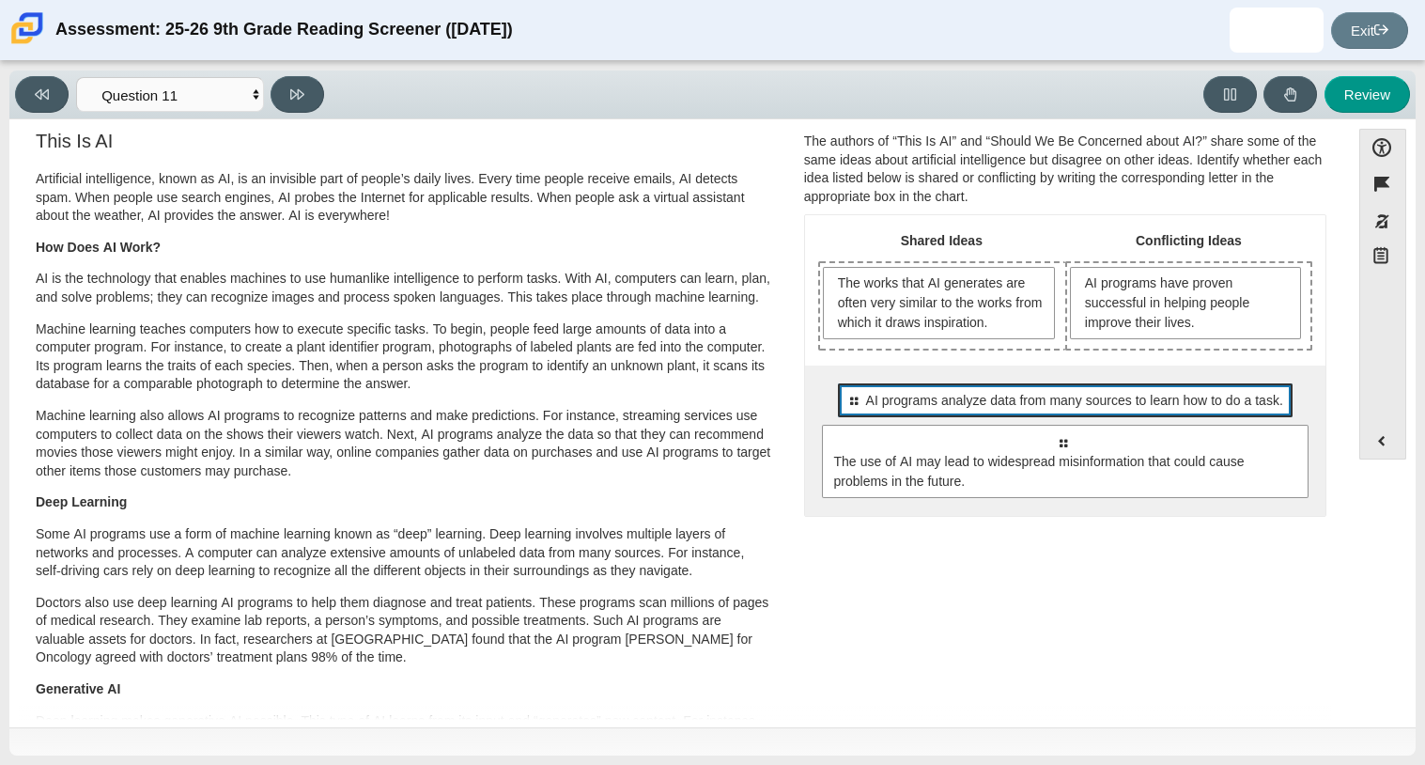
click at [999, 396] on span "AI programs analyze data from many sources to learn how to do a task." at bounding box center [1074, 401] width 417 height 20
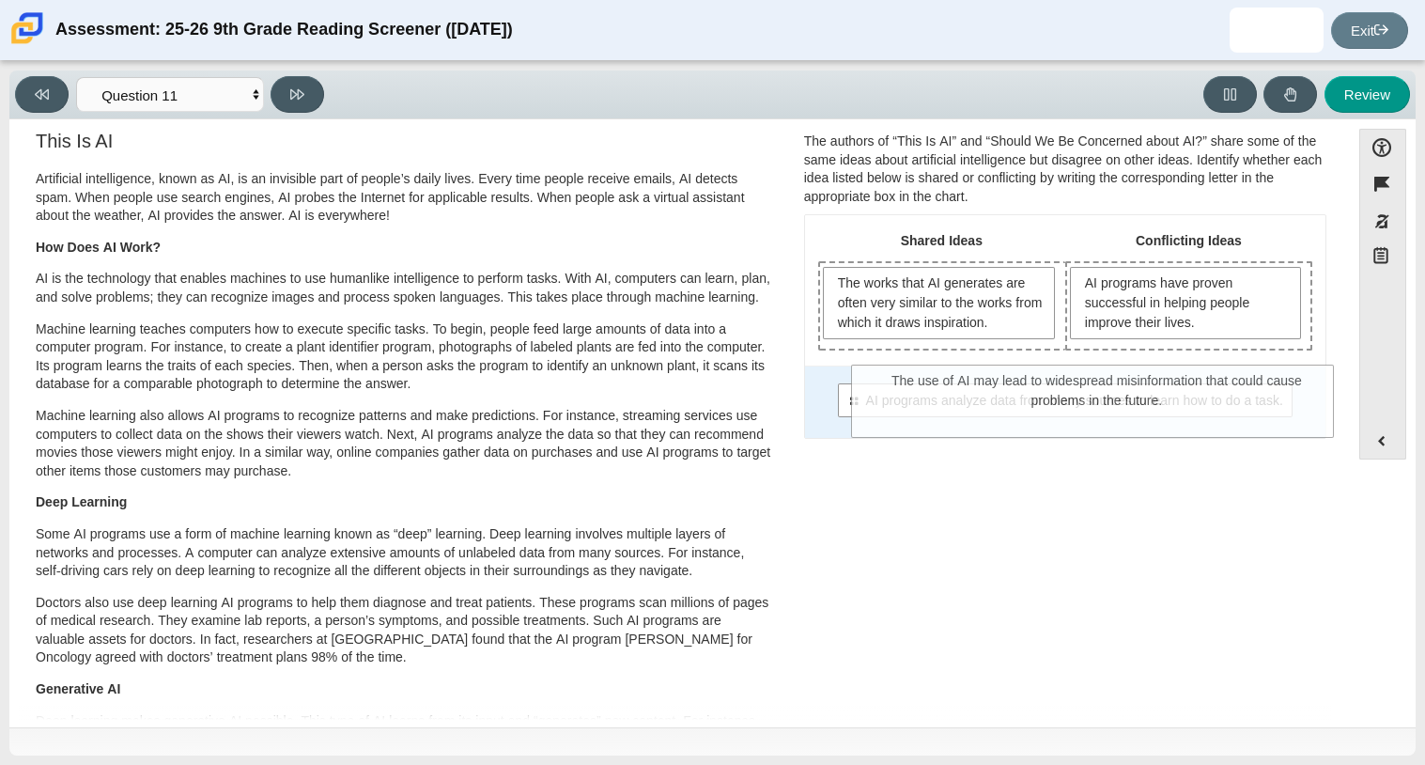
drag, startPoint x: 967, startPoint y: 450, endPoint x: 1036, endPoint y: 349, distance: 123.0
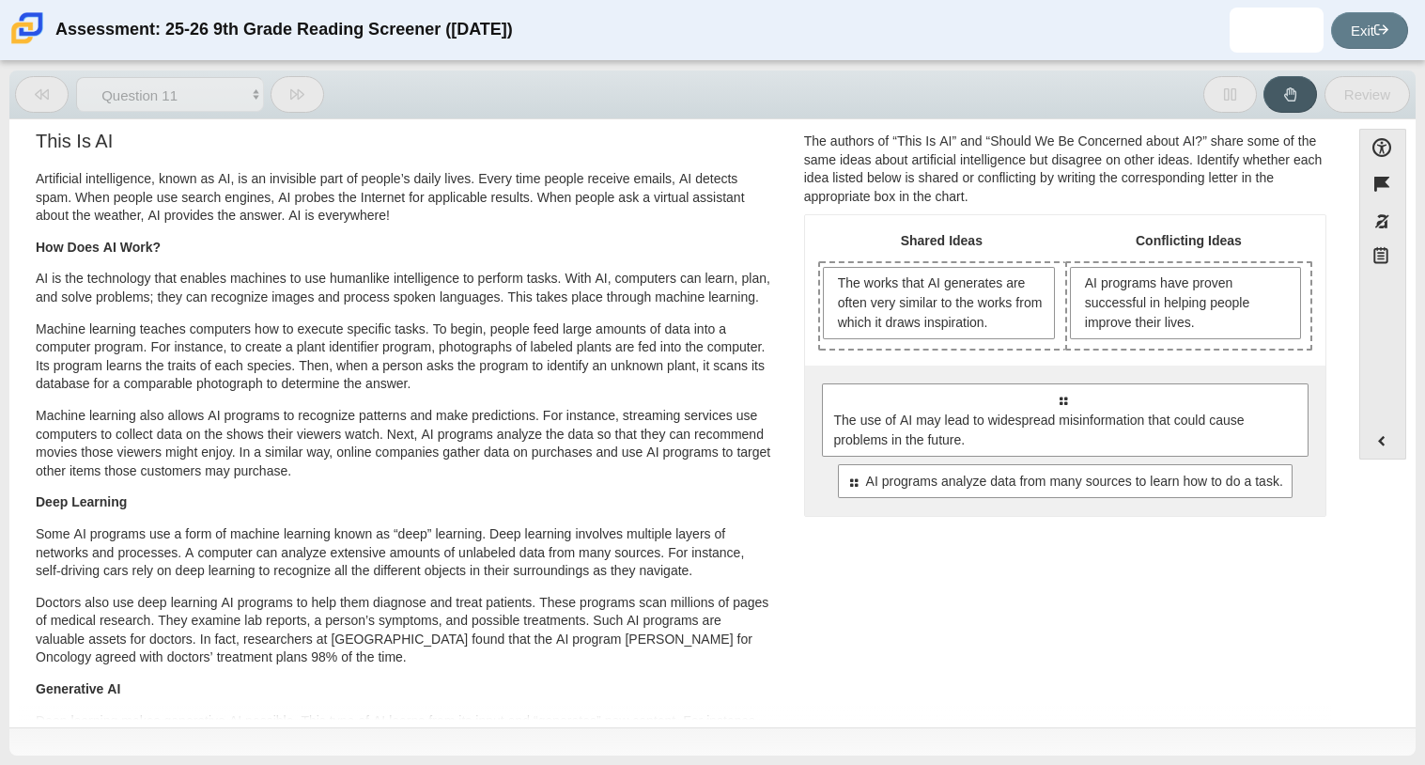
click at [1067, 317] on div "AI programs have proven successful in helping people improve their lives." at bounding box center [1188, 306] width 243 height 86
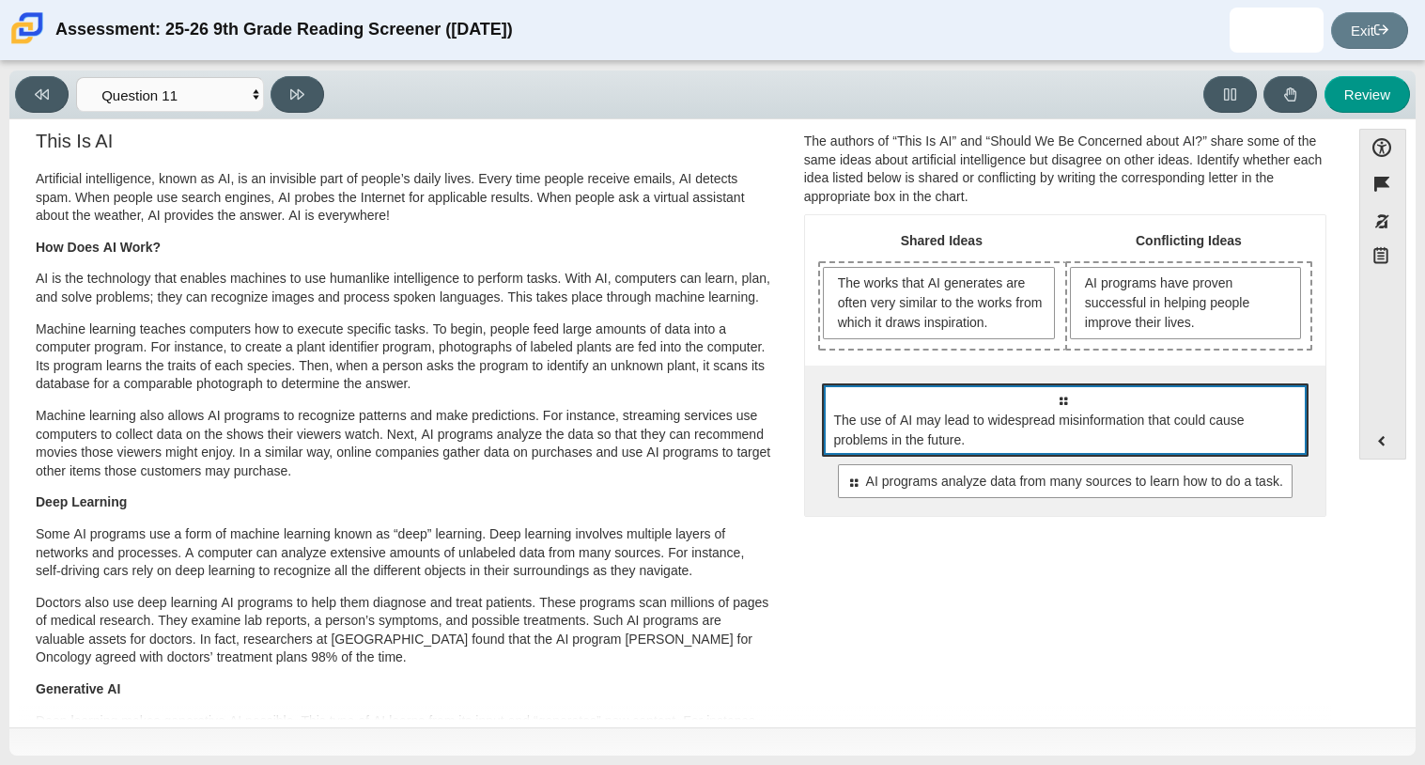
click at [1022, 387] on div "Select to move response to a response input area. The use of AI may lead to wid…" at bounding box center [1065, 419] width 487 height 73
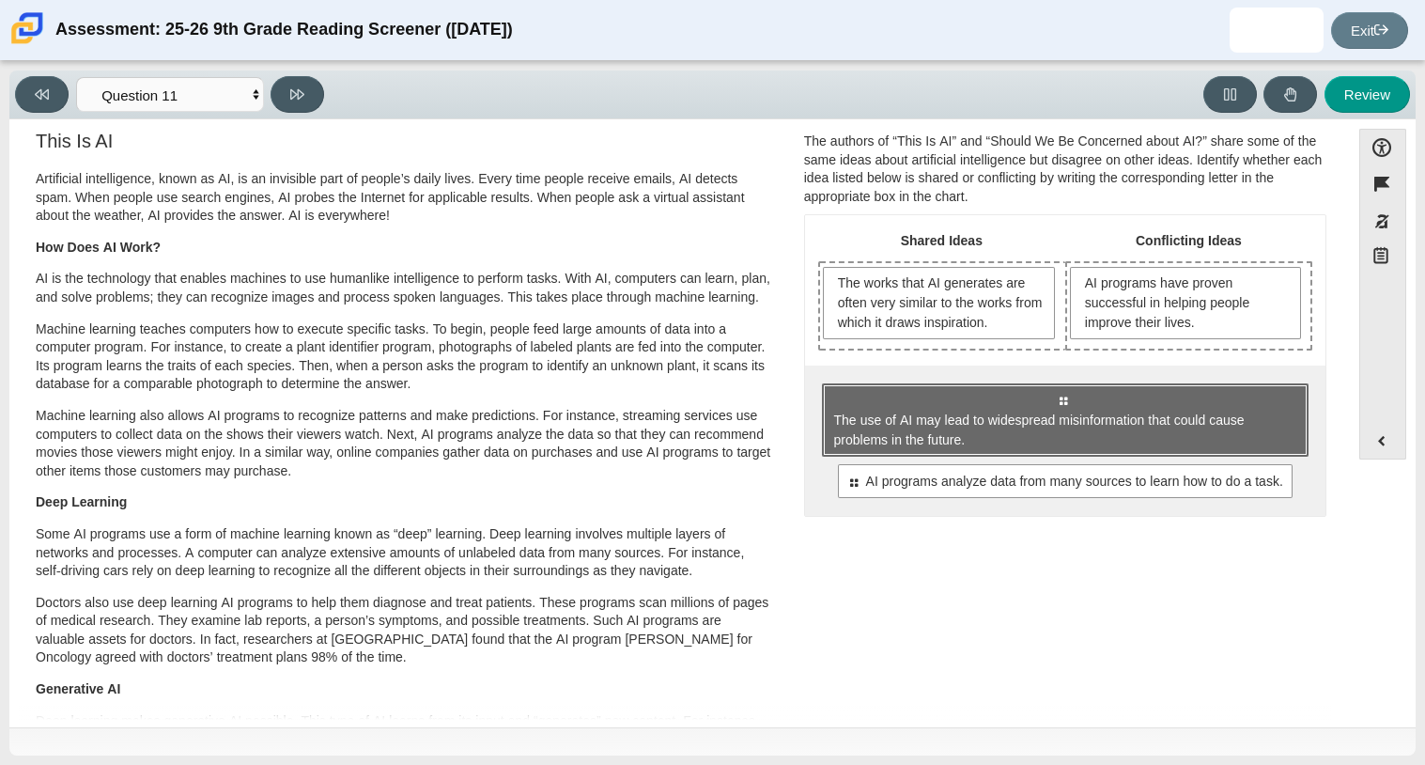
drag, startPoint x: 1022, startPoint y: 387, endPoint x: 1036, endPoint y: 379, distance: 16.4
click at [1036, 379] on div "Select to move response to a response input area. The use of AI may lead to wid…" at bounding box center [1065, 441] width 521 height 150
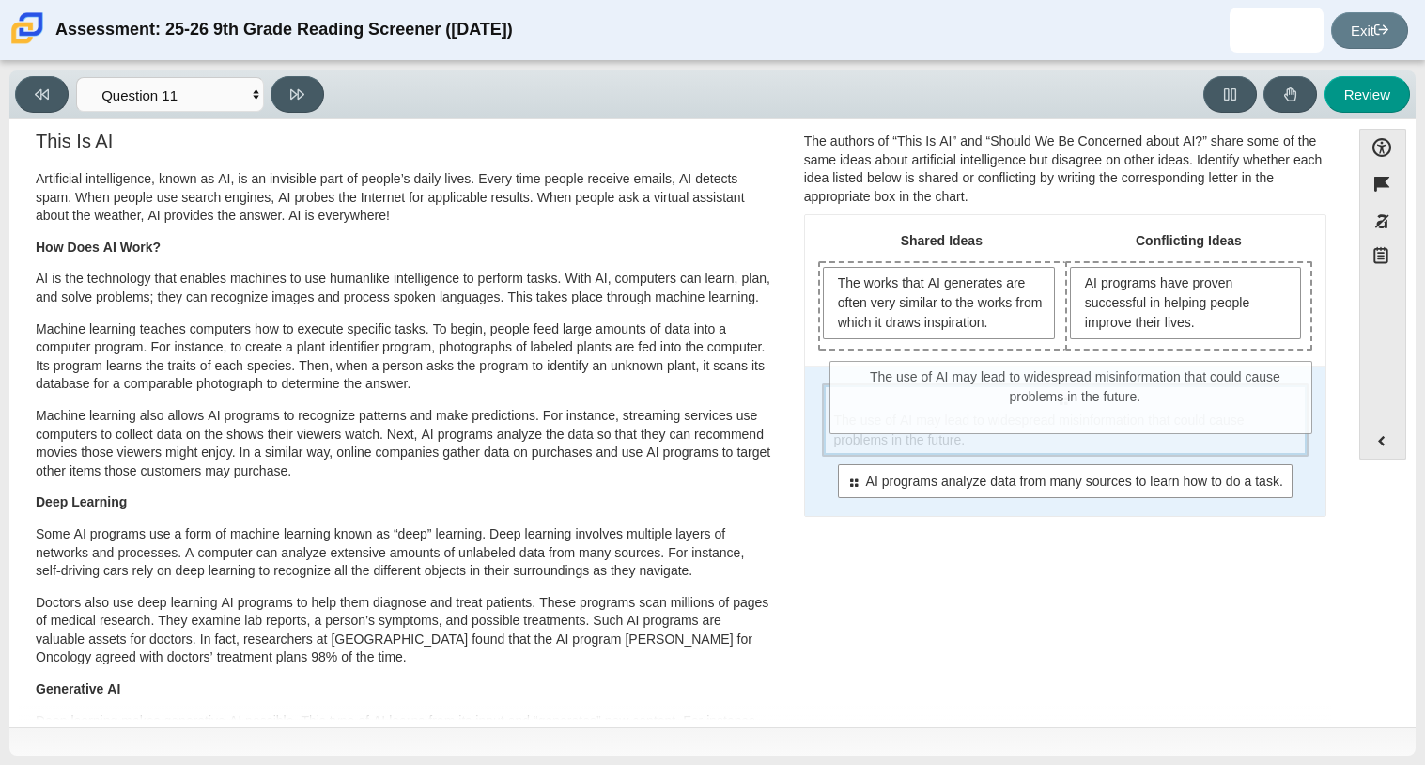
drag, startPoint x: 1076, startPoint y: 417, endPoint x: 1093, endPoint y: 386, distance: 35.3
click at [1093, 386] on div "Select to move response to a response input area. The use of AI may lead to wid…" at bounding box center [1065, 419] width 487 height 73
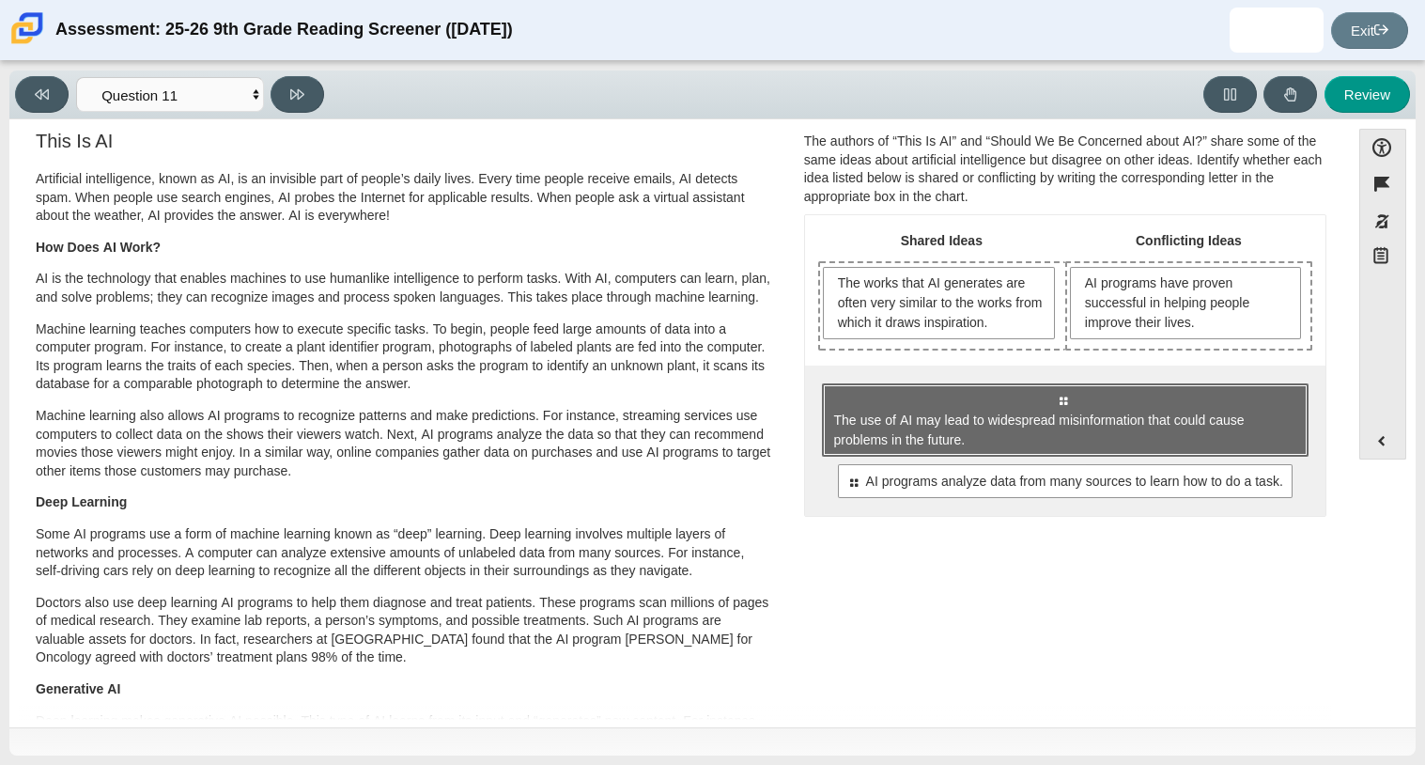
click at [1094, 383] on div "Select to move response to a response input area. The use of AI may lead to wid…" at bounding box center [1065, 419] width 487 height 73
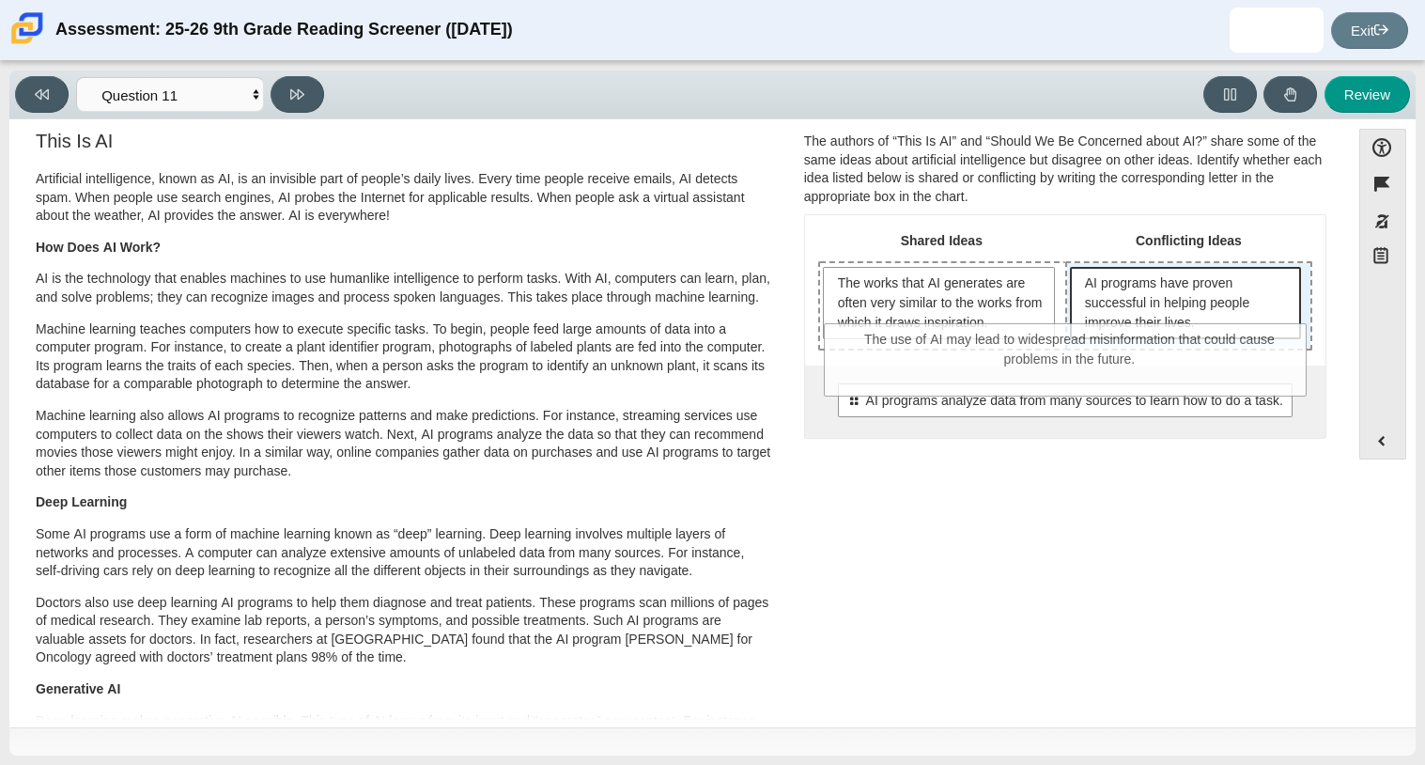
drag, startPoint x: 1101, startPoint y: 384, endPoint x: 1109, endPoint y: 325, distance: 59.7
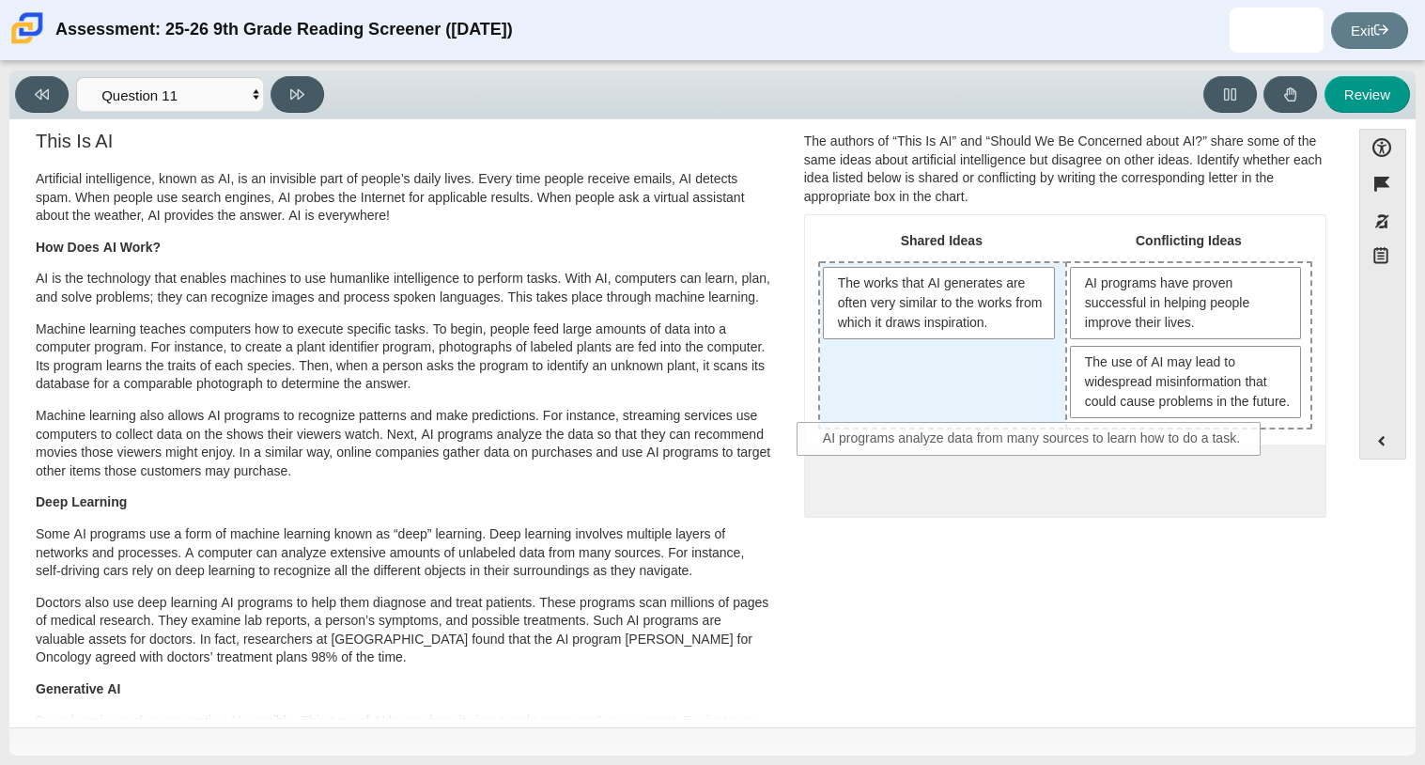
drag, startPoint x: 896, startPoint y: 503, endPoint x: 867, endPoint y: 443, distance: 66.8
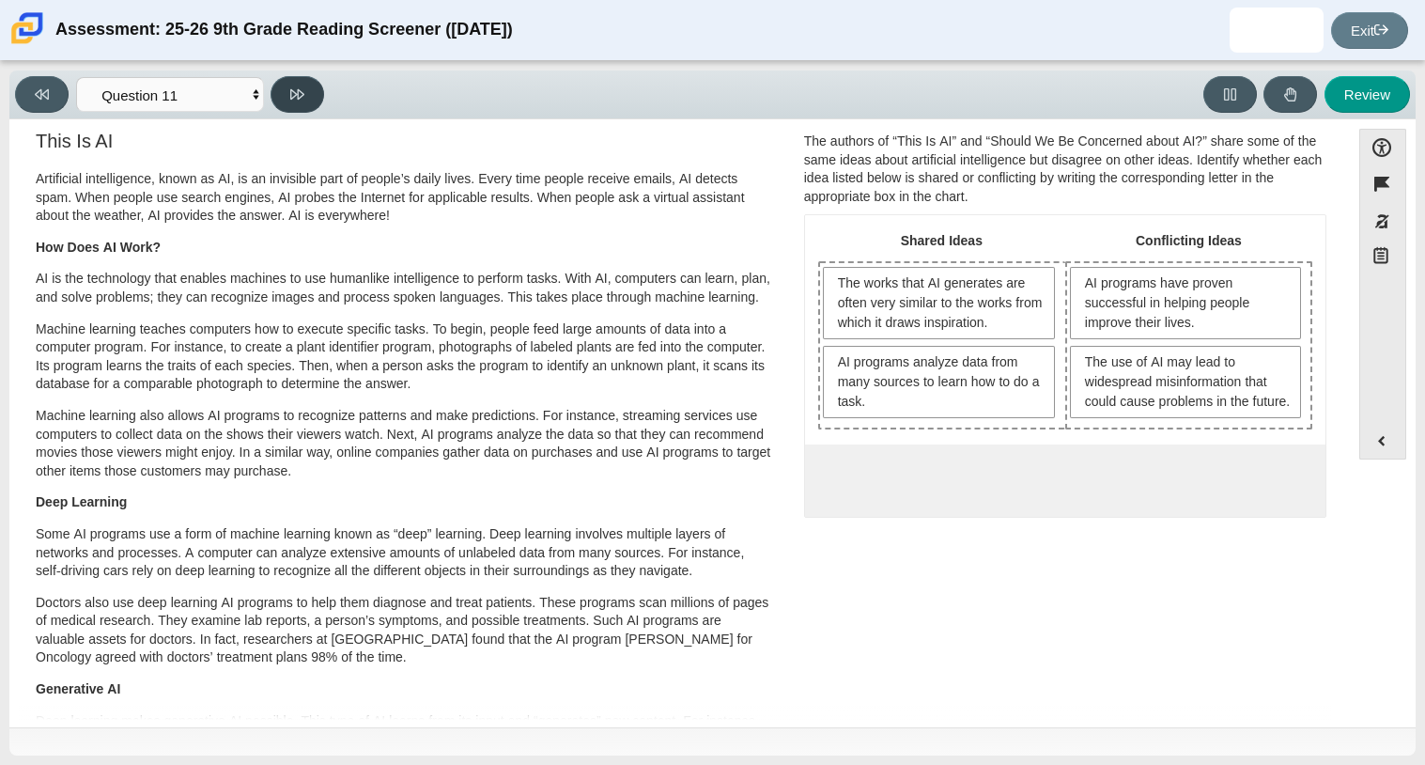
click at [302, 80] on button at bounding box center [298, 94] width 54 height 37
select select "c3effed4-44ce-4a19-bd96-1787f34e9b4c"
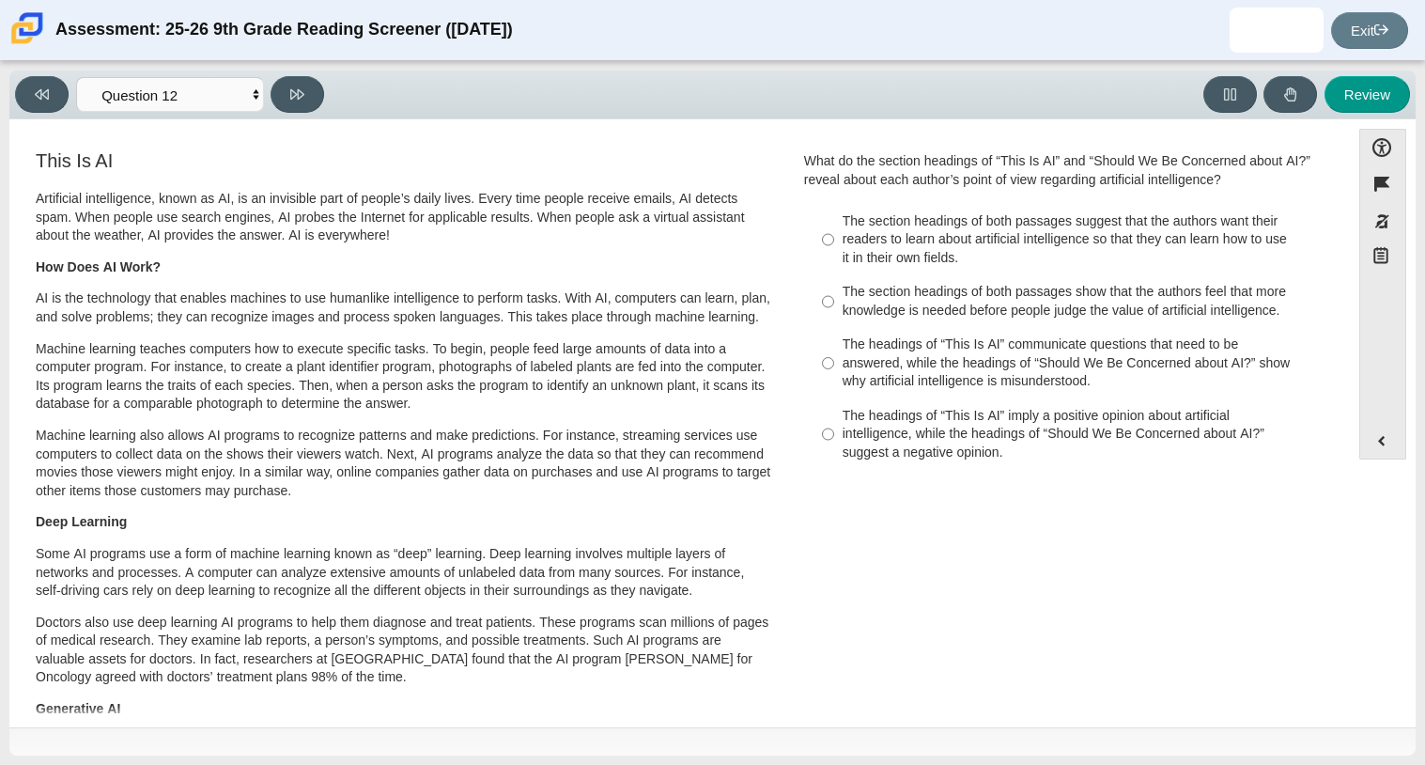
click at [865, 431] on div "The headings of “This Is AI” imply a positive opinion about artificial intellig…" at bounding box center [1080, 434] width 475 height 55
click at [834, 431] on input "The headings of “This Is AI” imply a positive opinion about artificial intellig…" at bounding box center [828, 433] width 12 height 71
radio input "true"
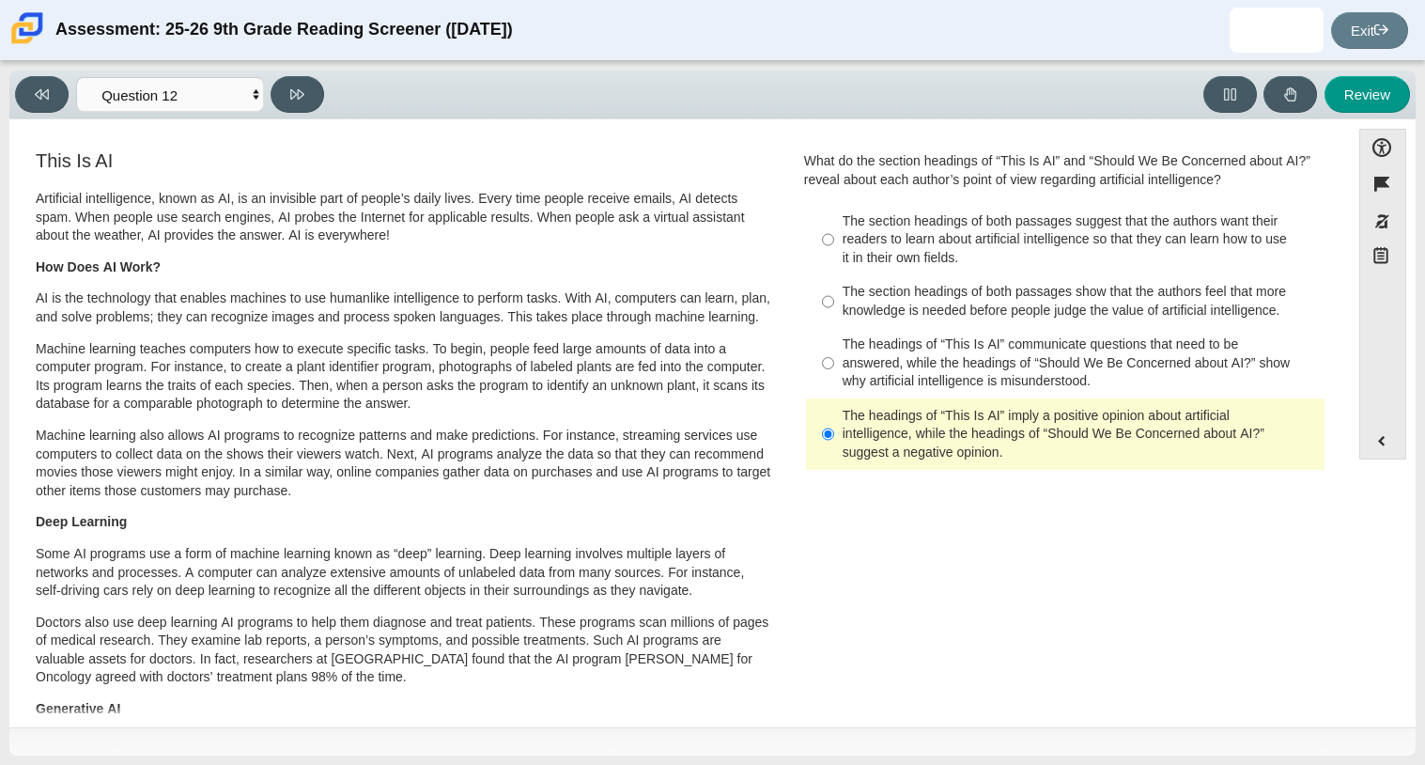
click at [993, 306] on div "The section headings of both passages show that the authors feel that more know…" at bounding box center [1080, 301] width 475 height 37
click at [834, 306] on input "The section headings of both passages show that the authors feel that more know…" at bounding box center [828, 301] width 12 height 53
radio input "true"
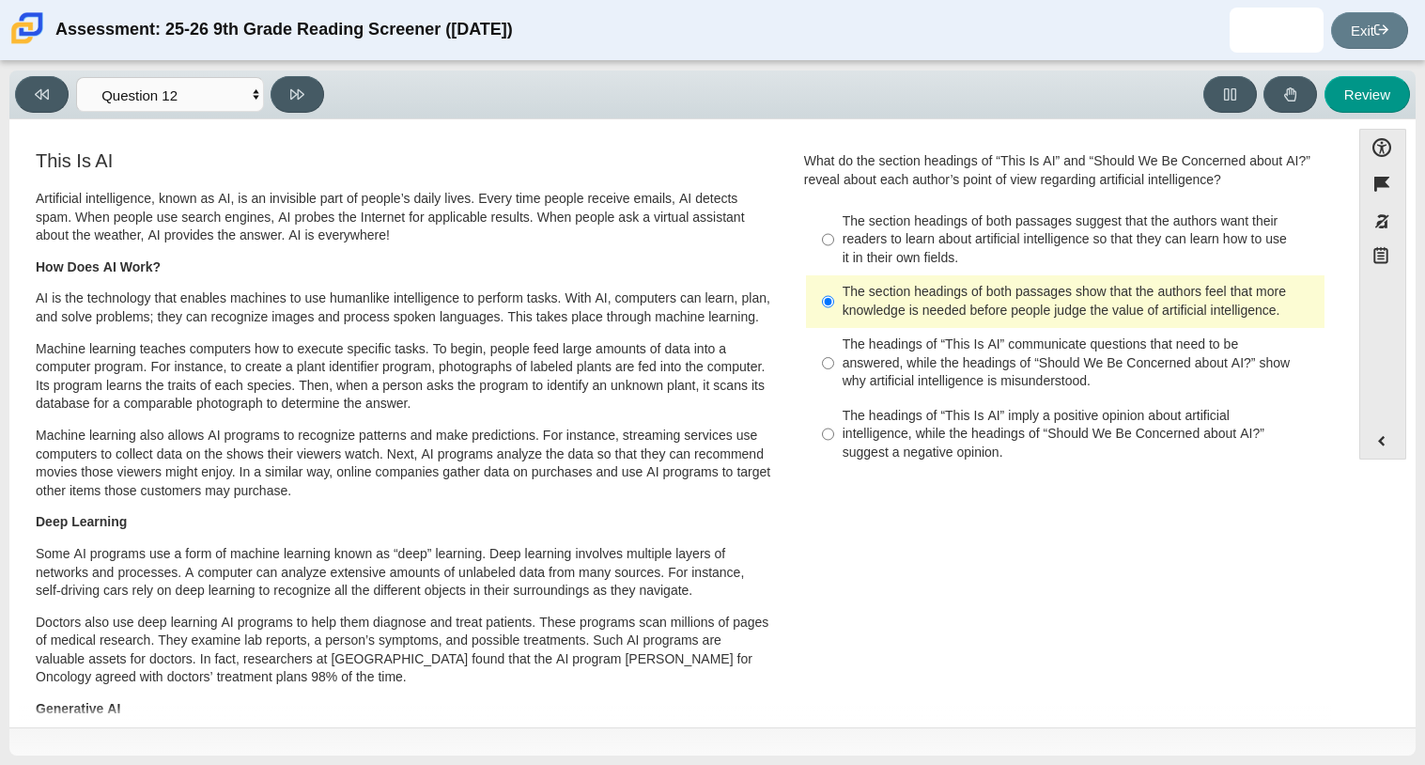
click at [966, 252] on div "The section headings of both passages suggest that the authors want their reade…" at bounding box center [1080, 239] width 475 height 55
click at [834, 252] on input "The section headings of both passages suggest that the authors want their reade…" at bounding box center [828, 239] width 12 height 71
radio input "true"
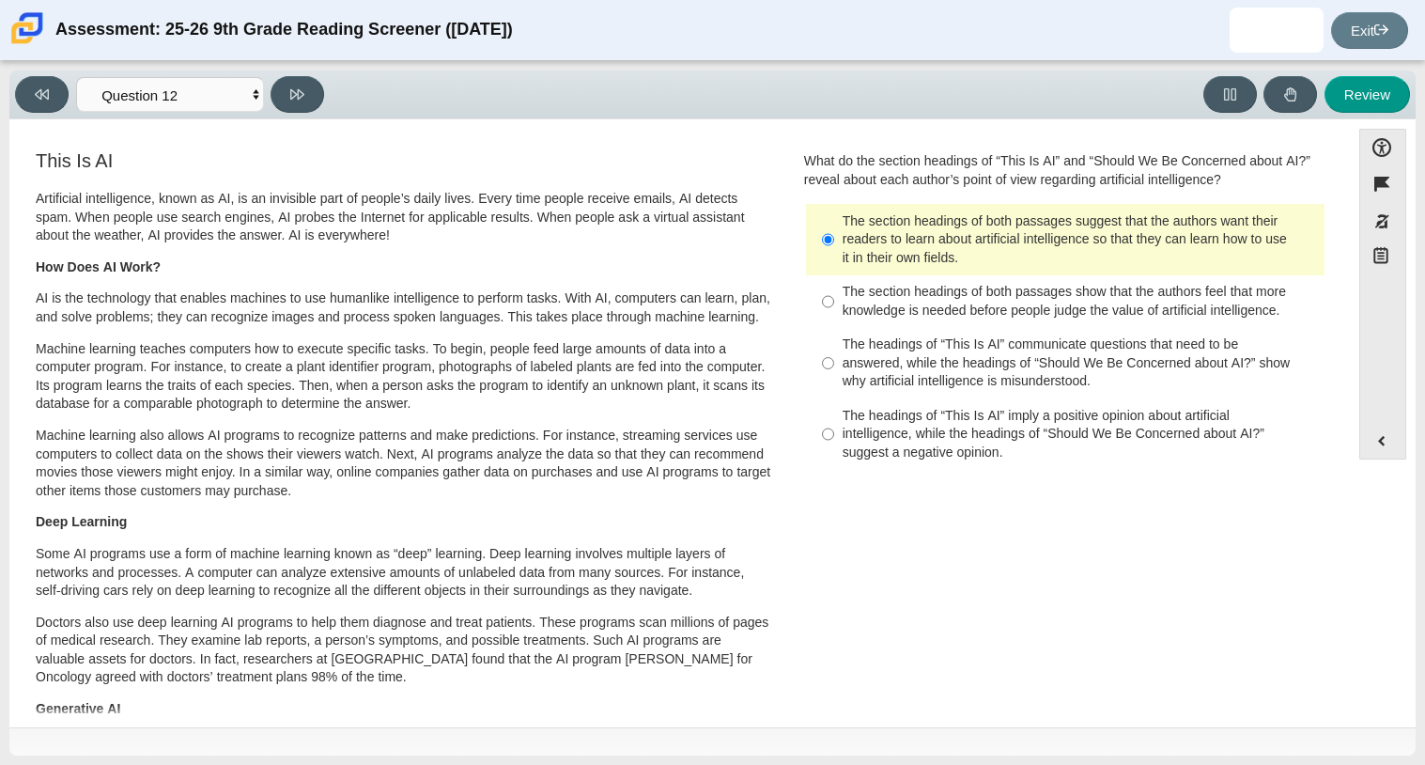
click at [1047, 412] on div "The headings of “This Is AI” imply a positive opinion about artificial intellig…" at bounding box center [1080, 434] width 475 height 55
click at [834, 412] on input "The headings of “This Is AI” imply a positive opinion about artificial intellig…" at bounding box center [828, 433] width 12 height 71
radio input "true"
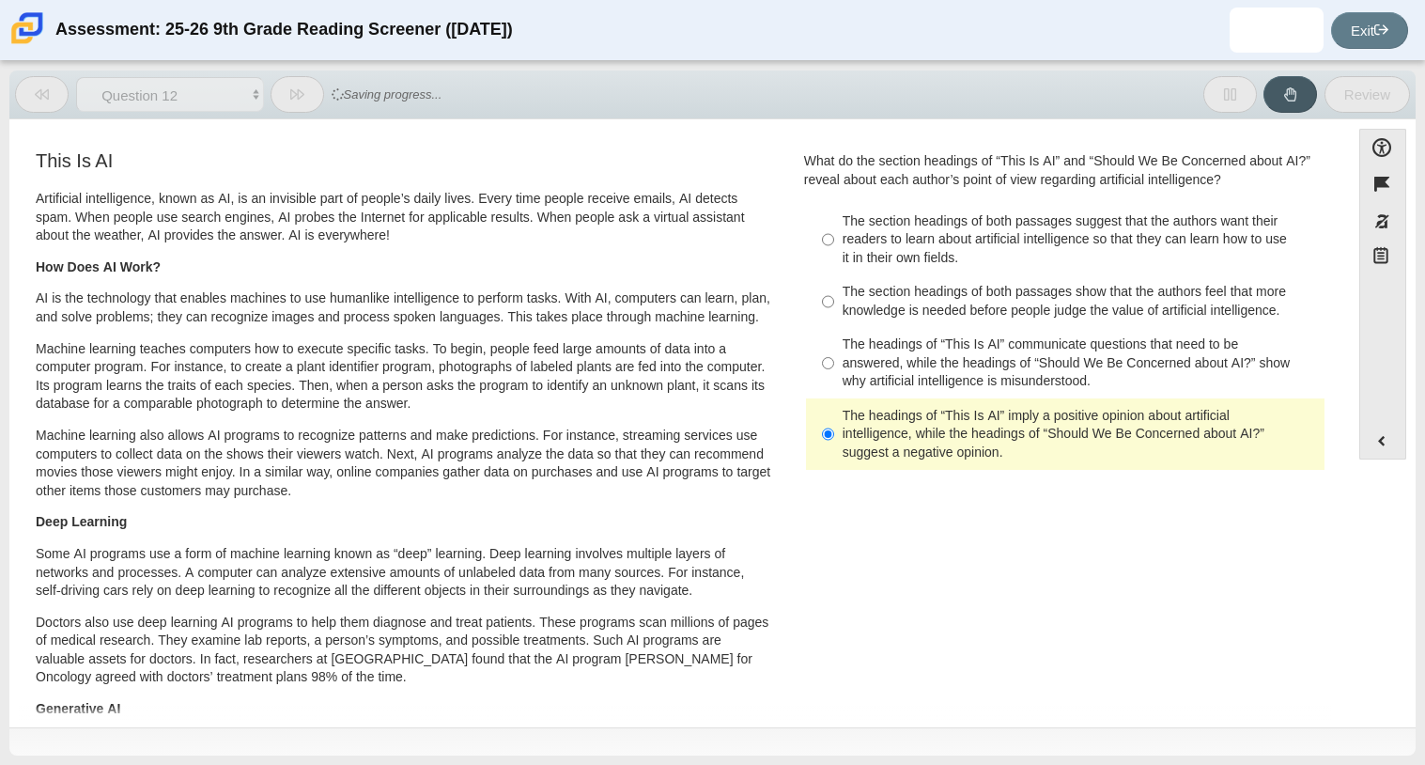
click at [936, 431] on div "The headings of “This Is AI” imply a positive opinion about artificial intellig…" at bounding box center [1080, 434] width 475 height 55
click at [834, 431] on input "The headings of “This Is AI” imply a positive opinion about artificial intellig…" at bounding box center [828, 433] width 12 height 71
click at [936, 431] on div "The headings of “This Is AI” imply a positive opinion about artificial intellig…" at bounding box center [1080, 434] width 475 height 55
click at [834, 431] on input "The headings of “This Is AI” imply a positive opinion about artificial intellig…" at bounding box center [828, 433] width 12 height 71
click at [936, 431] on div "The headings of “This Is AI” imply a positive opinion about artificial intellig…" at bounding box center [1080, 434] width 475 height 55
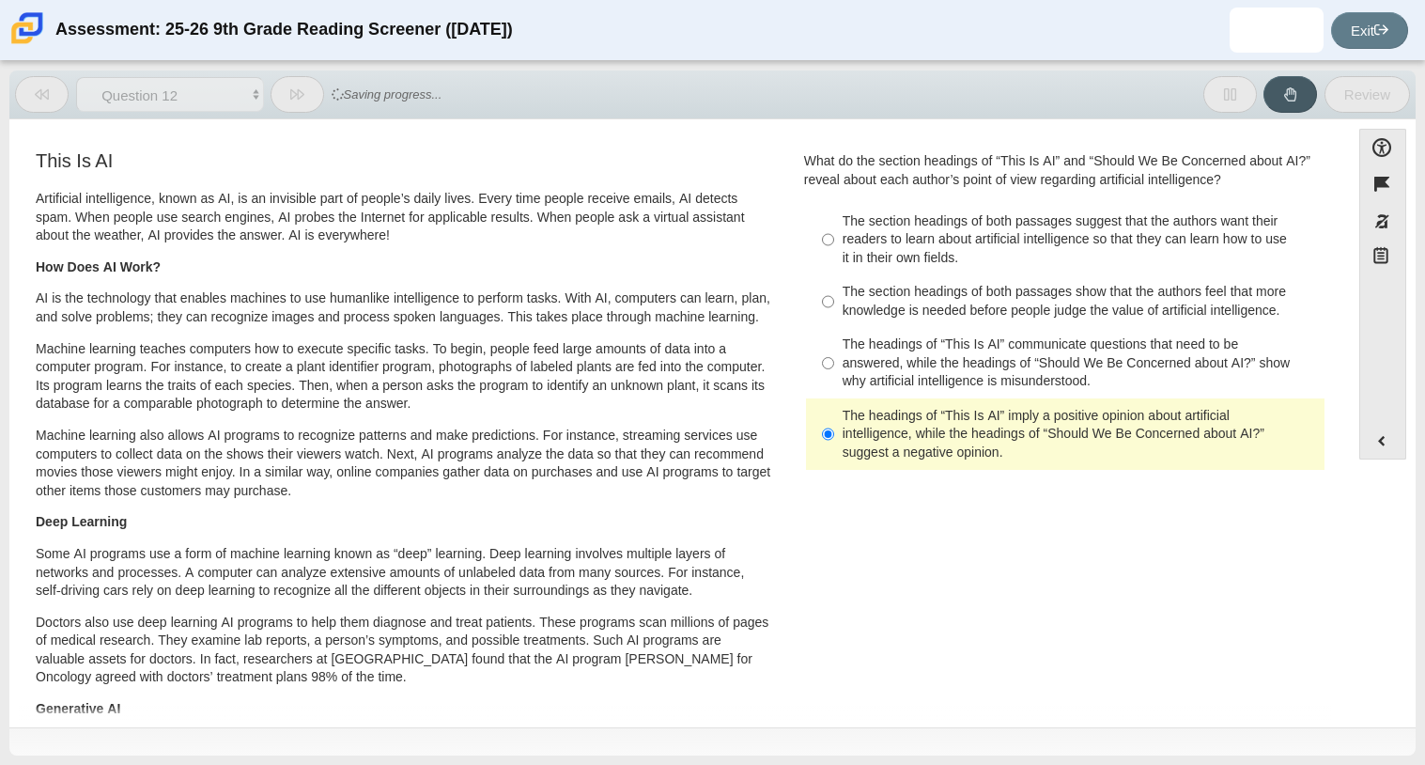
click at [834, 431] on input "The headings of “This Is AI” imply a positive opinion about artificial intellig…" at bounding box center [828, 433] width 12 height 71
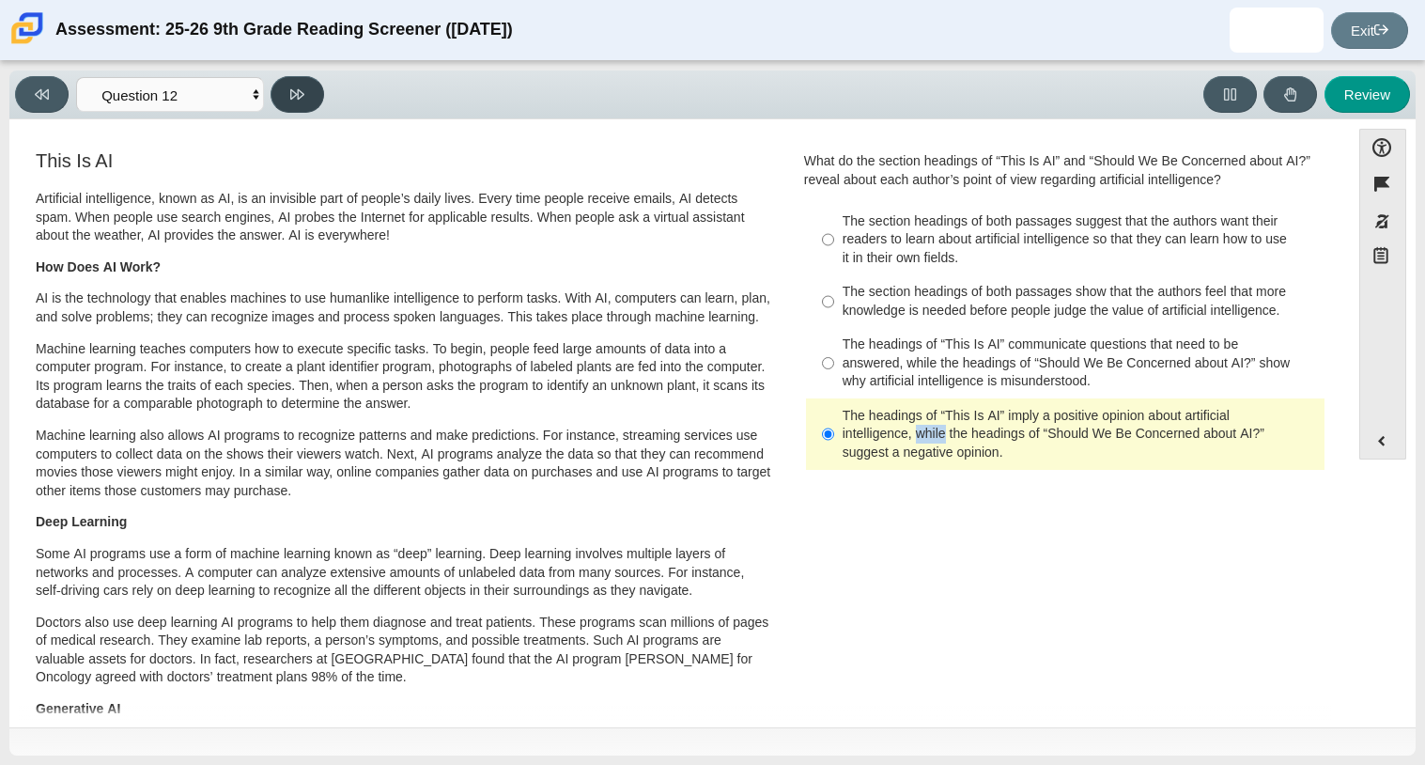
click at [297, 103] on button at bounding box center [298, 94] width 54 height 37
select select "review"
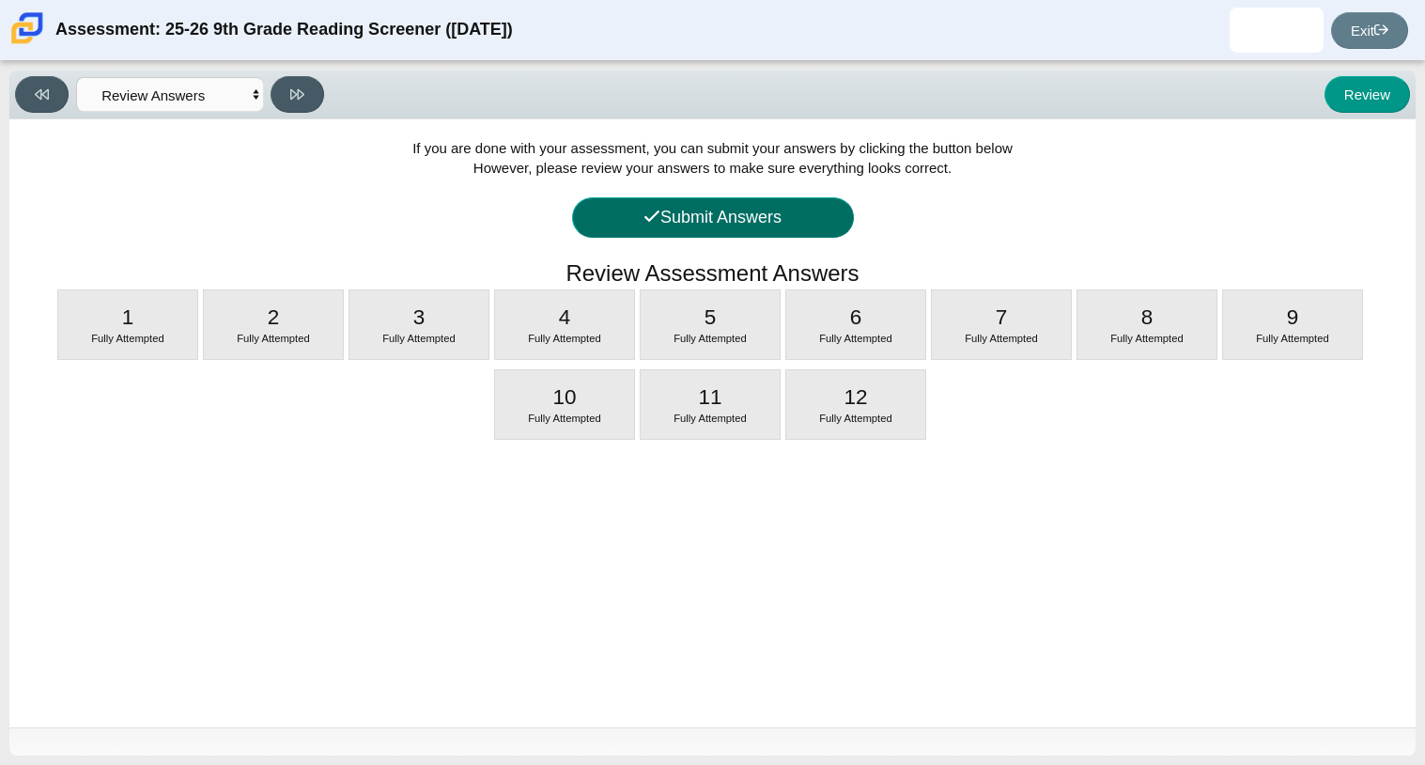
click at [668, 232] on button "Submit Answers" at bounding box center [713, 217] width 282 height 40
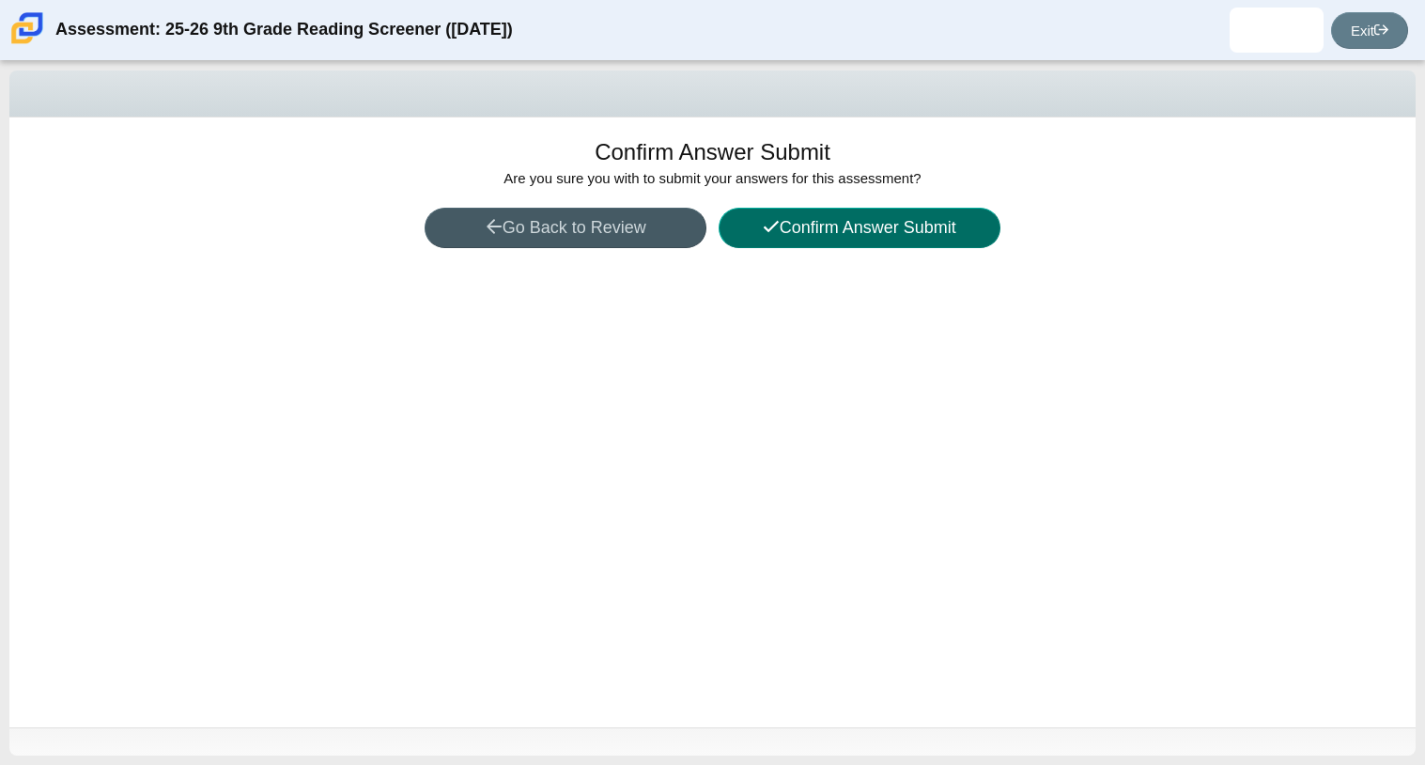
click at [957, 231] on button "Confirm Answer Submit" at bounding box center [860, 228] width 282 height 40
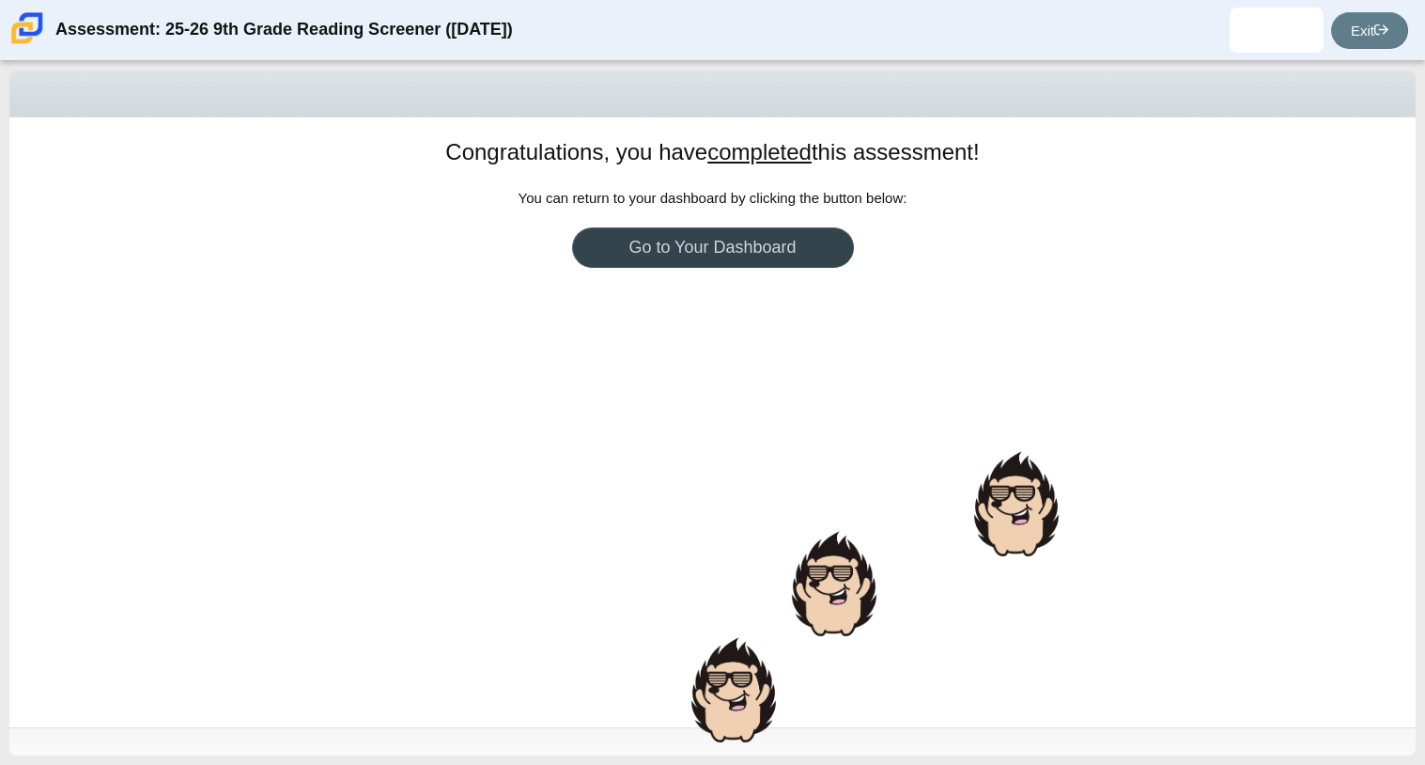
click at [772, 241] on link "Go to Your Dashboard" at bounding box center [713, 247] width 282 height 40
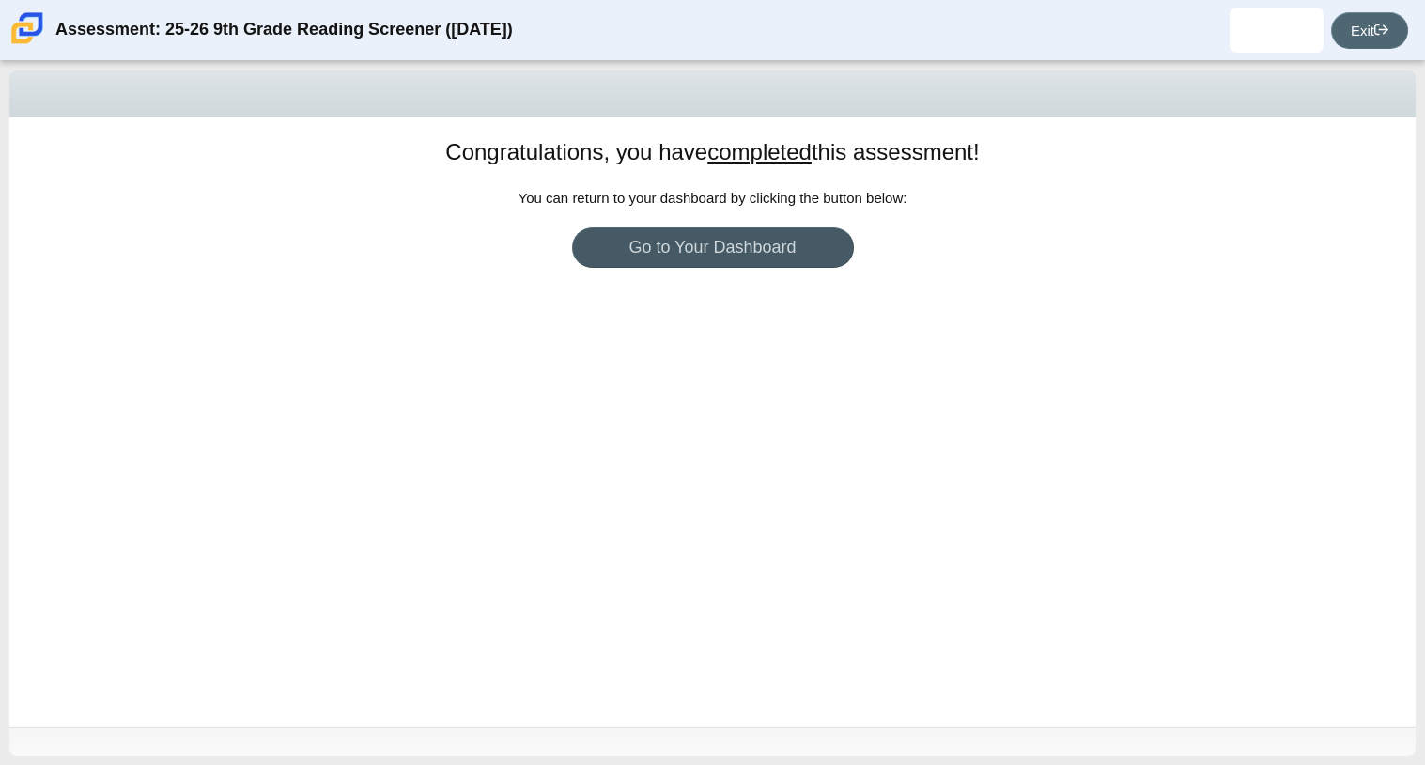
click at [1357, 32] on link "Exit" at bounding box center [1370, 30] width 77 height 37
